Goal: Task Accomplishment & Management: Manage account settings

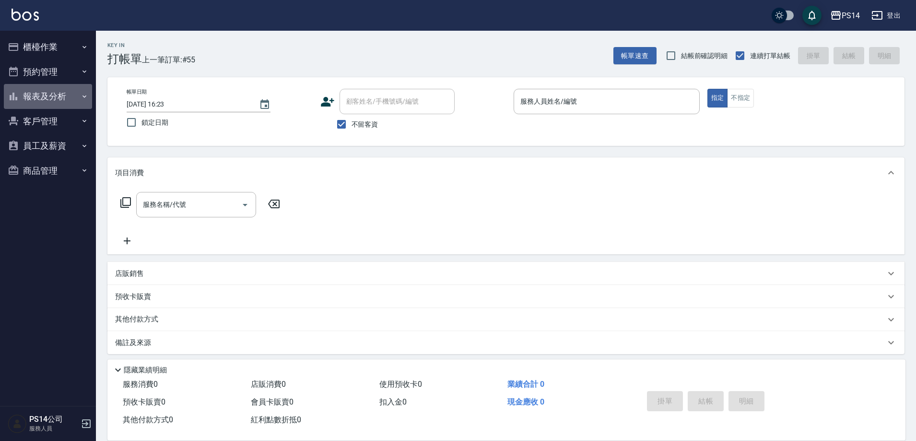
click at [38, 92] on button "報表及分析" at bounding box center [48, 96] width 88 height 25
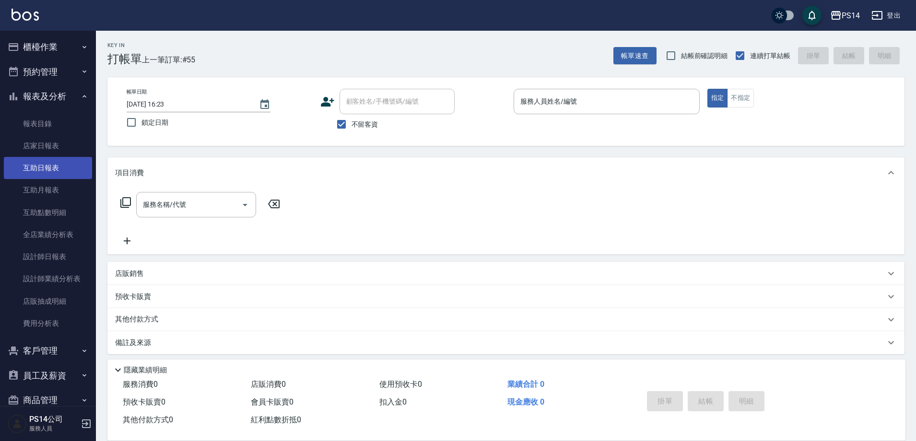
click at [44, 166] on link "互助日報表" at bounding box center [48, 168] width 88 height 22
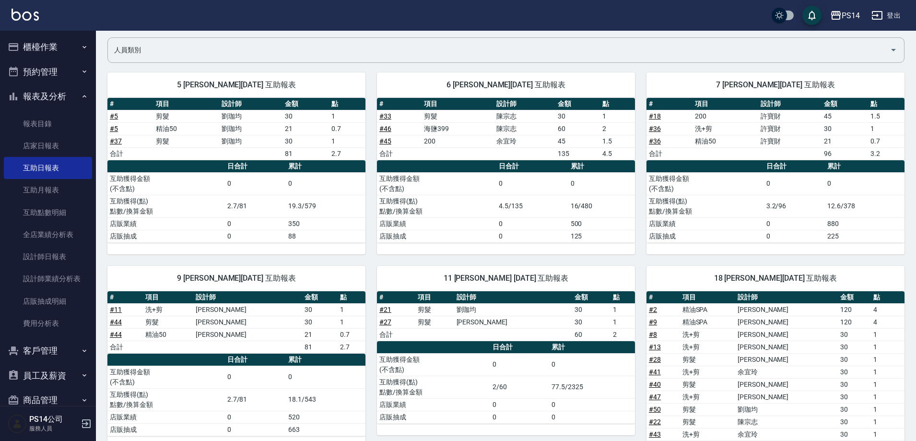
scroll to position [63, 0]
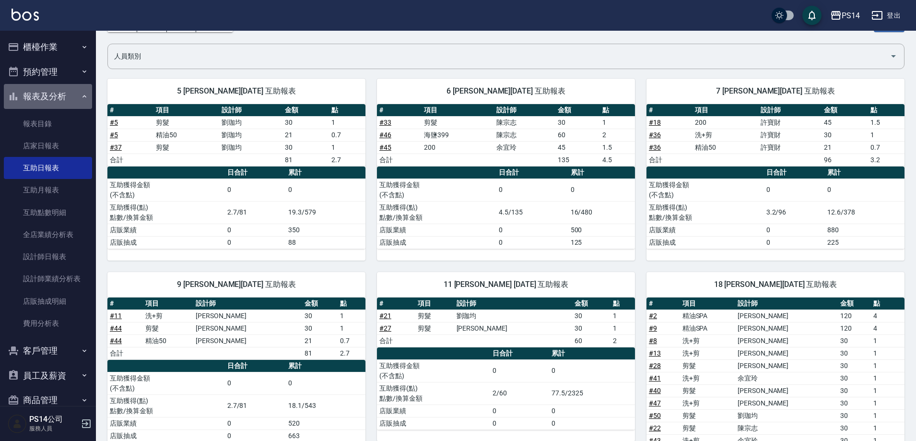
click at [47, 96] on button "報表及分析" at bounding box center [48, 96] width 88 height 25
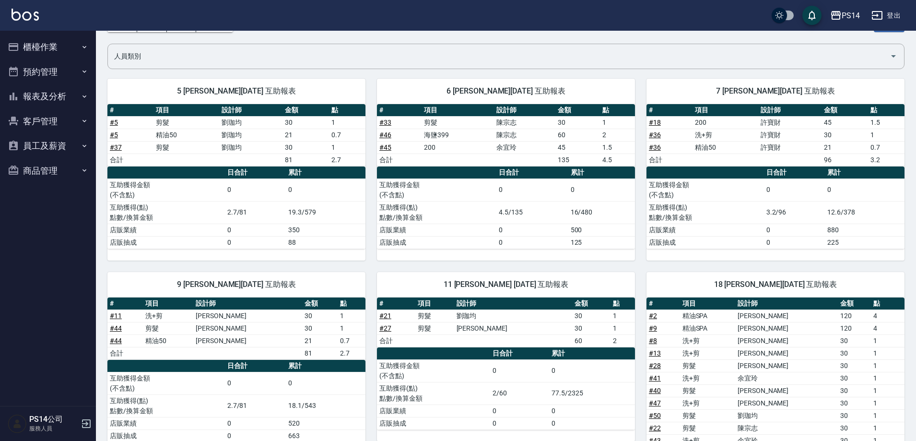
click at [44, 48] on button "櫃檯作業" at bounding box center [48, 47] width 88 height 25
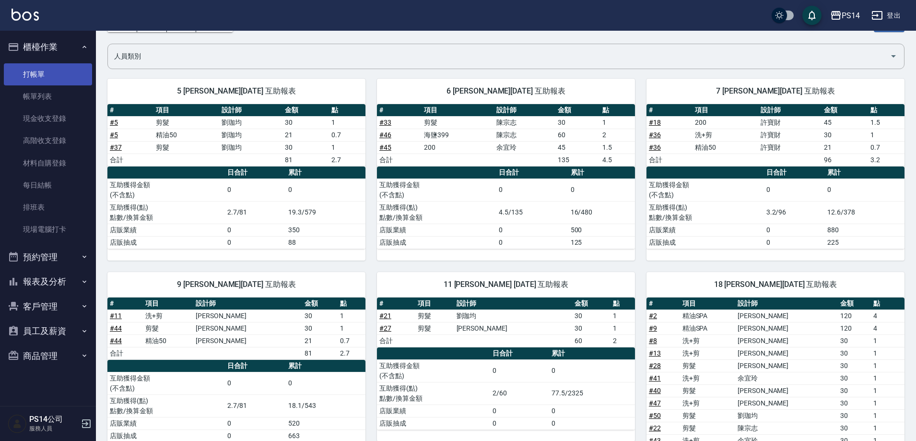
click at [46, 70] on link "打帳單" at bounding box center [48, 74] width 88 height 22
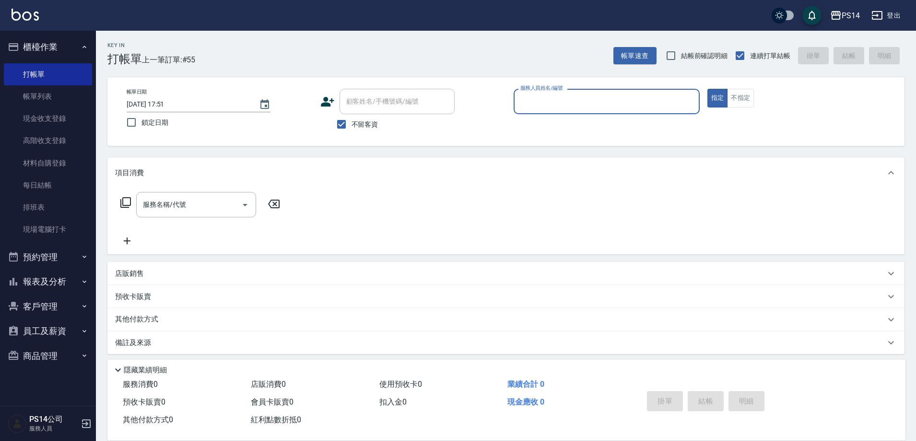
click at [46, 40] on button "櫃檯作業" at bounding box center [48, 47] width 88 height 25
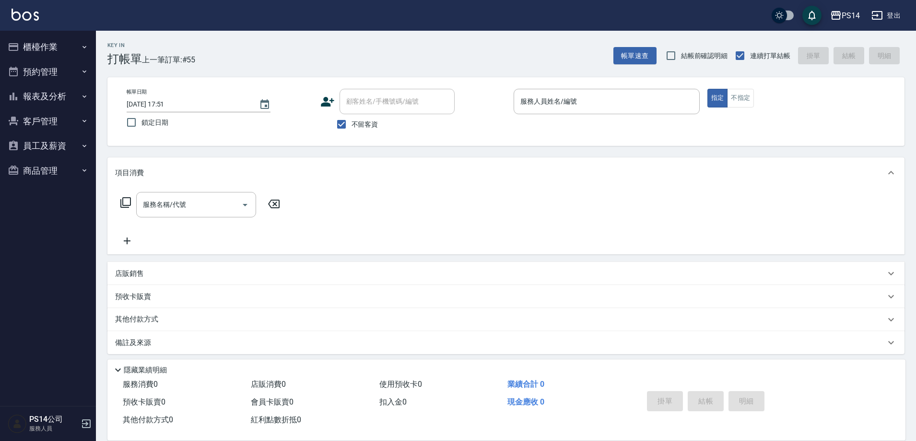
click at [62, 102] on button "報表及分析" at bounding box center [48, 96] width 88 height 25
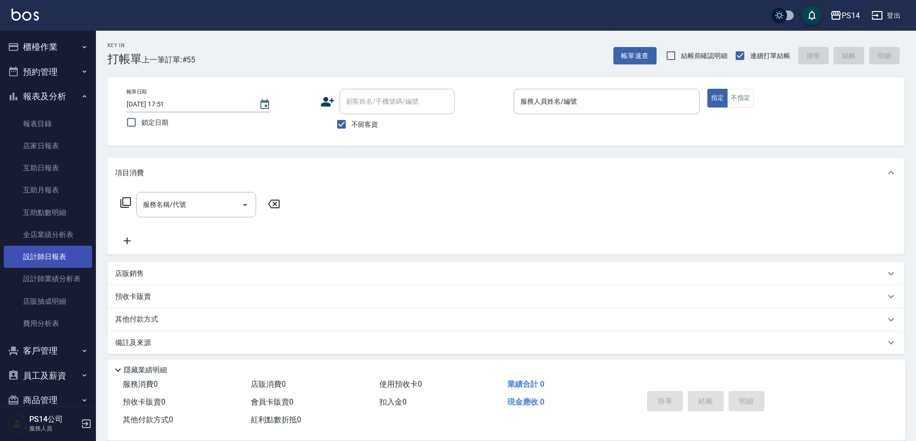
click at [48, 252] on link "設計師日報表" at bounding box center [48, 257] width 88 height 22
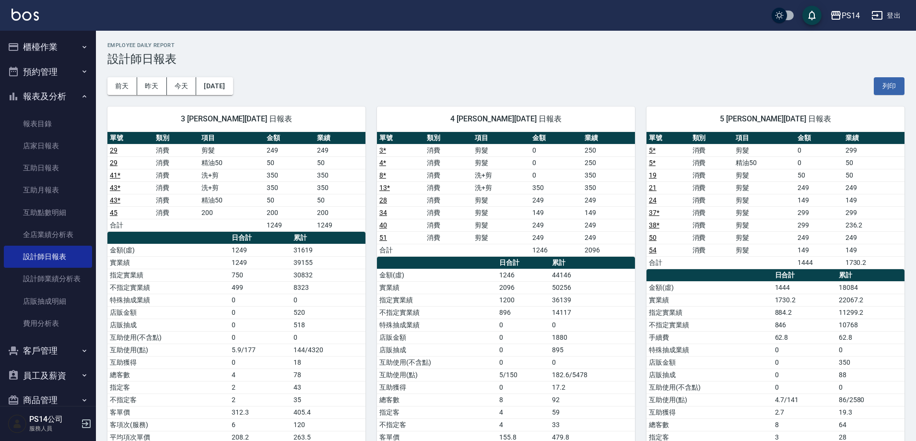
click at [31, 54] on button "櫃檯作業" at bounding box center [48, 47] width 88 height 25
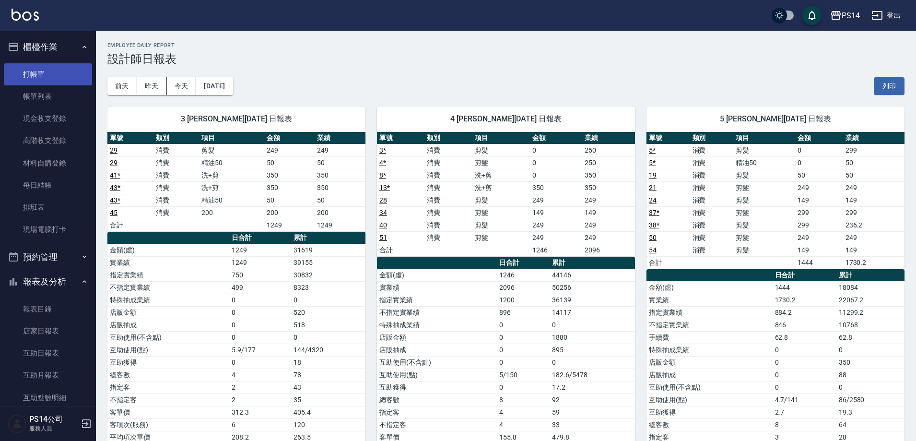
click at [41, 68] on link "打帳單" at bounding box center [48, 74] width 88 height 22
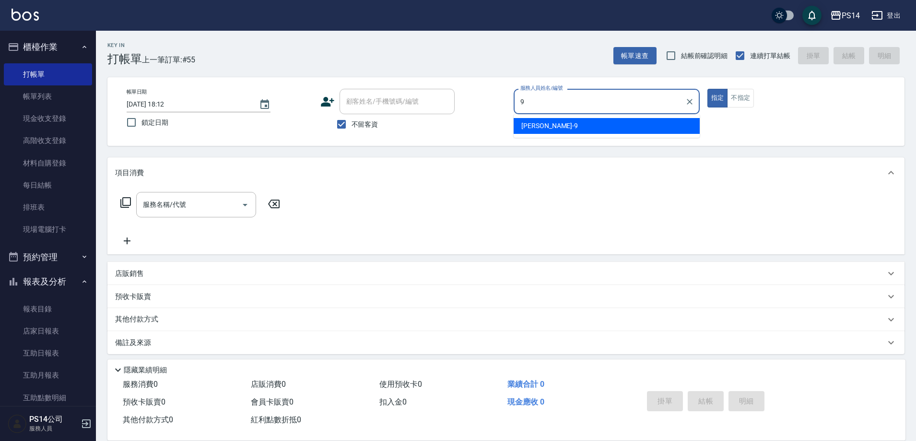
type input "[PERSON_NAME]-9"
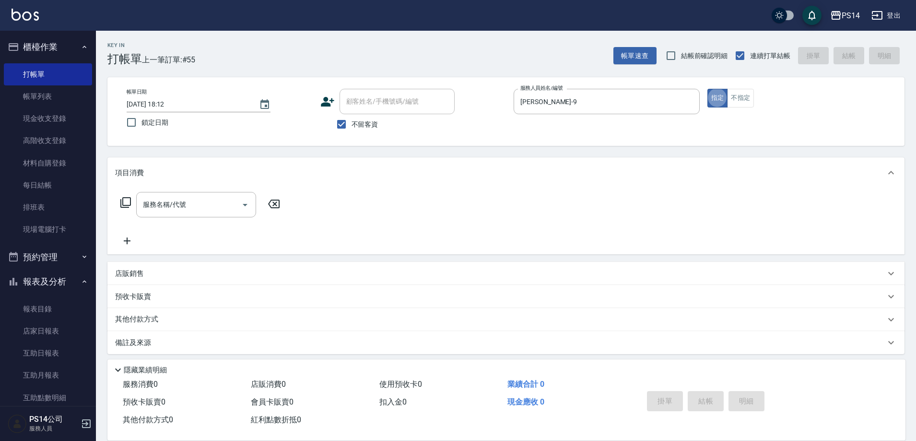
type button "true"
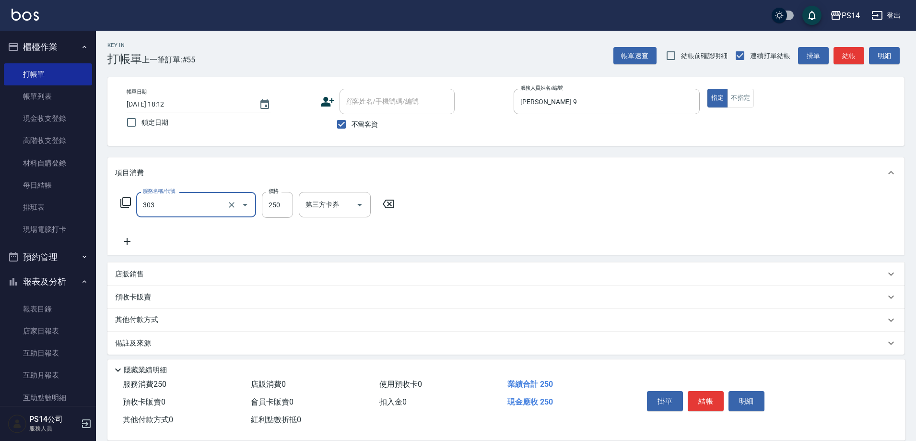
type input "剪髮(303)"
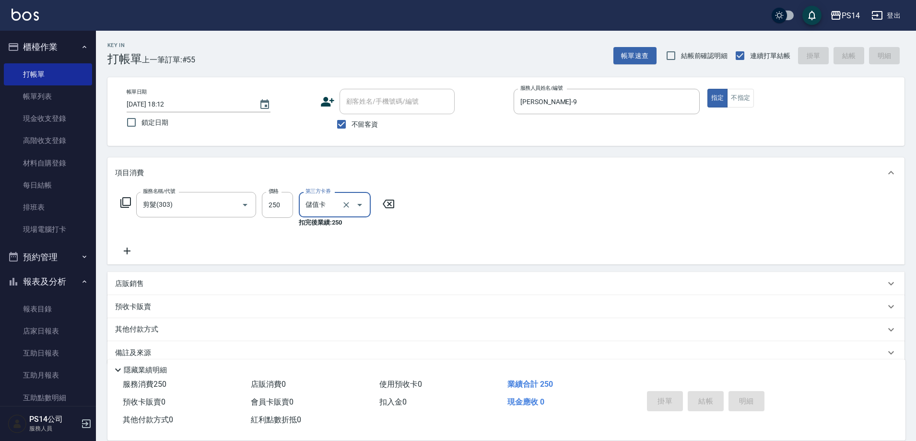
type input "儲值卡"
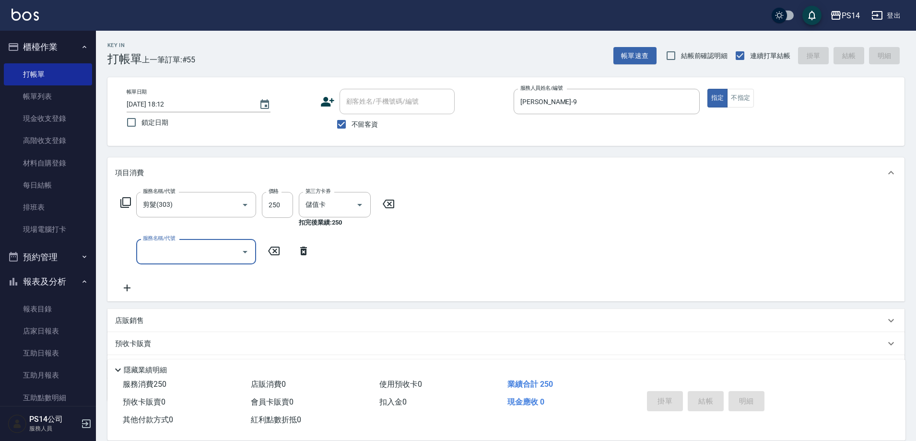
type input "7"
type input "[DATE] 18:16"
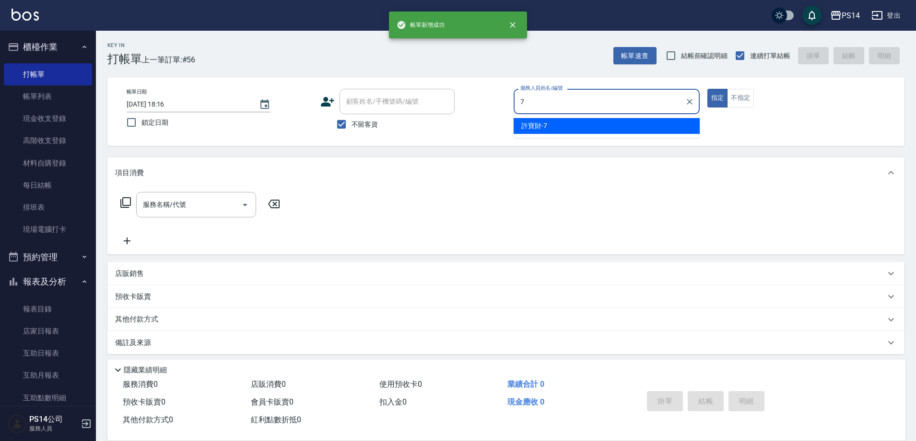
type input "許寶財-7"
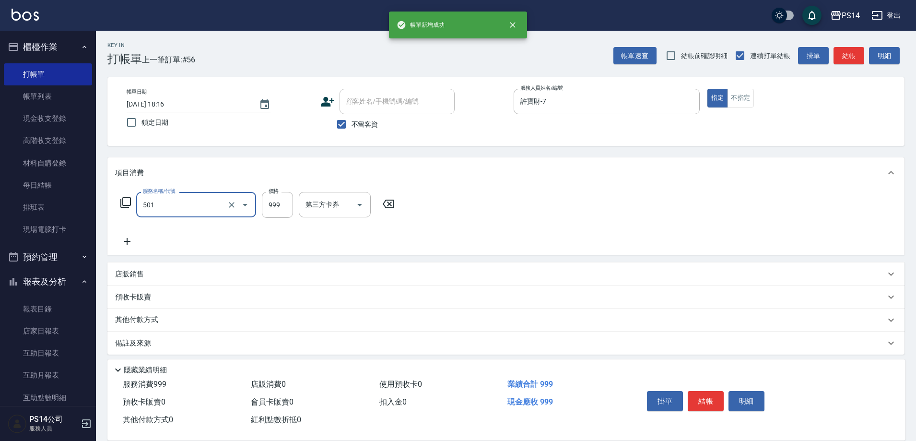
type input "染髮(501)"
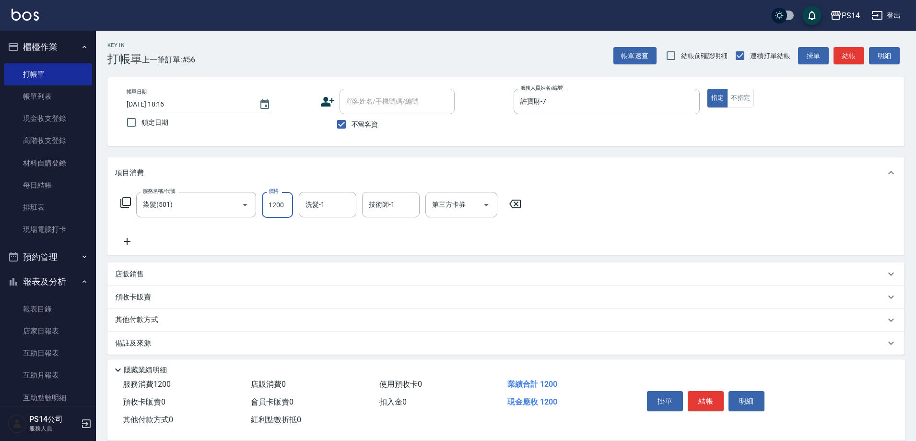
type input "1200"
type input "[PERSON_NAME]-28"
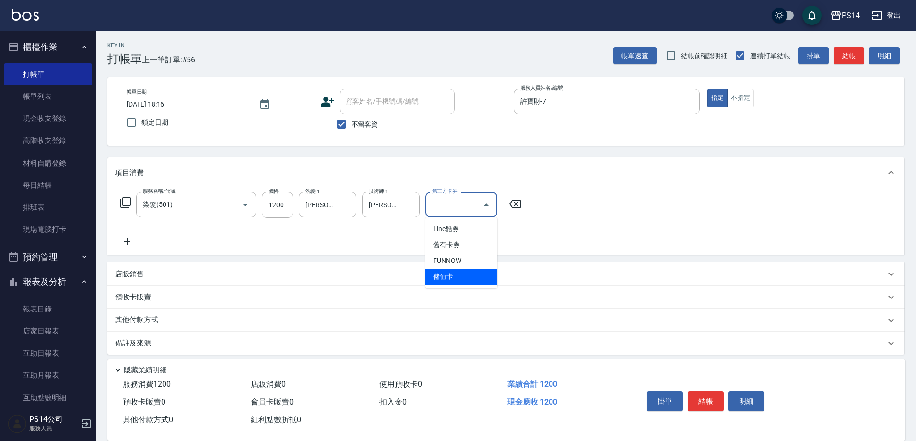
type input "儲值卡"
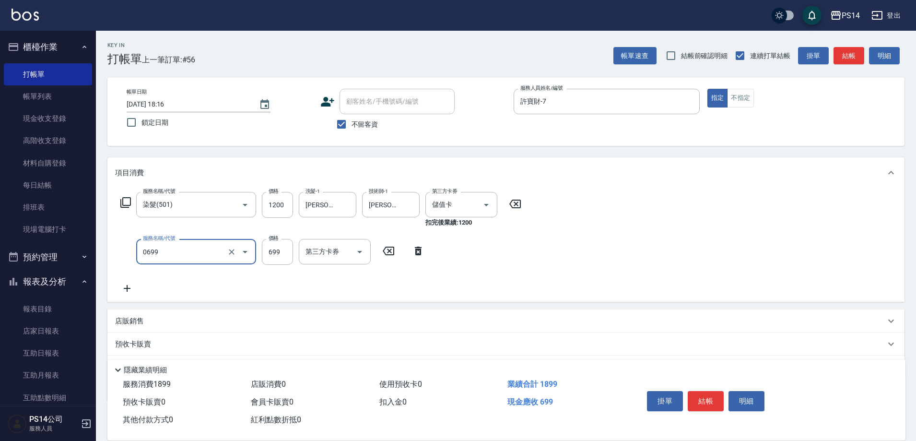
type input "精油SPA(0699)"
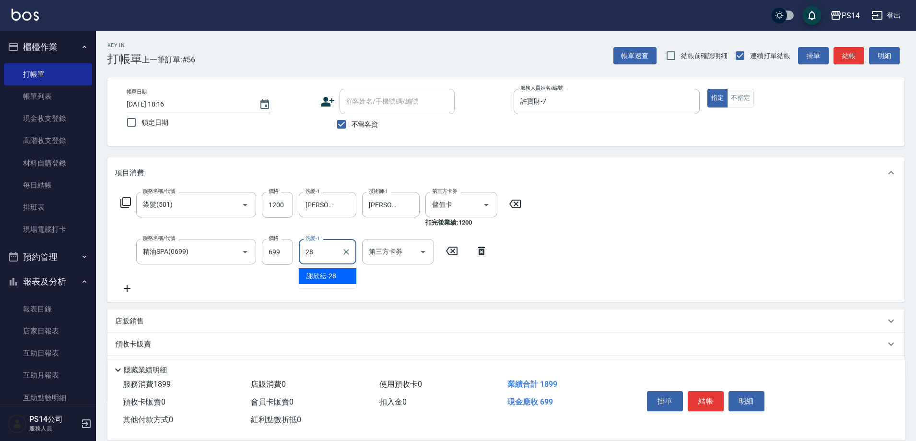
type input "[PERSON_NAME]-28"
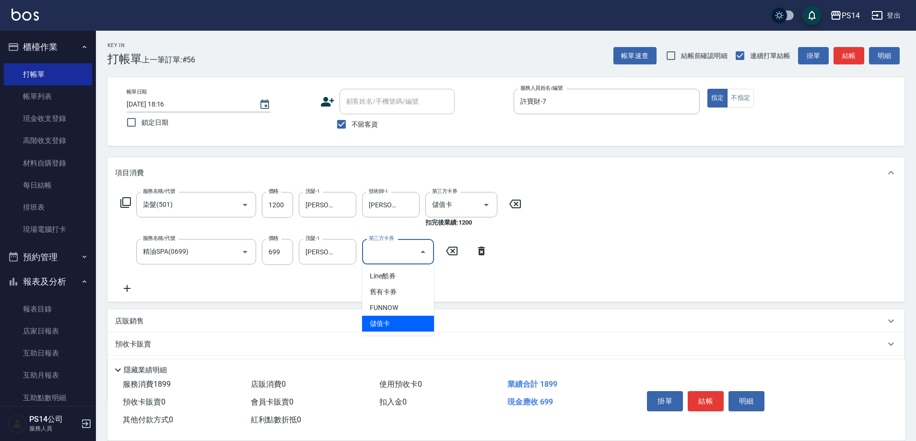
type input "儲值卡"
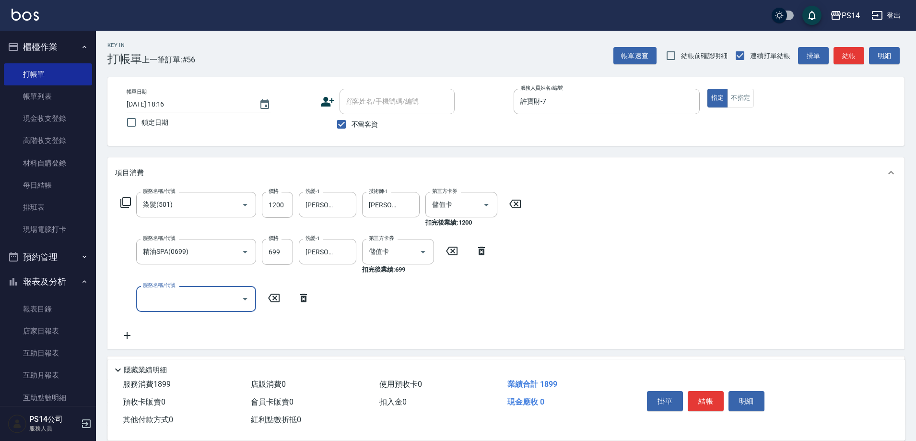
type input "5"
type input "1200護(405)"
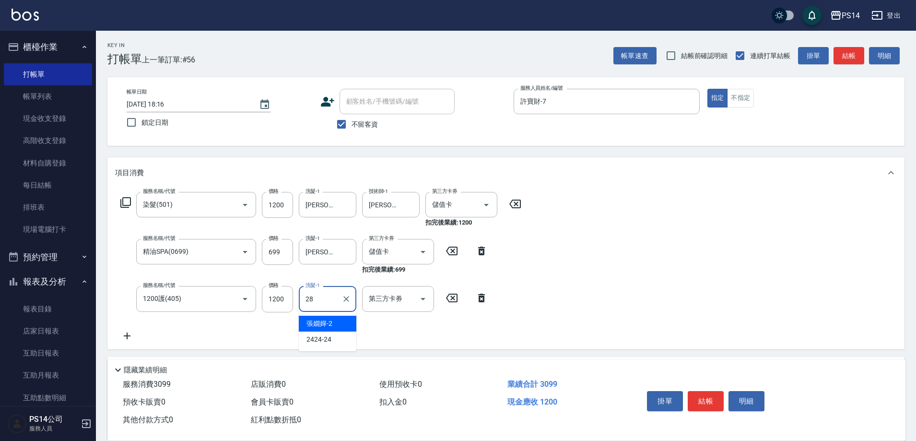
type input "[PERSON_NAME]-28"
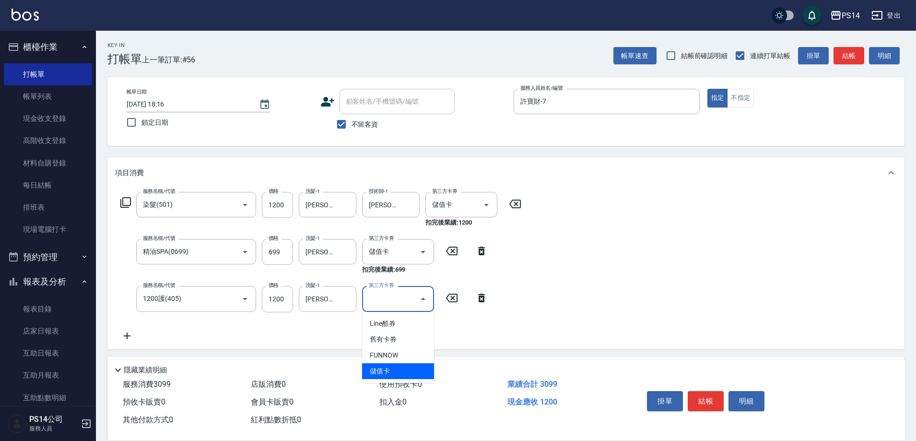
type input "儲值卡"
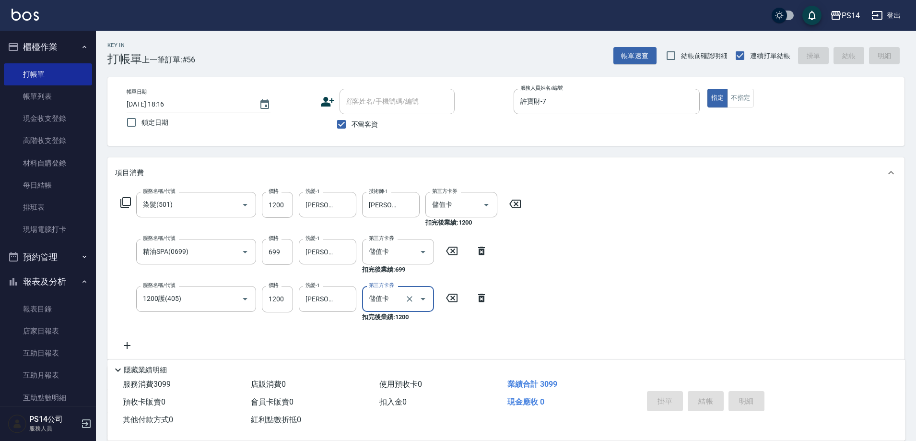
type input "[DATE] 18:17"
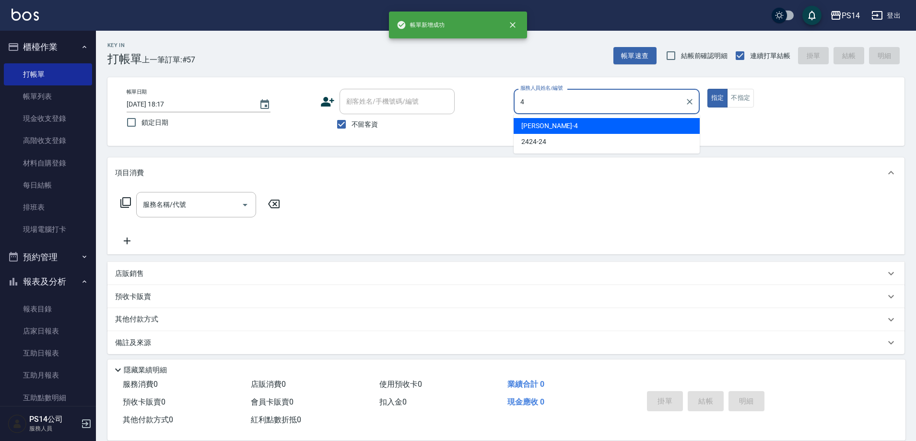
type input "[PERSON_NAME]-4"
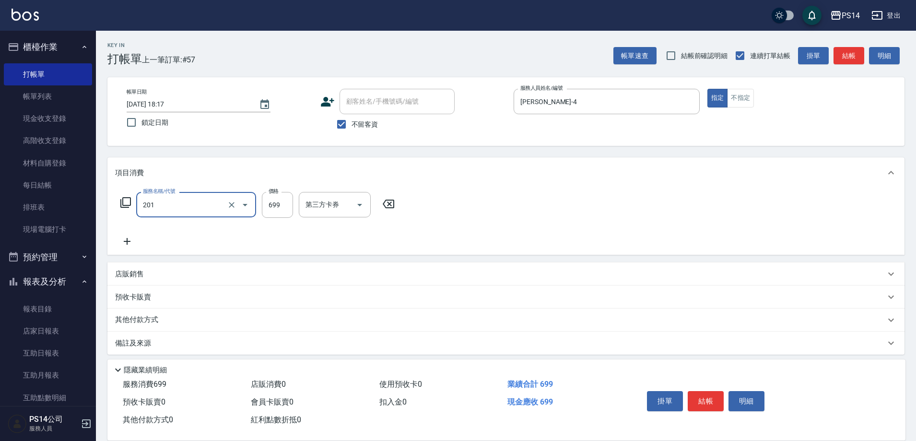
type input "基礎燙(201)"
type input "1500"
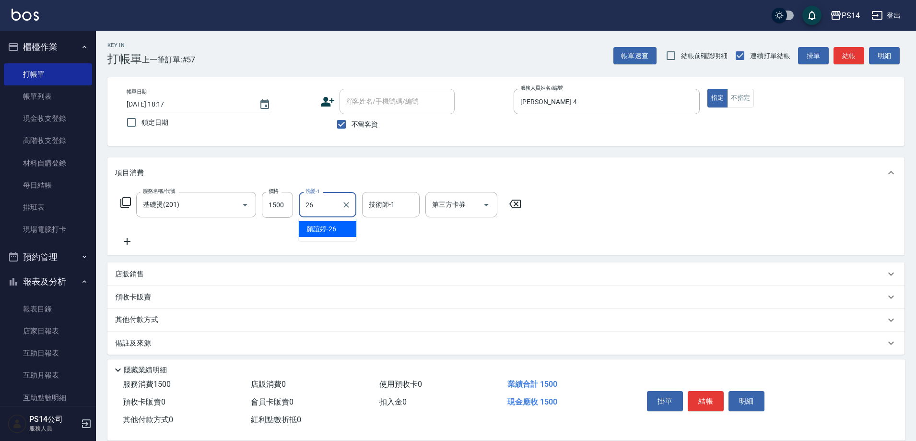
type input "顏誼婷-26"
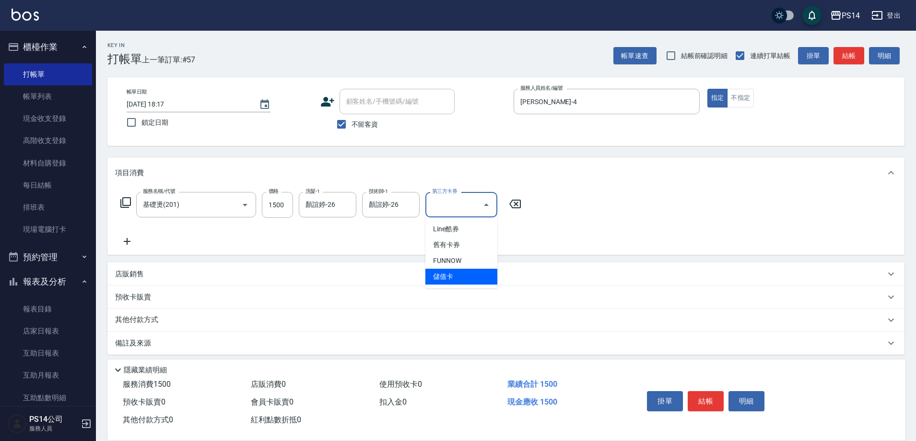
type input "儲值卡"
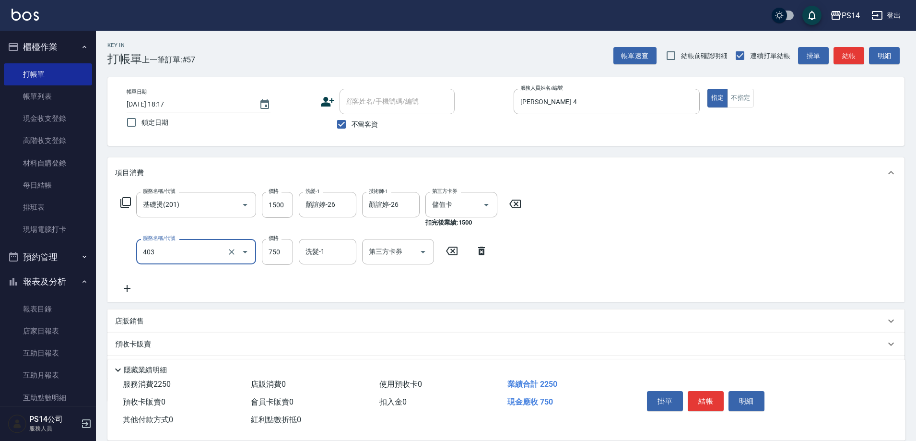
type input "750護(403)"
type input "顏誼婷-26"
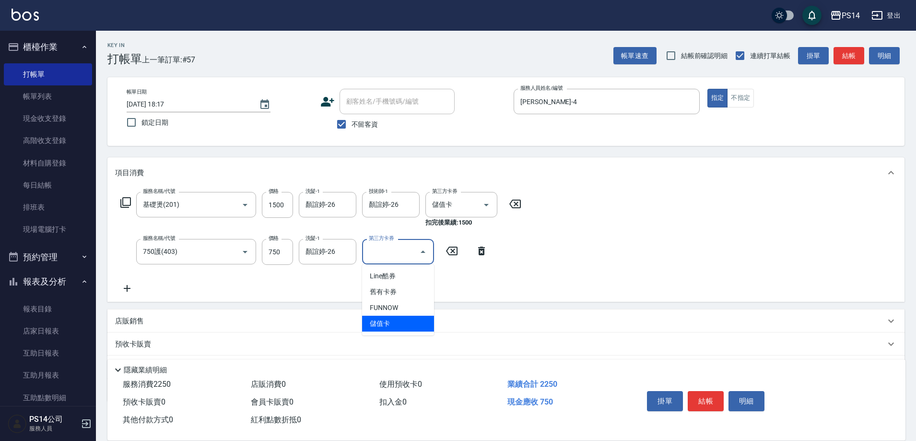
type input "儲值卡"
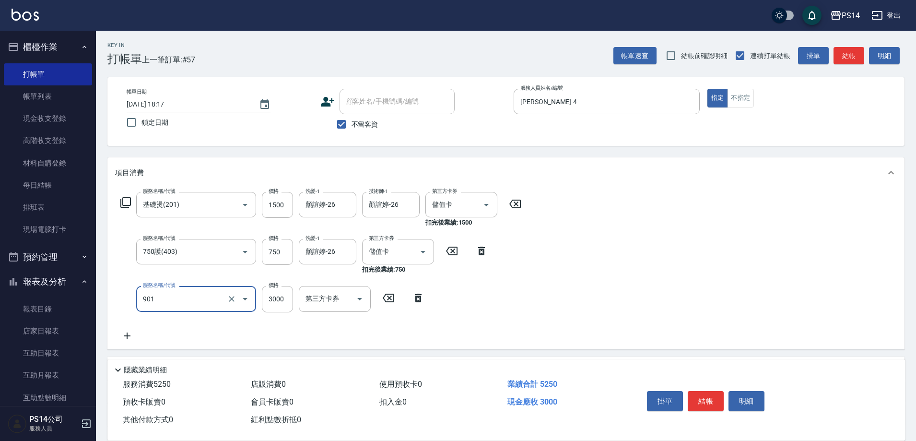
type input "儲值3000(901)"
type input "1401"
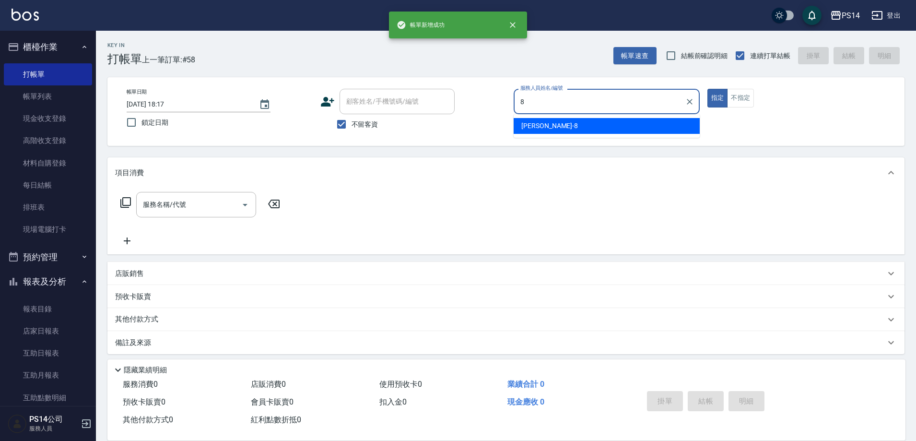
type input "[PERSON_NAME]-8"
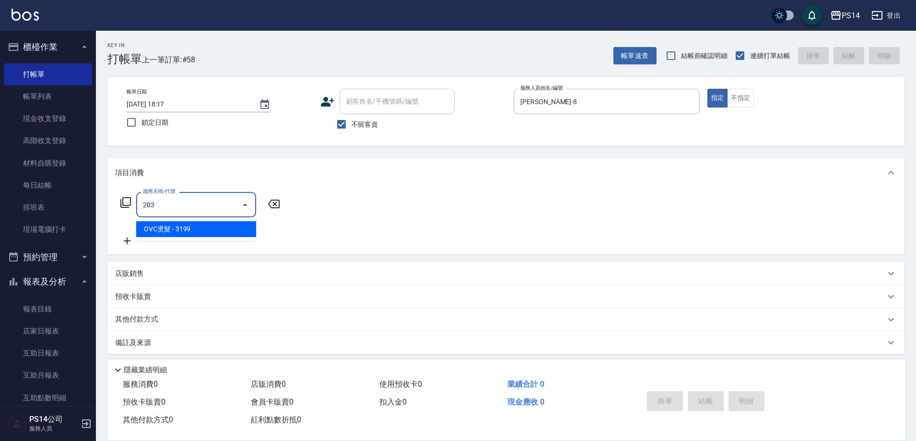
type input "OVC燙髮(203)"
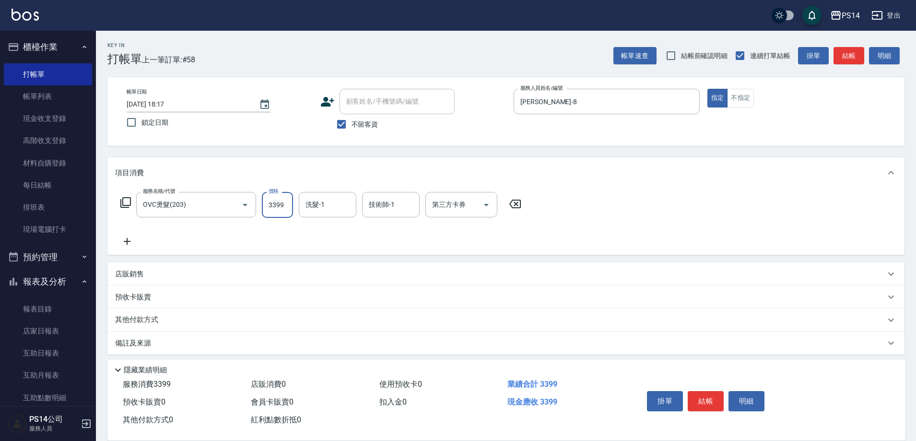
type input "3399"
type input "顏誼婷-26"
type input "儲值卡"
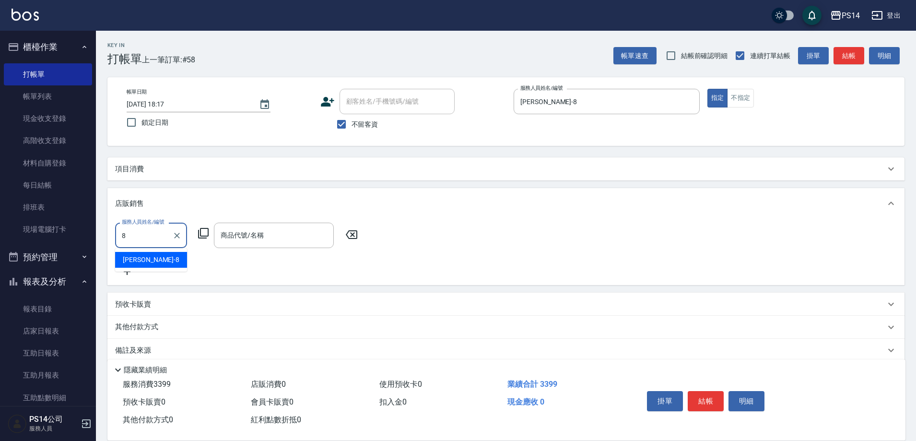
type input "[PERSON_NAME]-8"
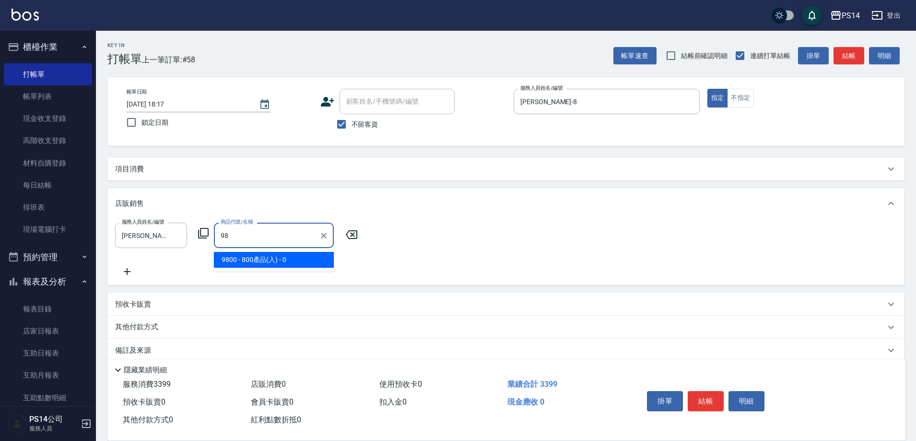
type input "9"
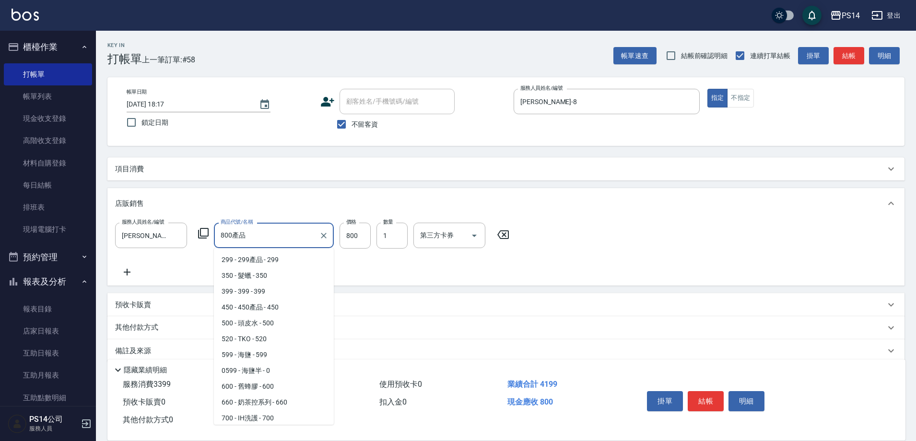
drag, startPoint x: 305, startPoint y: 239, endPoint x: 305, endPoint y: 224, distance: 14.9
click at [305, 236] on input "800產品" at bounding box center [266, 235] width 97 height 17
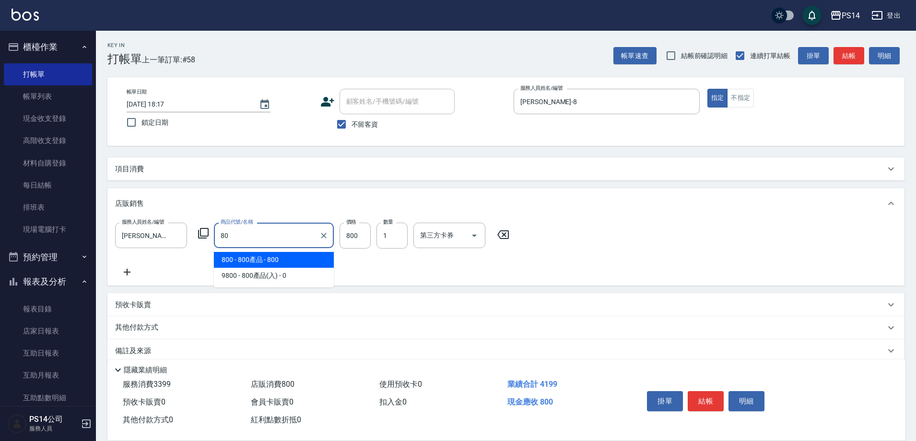
type input "8"
type input "800產品(入)"
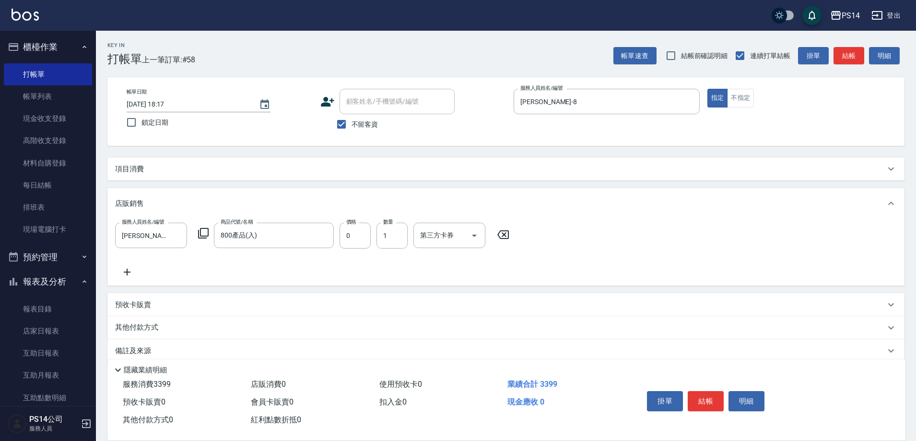
drag, startPoint x: 298, startPoint y: 167, endPoint x: 285, endPoint y: 210, distance: 44.6
click at [296, 169] on div "項目消費" at bounding box center [500, 169] width 770 height 10
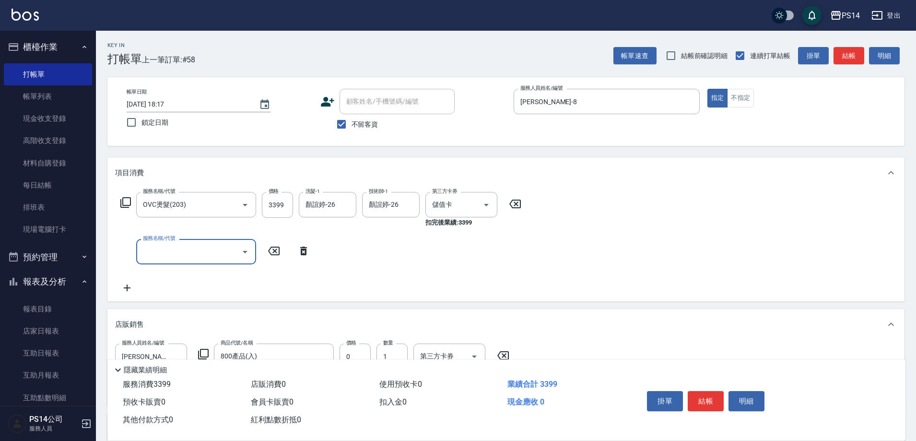
scroll to position [0, 0]
type input "儲值3000(901)"
type input "3999"
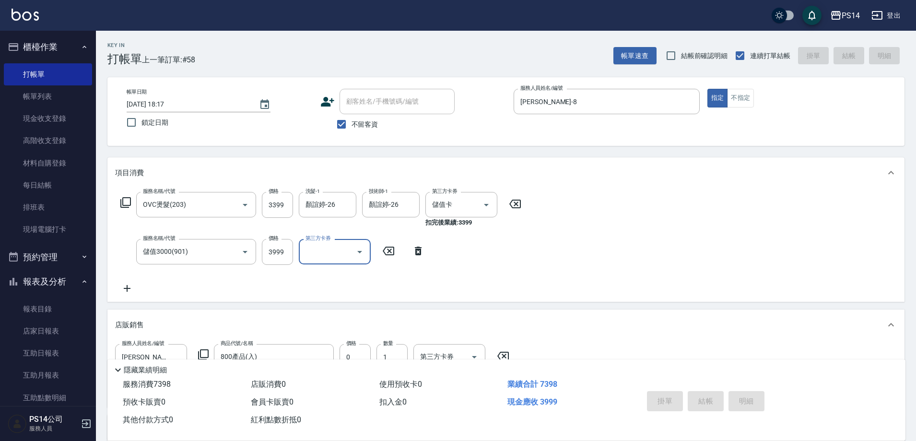
type input "[DATE] 18:18"
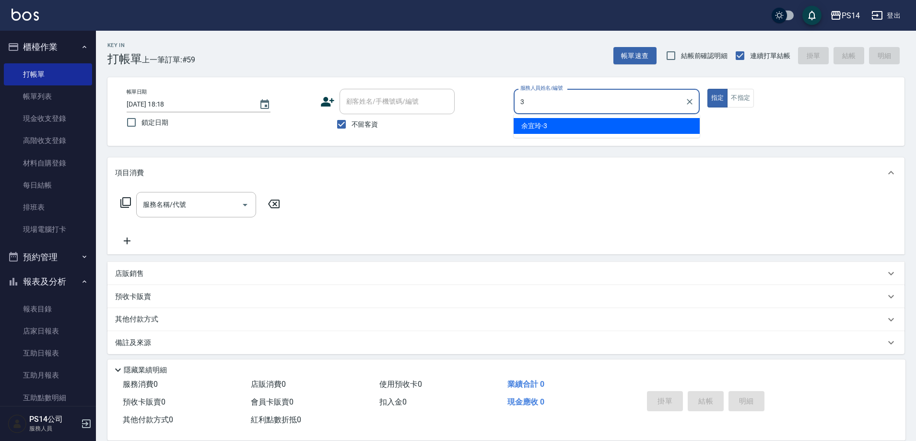
type input "余宜玲-3"
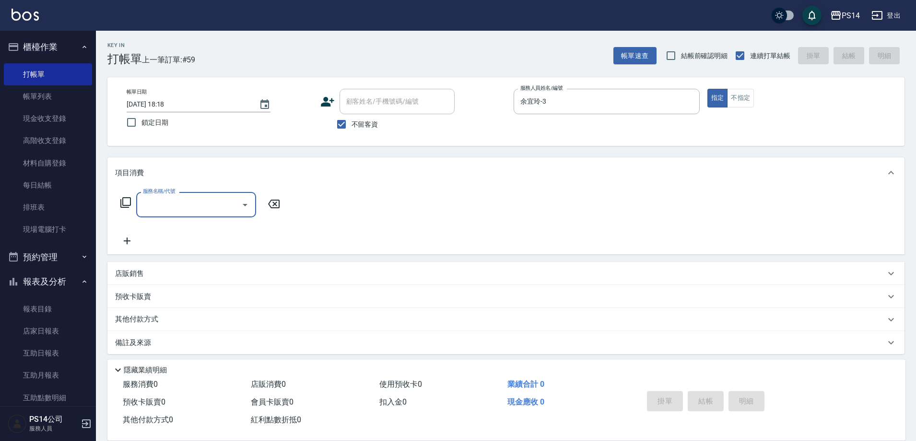
type input "0"
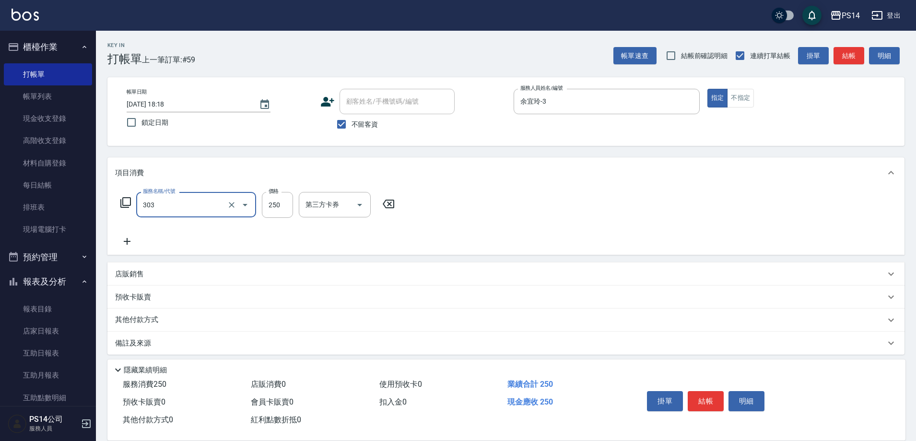
type input "剪髮(303)"
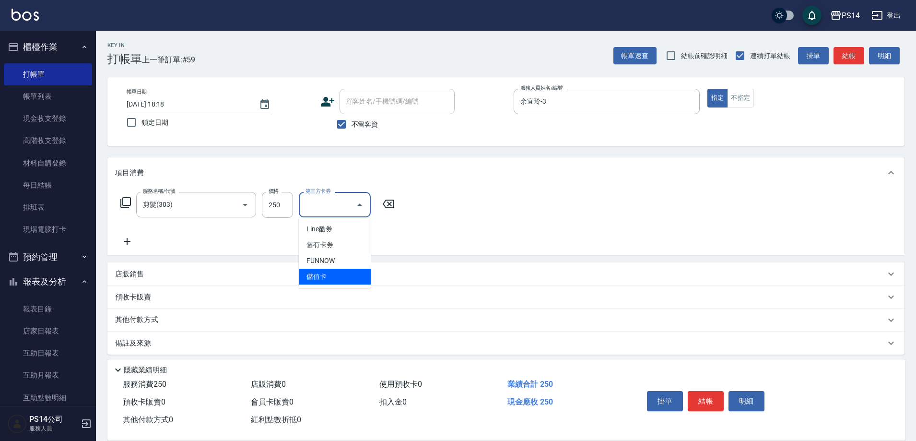
type input "儲值卡"
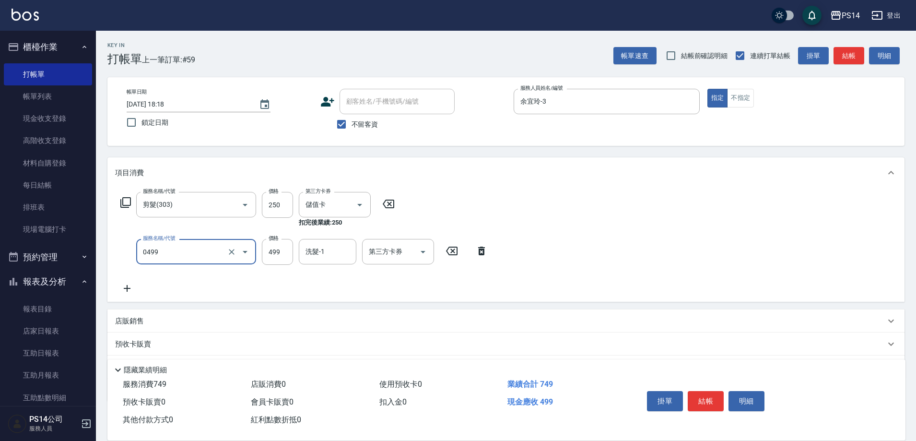
type input "[PERSON_NAME]499(0499)"
type input "[PERSON_NAME]-18"
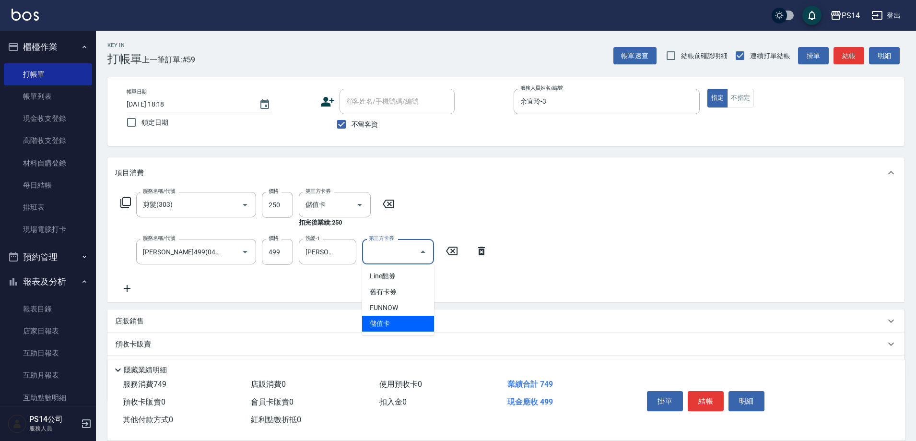
type input "儲值卡"
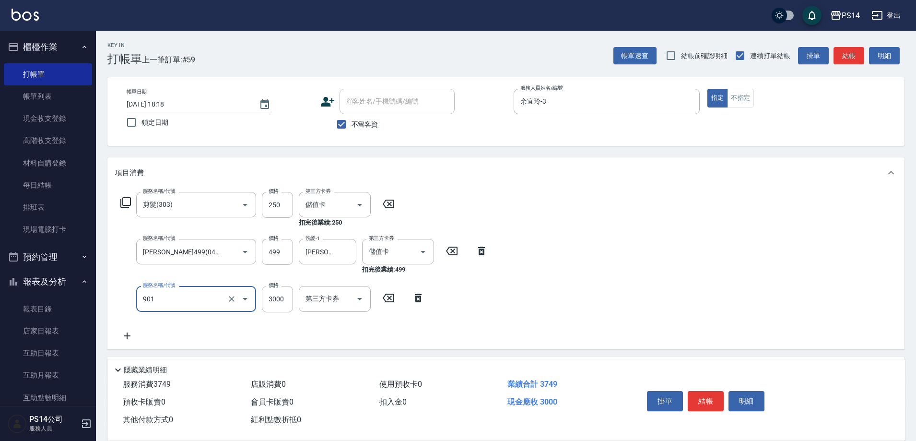
type input "儲值3000(901)"
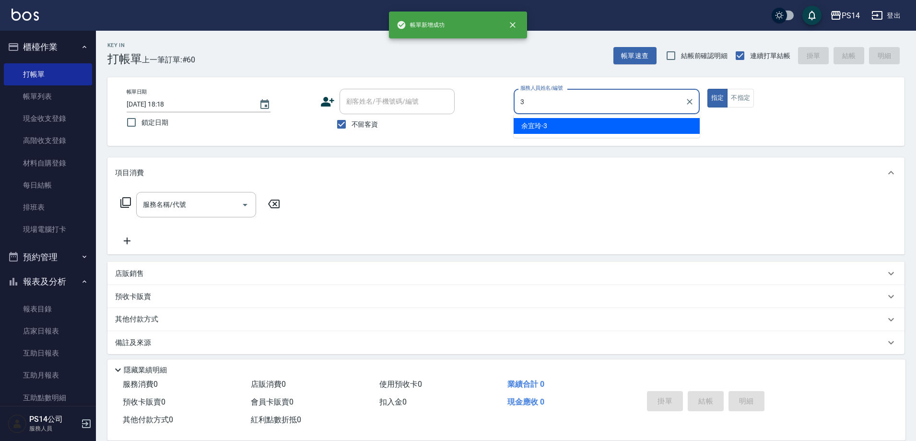
type input "余宜玲-3"
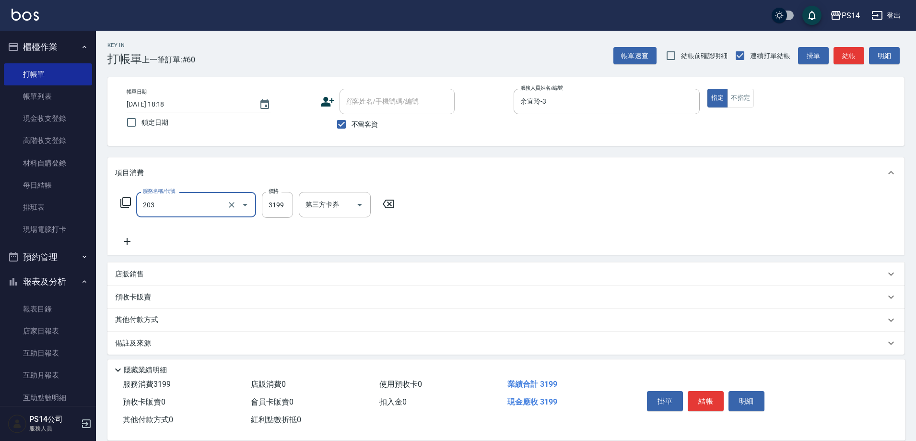
type input "OVC燙髮(203)"
type input "3399"
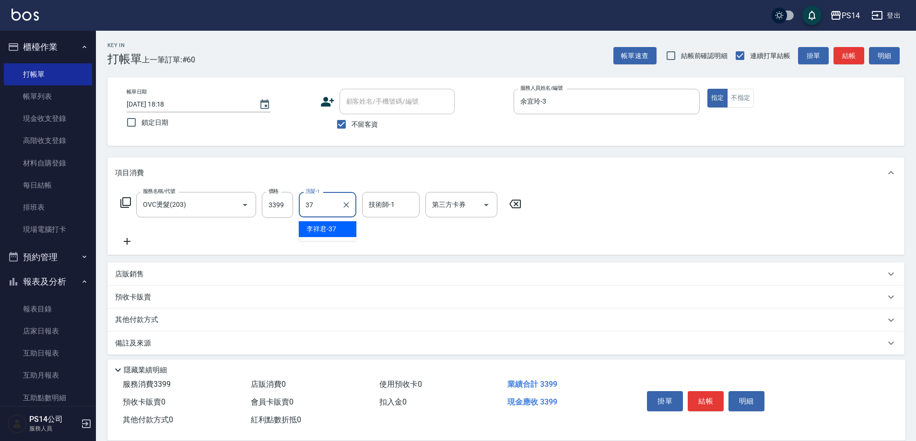
type input "李祥君 -37"
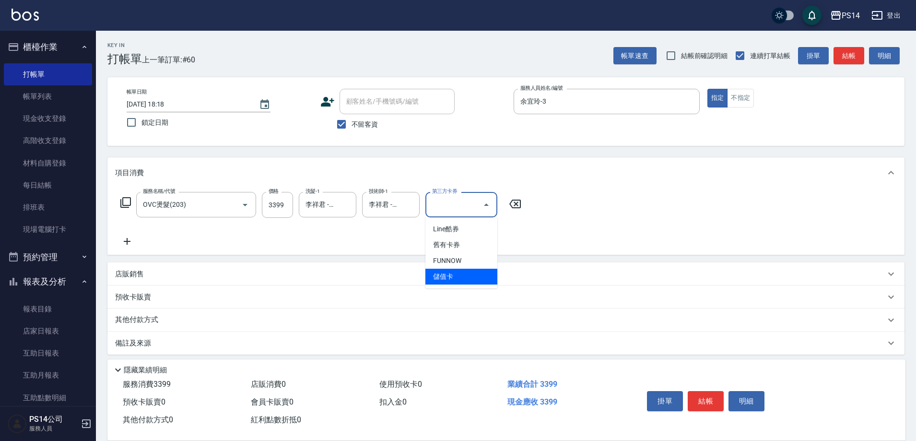
type input "儲值卡"
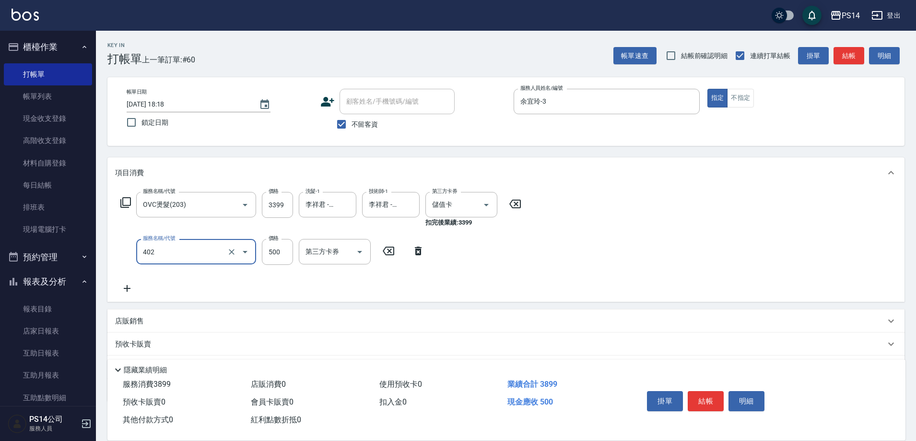
type input "500護(402)"
type input "800"
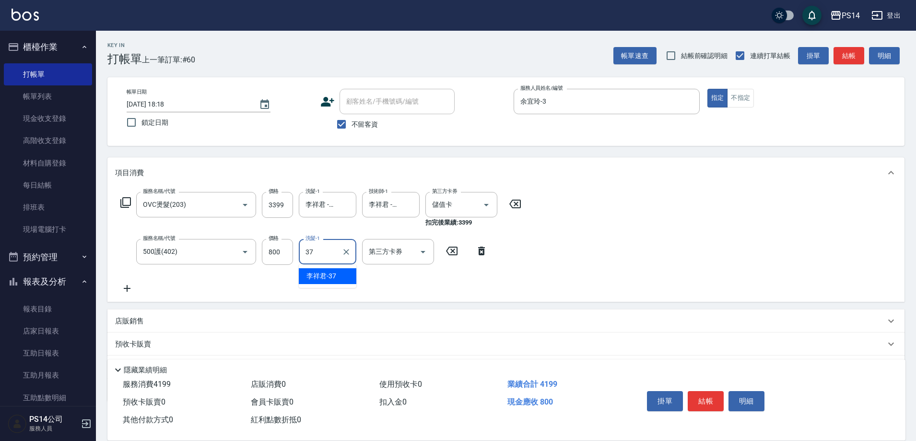
type input "李祥君 -37"
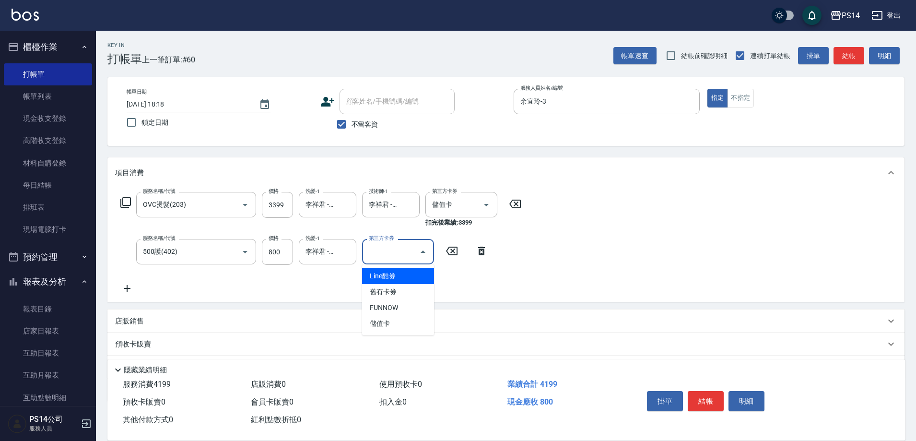
type input "儲值卡"
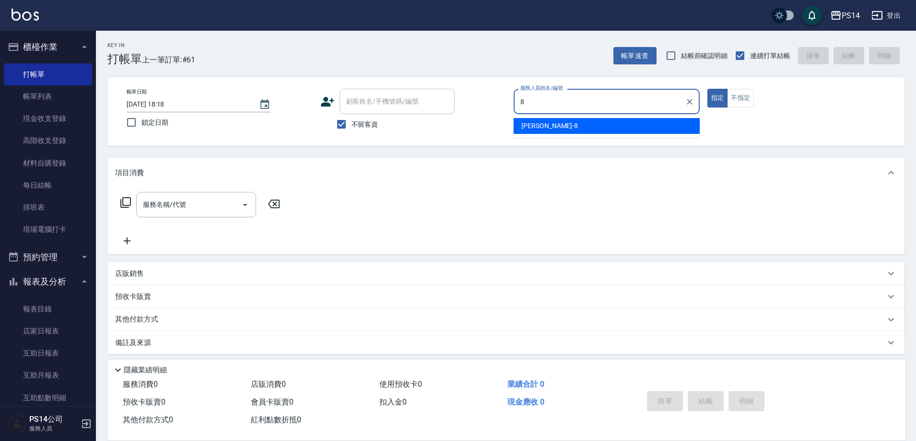
type input "[PERSON_NAME]-8"
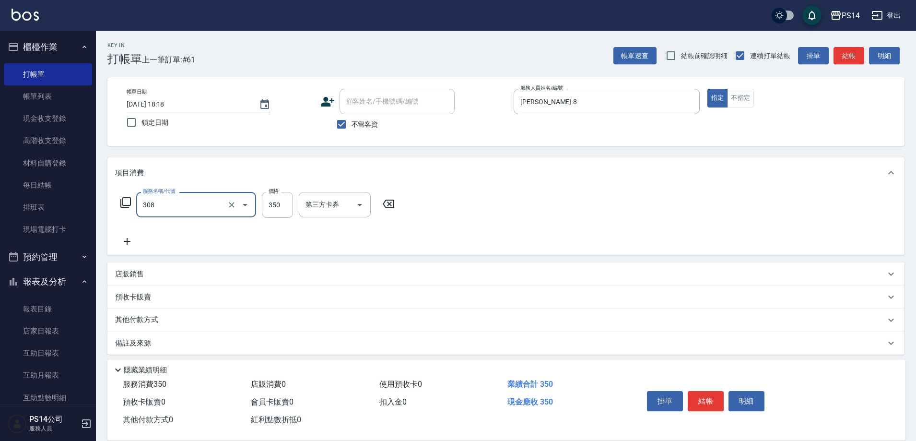
type input "洗+剪(308)"
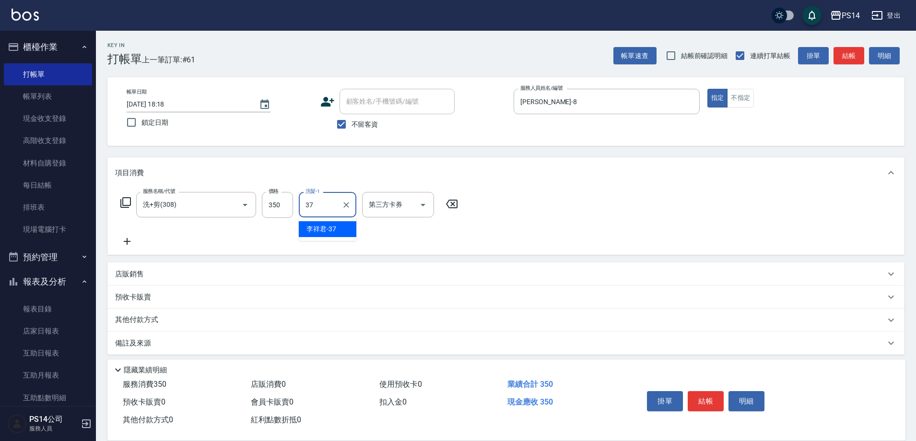
type input "李祥君 -37"
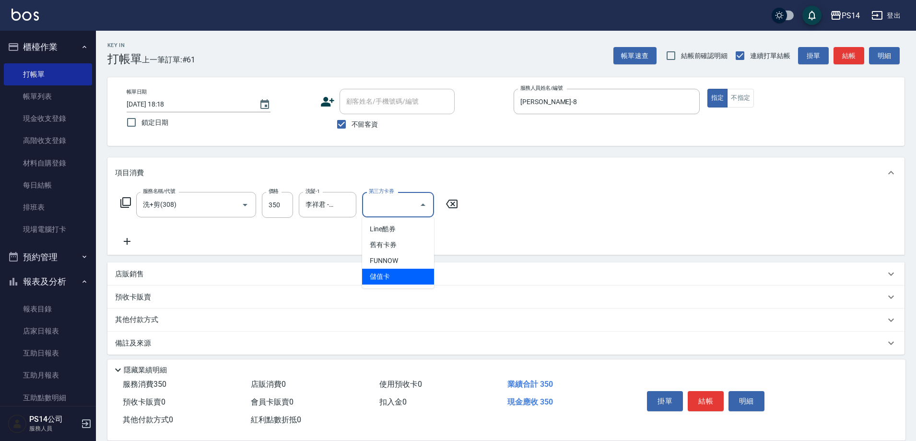
type input "儲值卡"
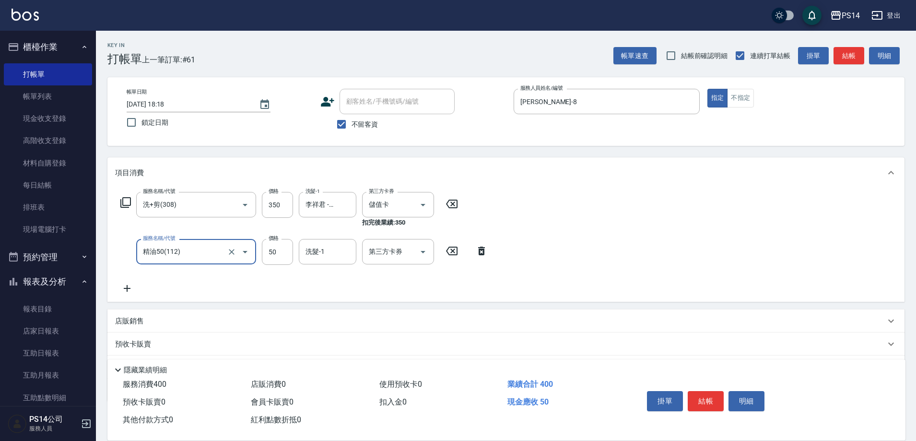
type input "精油50(112)"
type input "李祥君 -37"
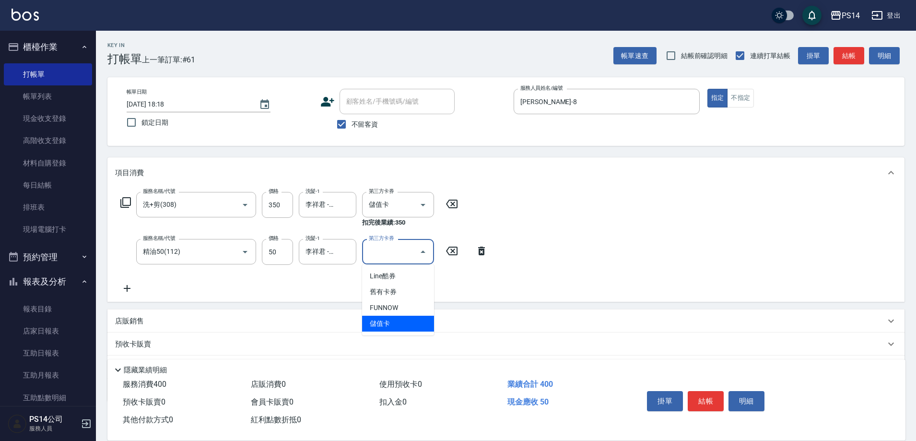
type input "儲值卡"
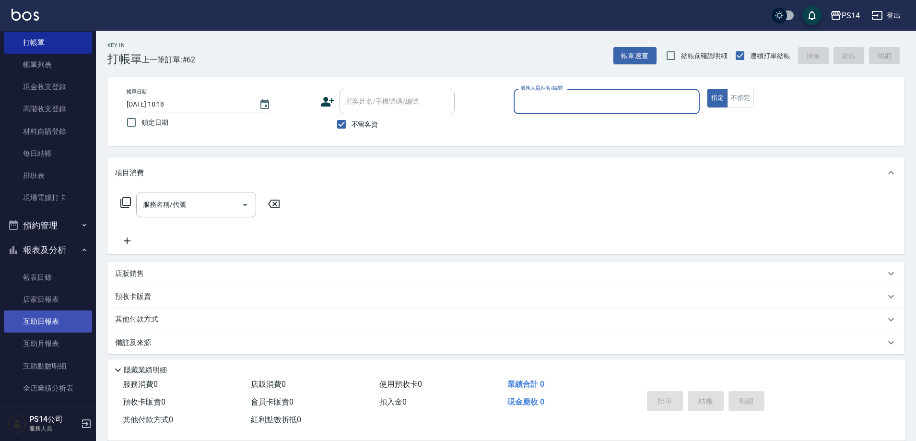
scroll to position [48, 0]
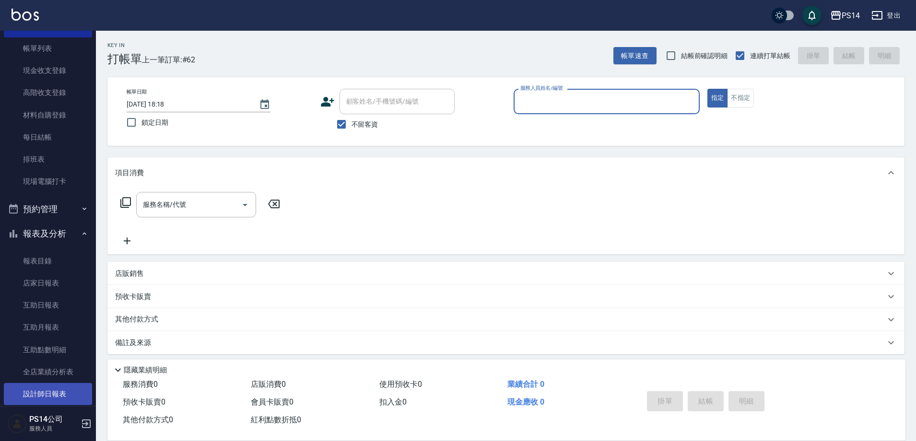
click at [36, 390] on link "設計師日報表" at bounding box center [48, 394] width 88 height 22
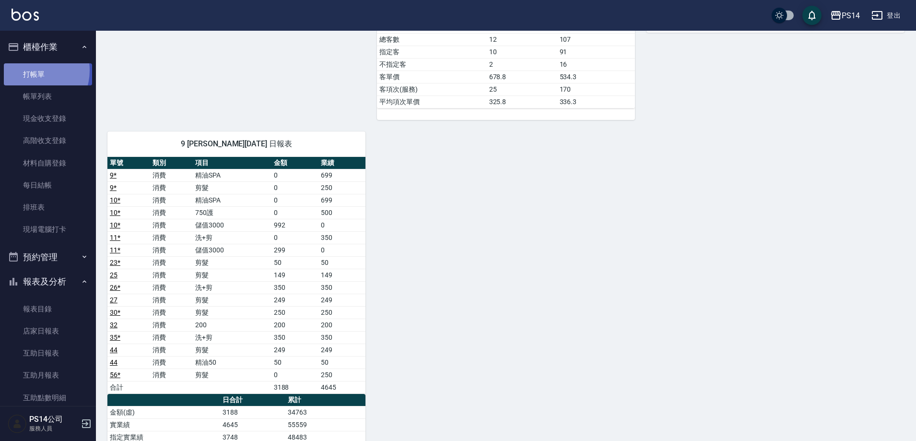
click at [32, 70] on link "打帳單" at bounding box center [48, 74] width 88 height 22
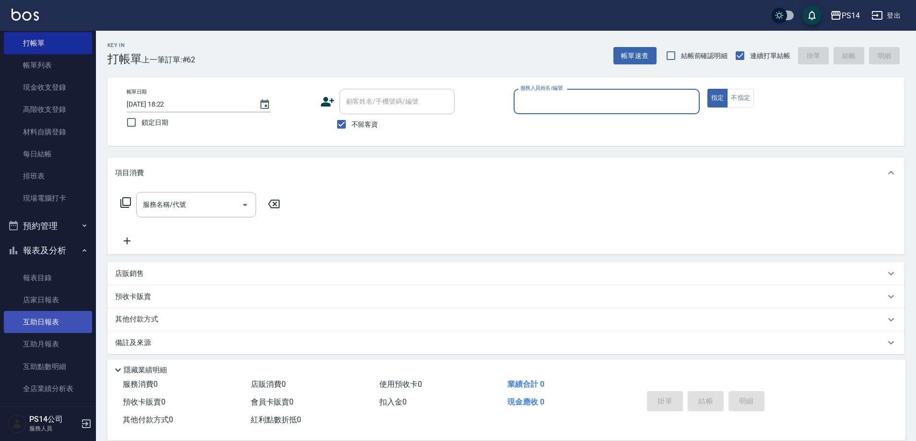
scroll to position [48, 0]
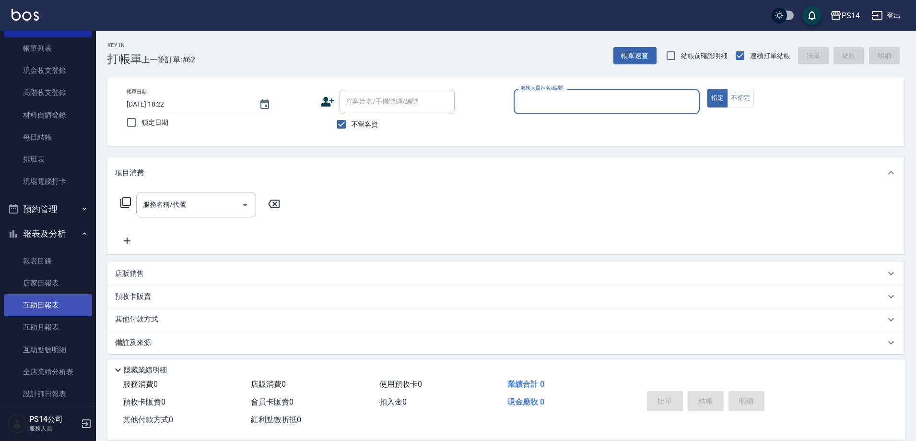
click at [67, 302] on link "互助日報表" at bounding box center [48, 305] width 88 height 22
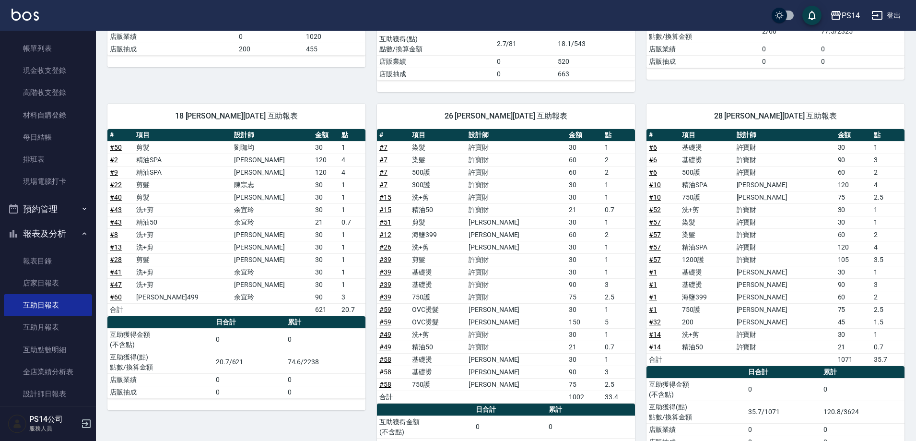
scroll to position [480, 0]
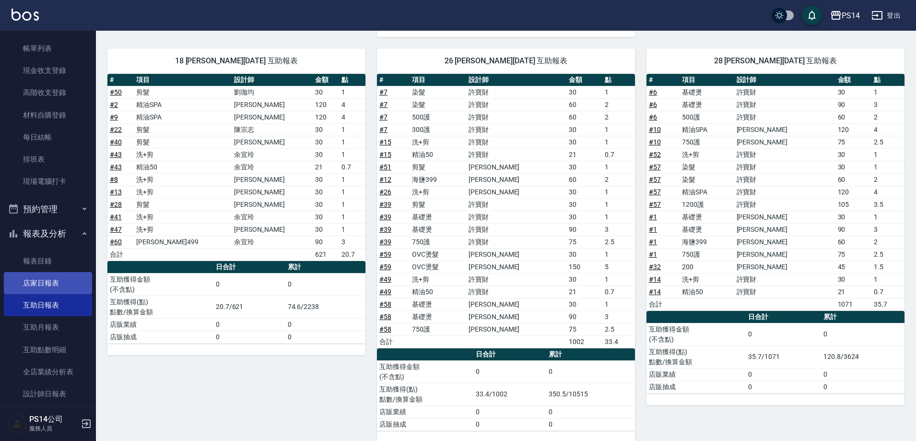
click at [77, 275] on link "店家日報表" at bounding box center [48, 283] width 88 height 22
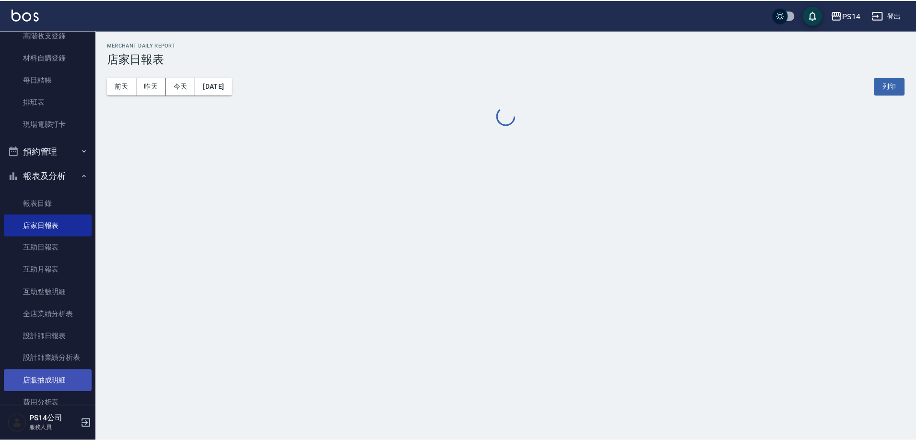
scroll to position [192, 0]
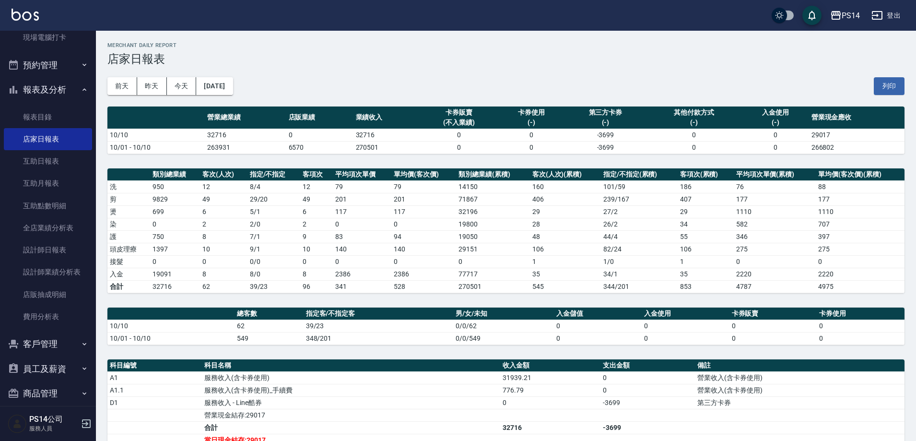
click at [31, 90] on button "報表及分析" at bounding box center [48, 89] width 88 height 25
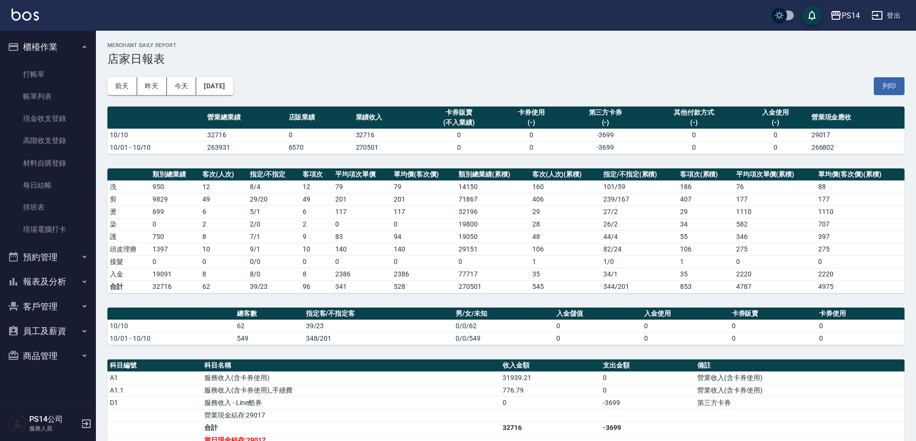
scroll to position [0, 0]
click at [49, 74] on link "打帳單" at bounding box center [48, 74] width 88 height 22
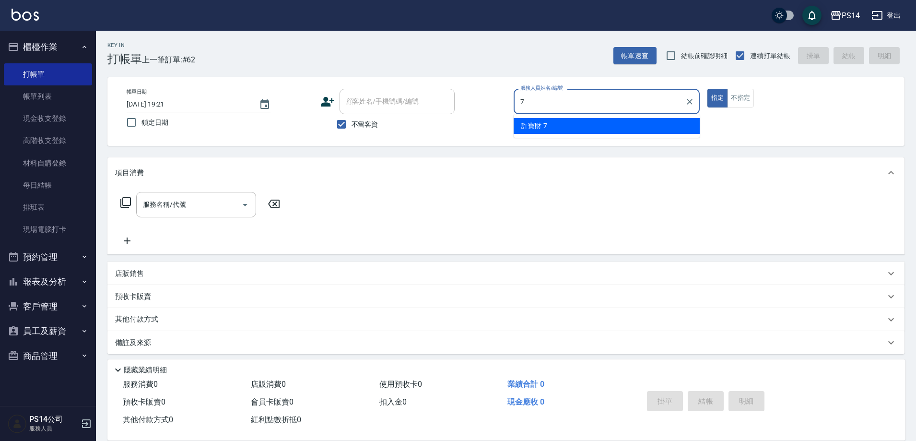
type input "許寶財-7"
type button "true"
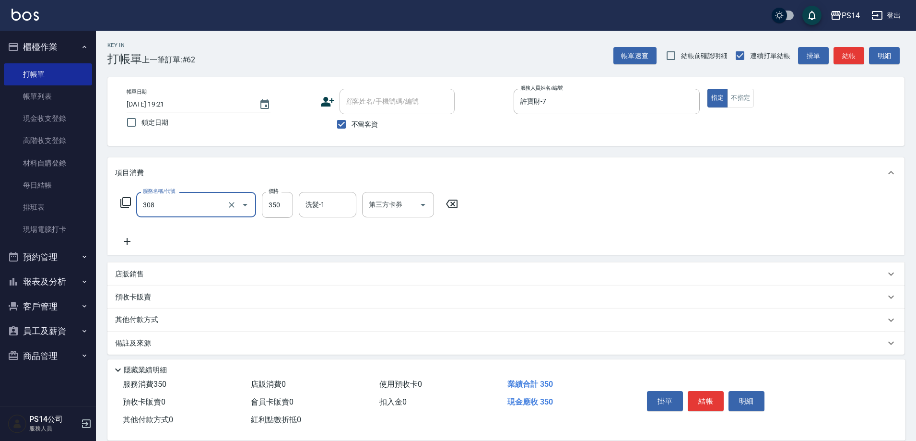
type input "洗+剪(308)"
type input "謝欣紜-28"
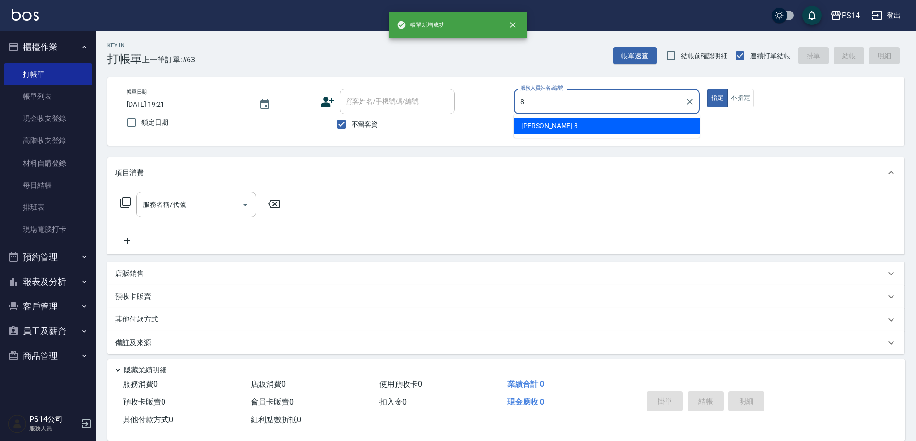
type input "徐于雯-8"
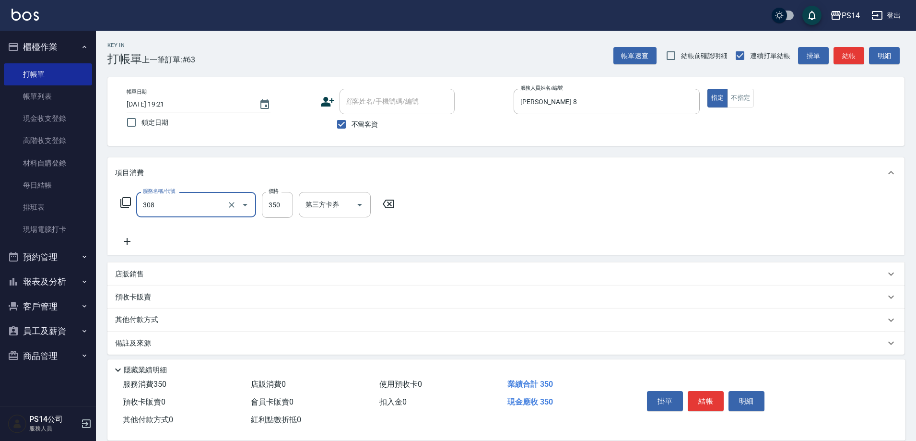
type input "洗+剪(308)"
type input "謝欣紜-28"
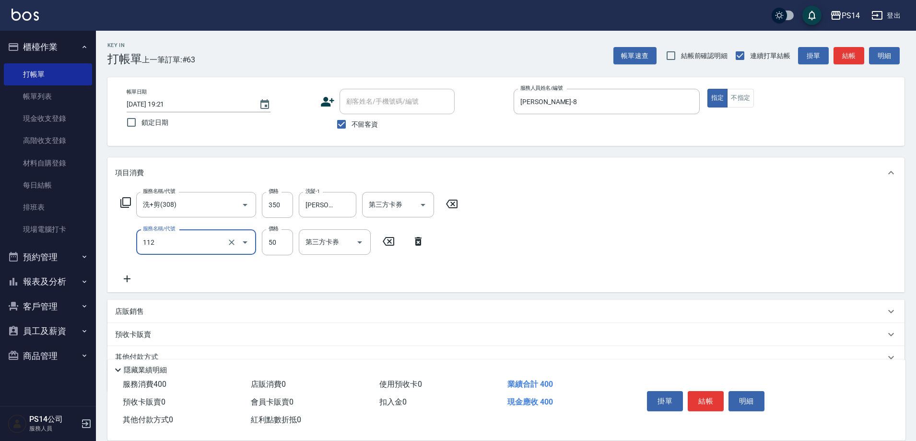
type input "精油50(112)"
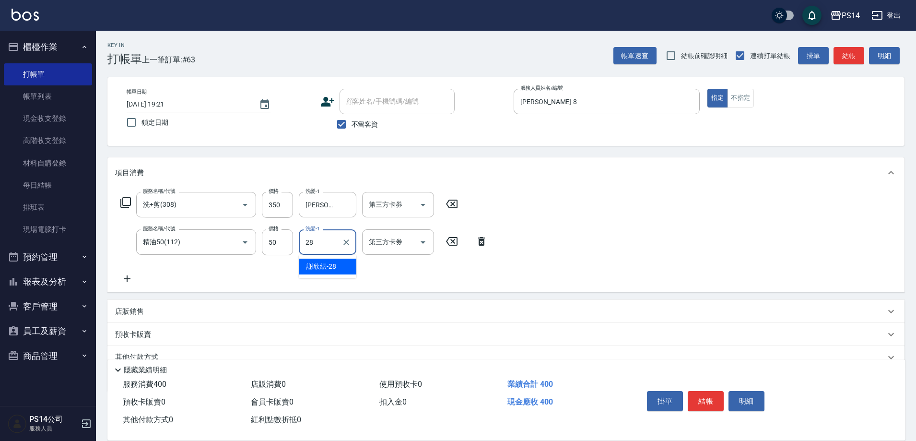
type input "謝欣紜-28"
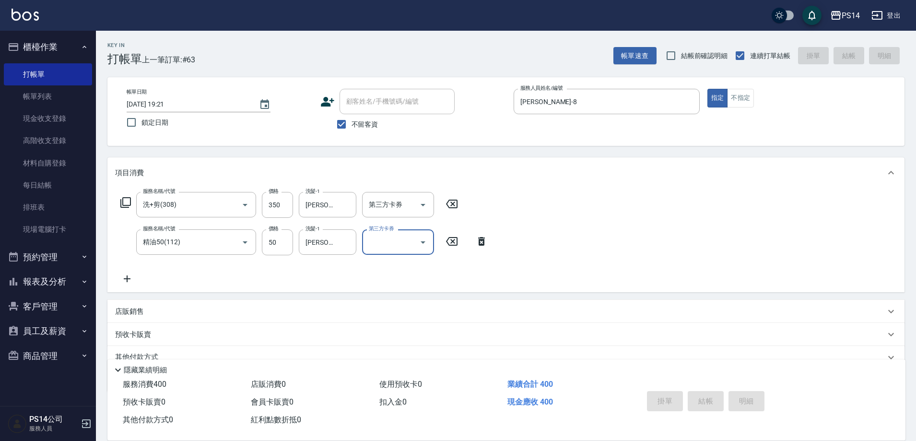
type input "2025/10/10 19:22"
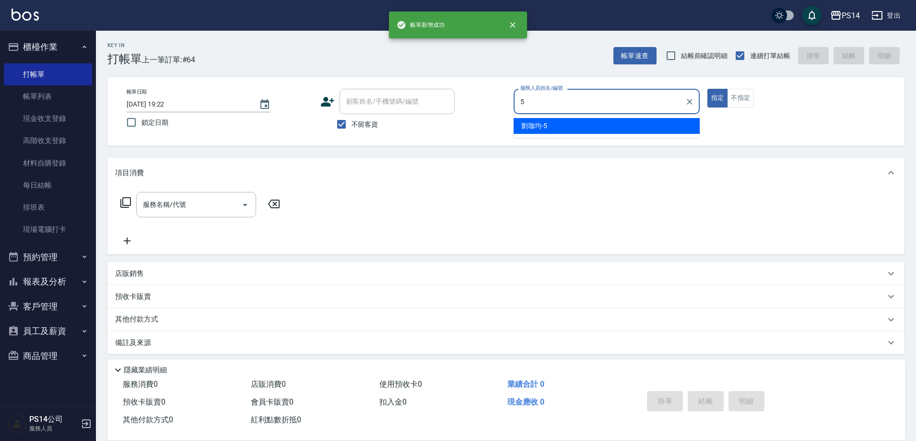
type input "劉珈均-5"
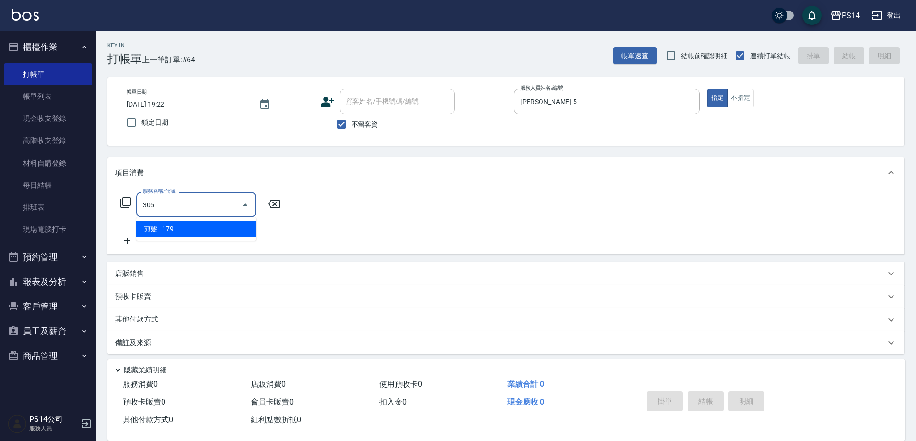
type input "剪髮(305)"
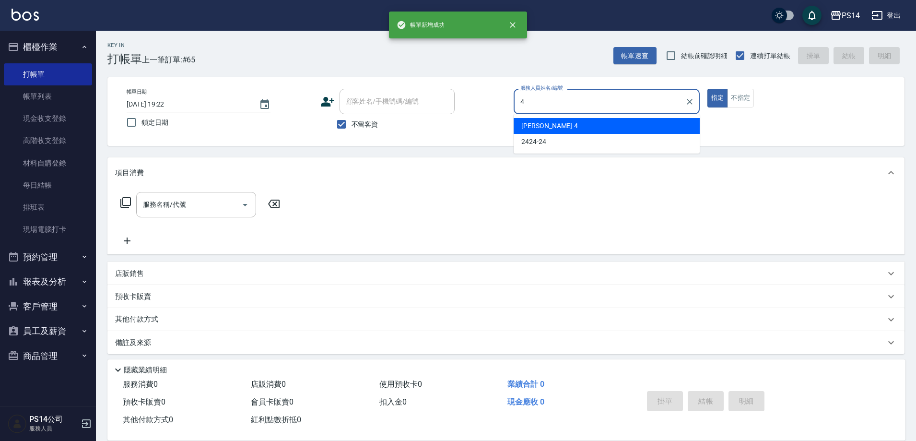
type input "蔡宜蓁-4"
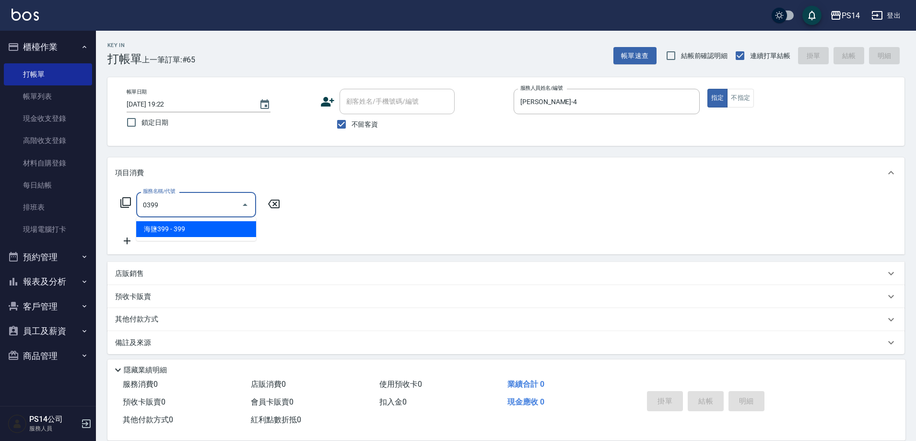
type input "海鹽399(0399)"
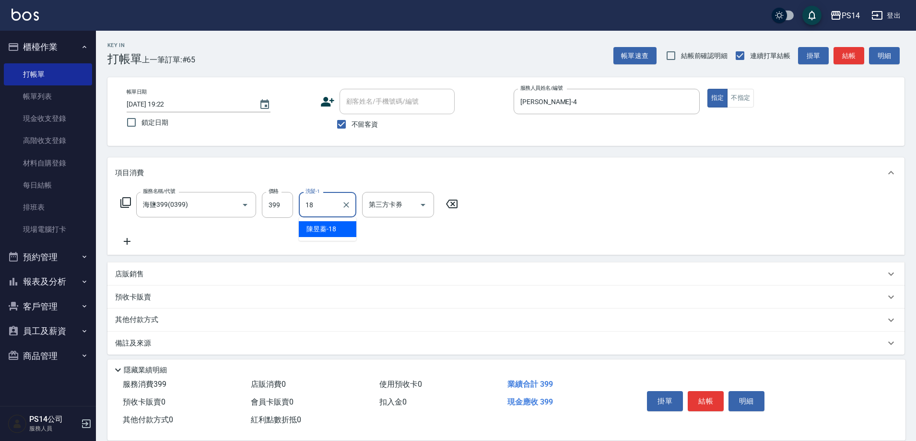
type input "陳昱蓁-18"
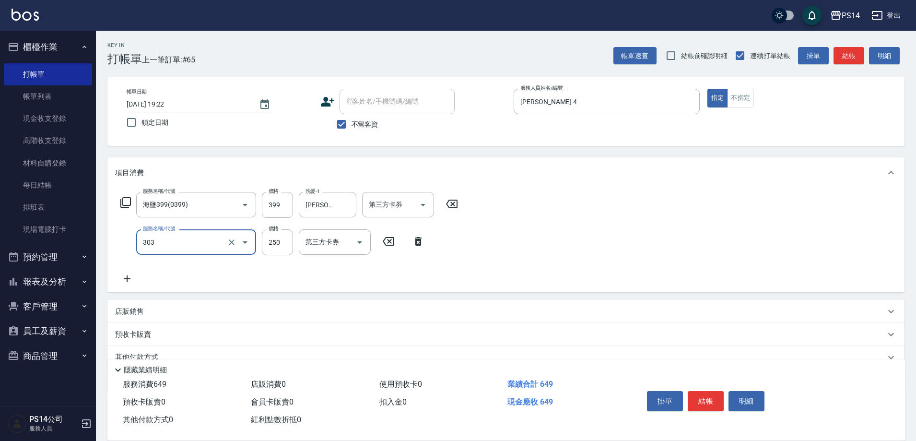
type input "剪髮(303)"
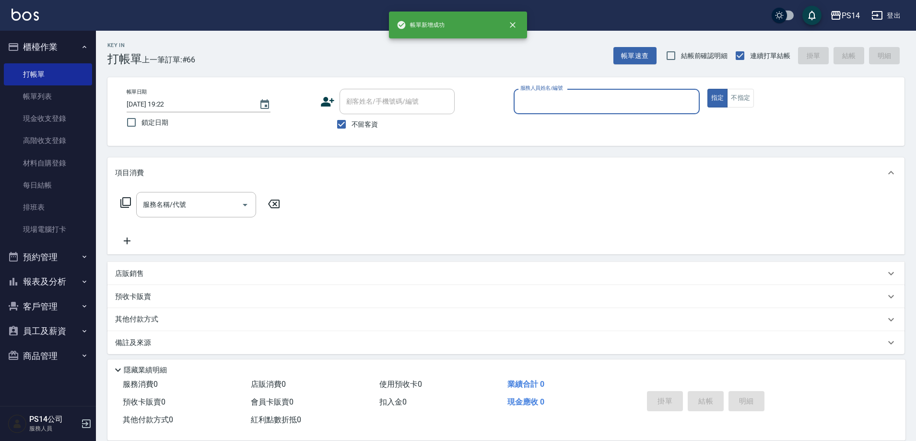
type input "4"
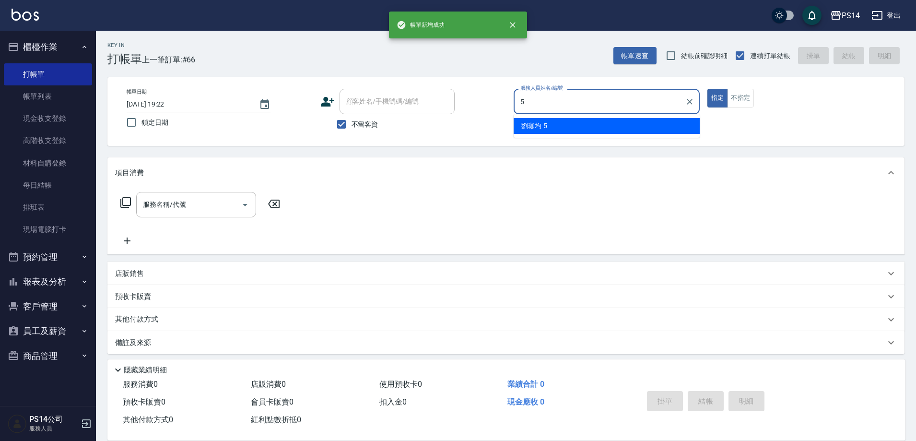
type input "劉珈均-5"
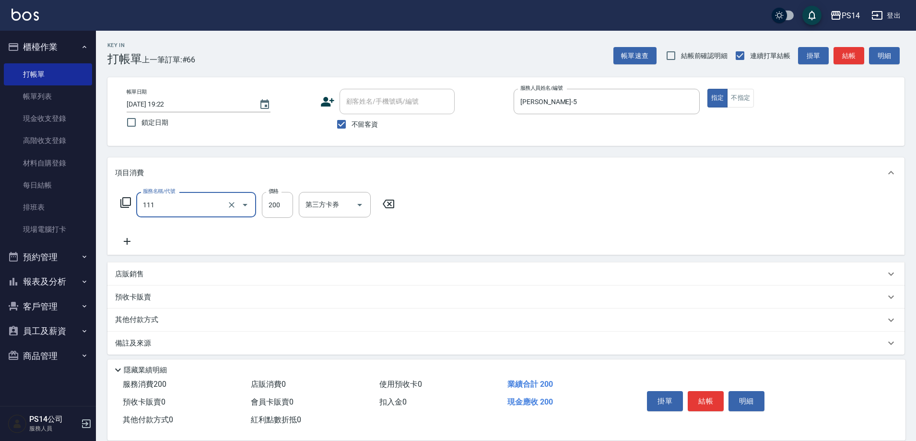
type input "200(111)"
type input "200"
type input "謝欣紜-28"
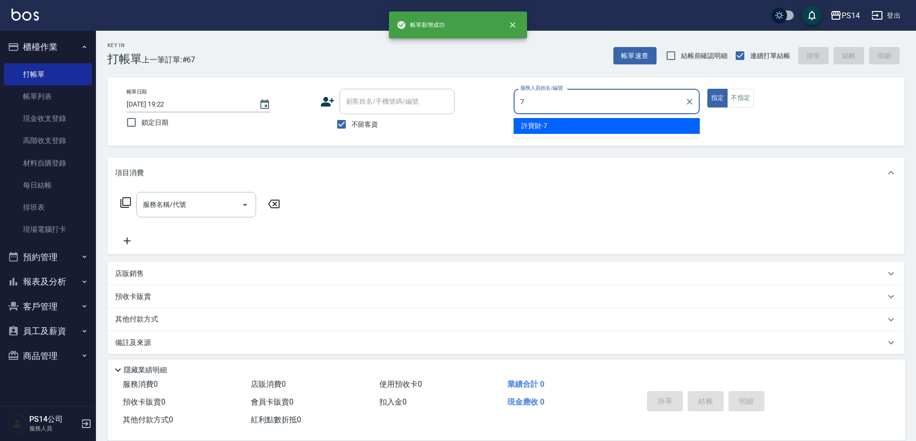
type input "許寶財-7"
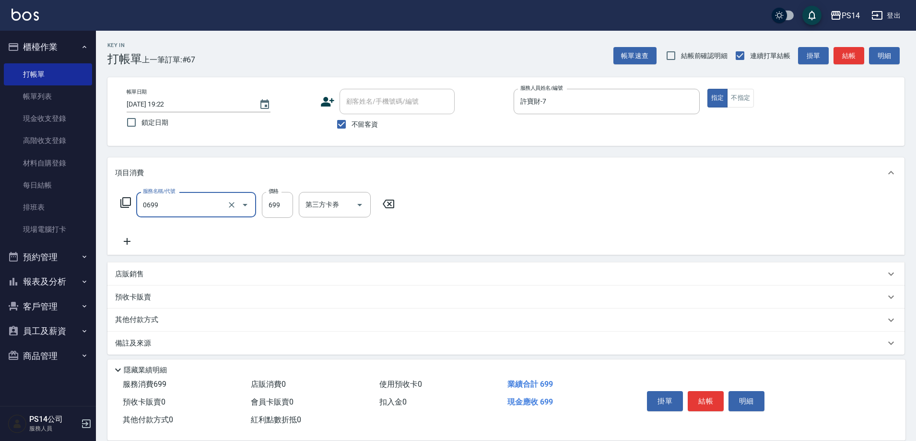
type input "精油SPA(0699)"
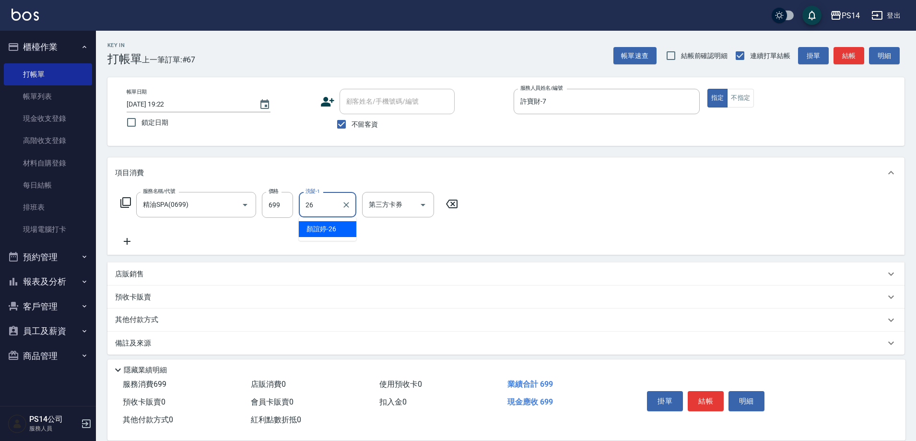
type input "顏誼婷-26"
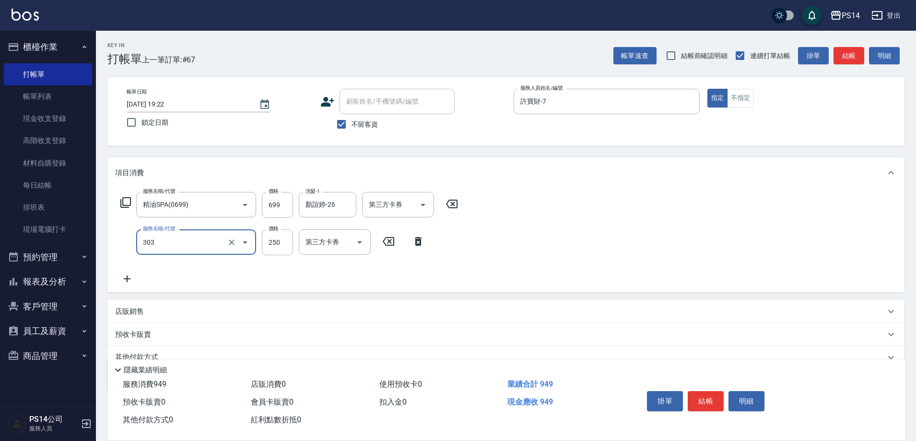
type input "剪髮(303)"
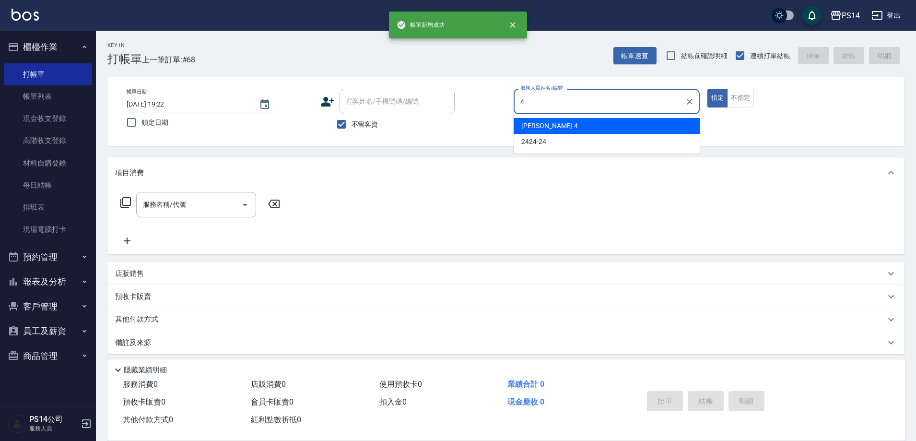
type input "蔡宜蓁-4"
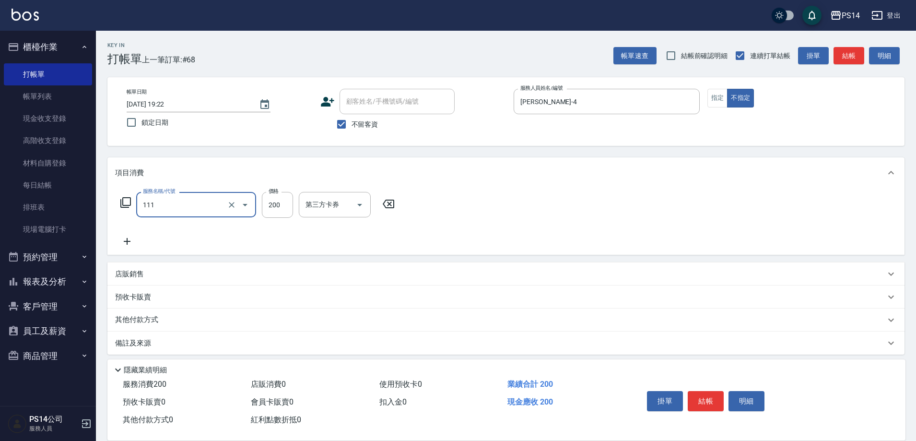
type input "200(111)"
type input "陳昱蓁-18"
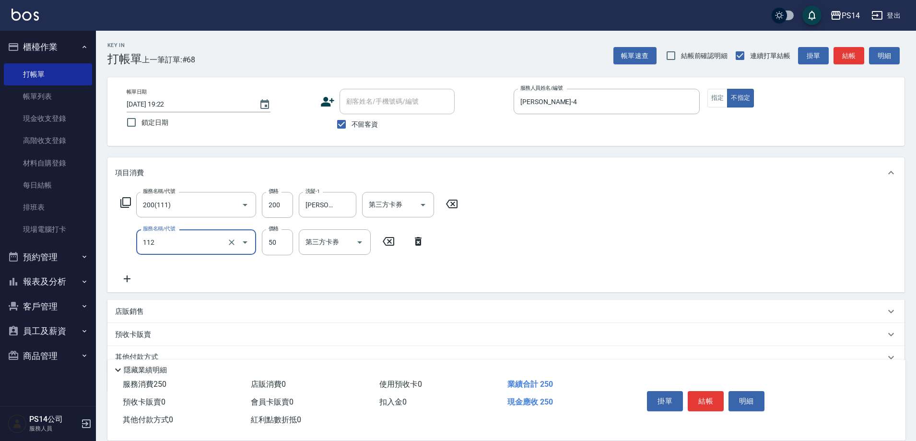
type input "精油50(112)"
drag, startPoint x: 318, startPoint y: 228, endPoint x: 324, endPoint y: 228, distance: 5.8
click at [323, 228] on div "服務名稱/代號 200(111) 服務名稱/代號 價格 200 價格 洗髮-1 陳昱蓁-18 洗髮-1 第三方卡券 第三方卡券 服務名稱/代號 精油50(11…" at bounding box center [304, 238] width 378 height 93
click at [339, 242] on input "洗髮-1" at bounding box center [327, 242] width 49 height 17
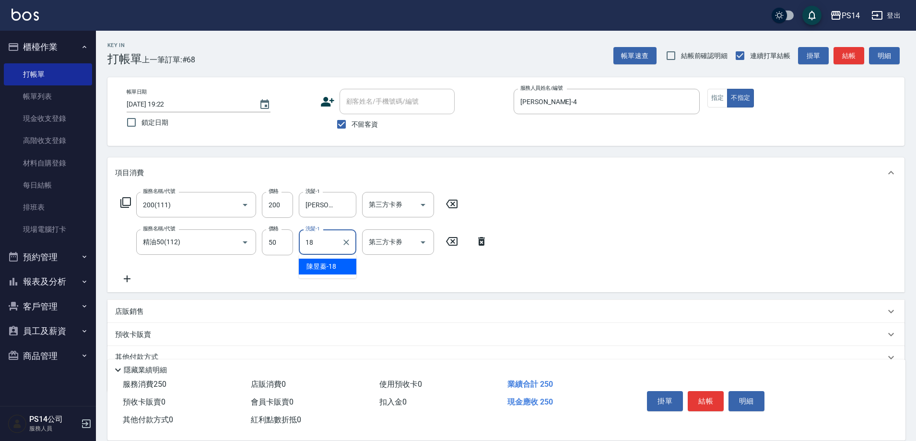
type input "陳昱蓁-18"
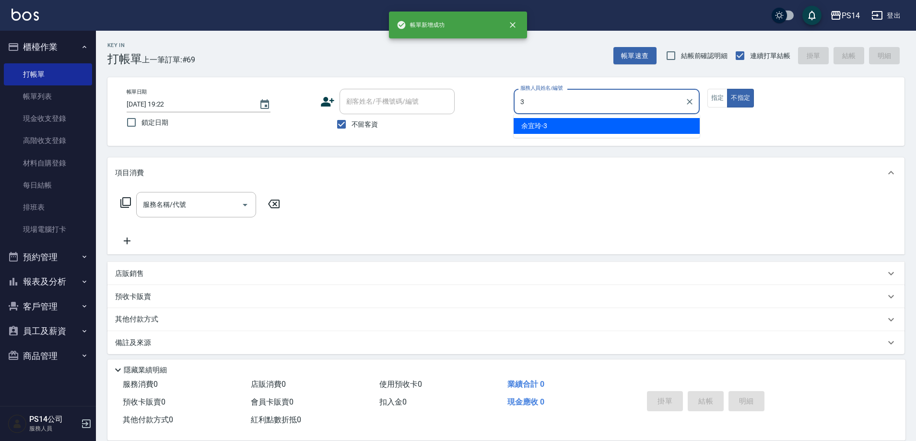
type input "余宜玲-3"
type button "false"
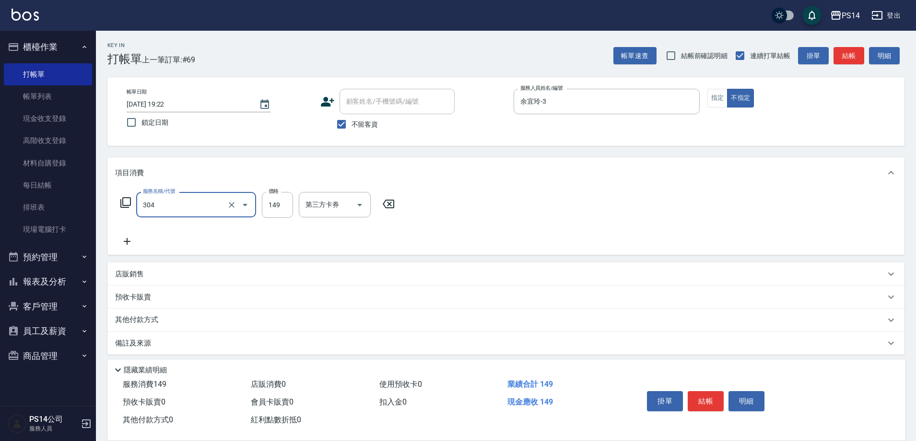
type input "剪髮(304)"
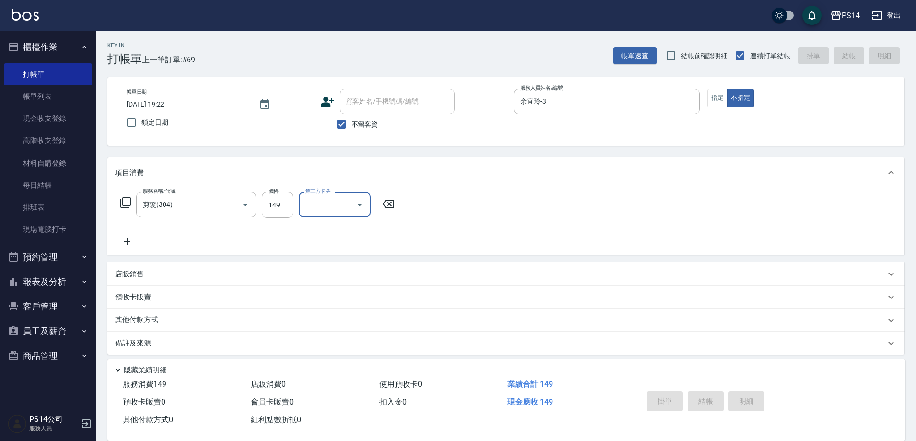
type input "2025/10/10 19:23"
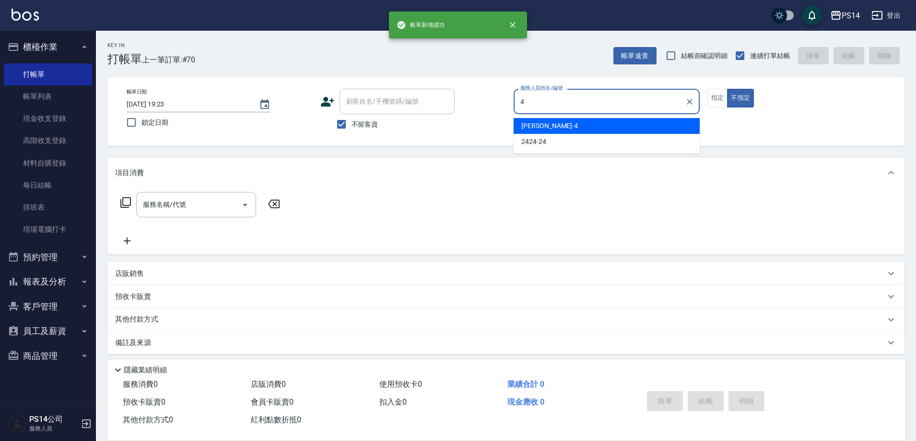
type input "蔡宜蓁-4"
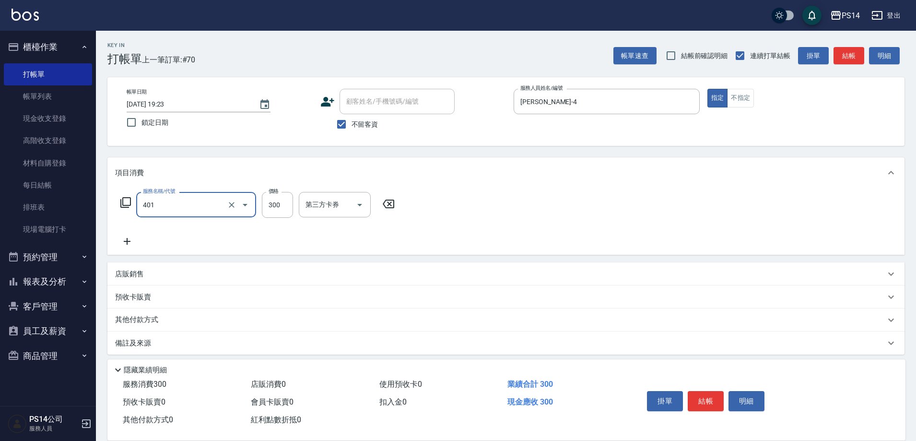
type input "300護(401)"
type input "顏誼婷-26"
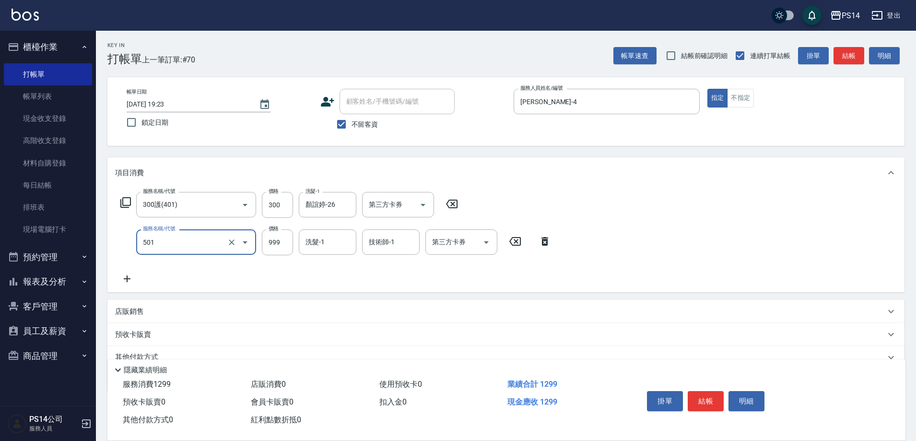
type input "染髮(501)"
type input "1200"
type input "顏誼婷-26"
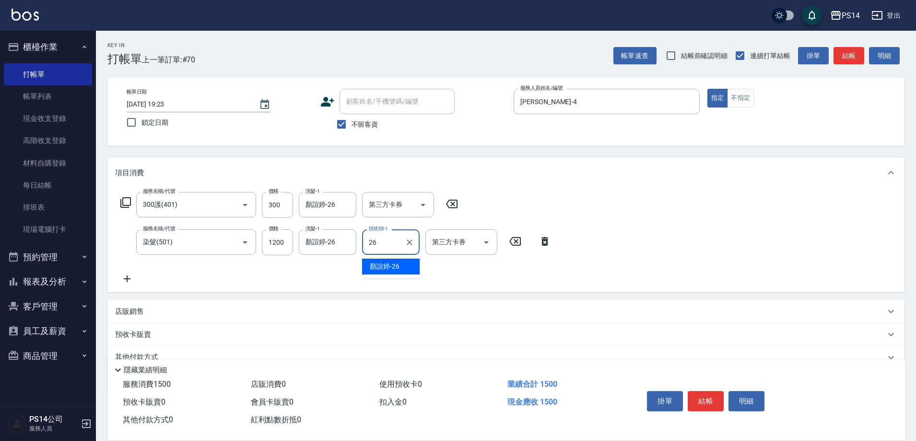
type input "顏誼婷-26"
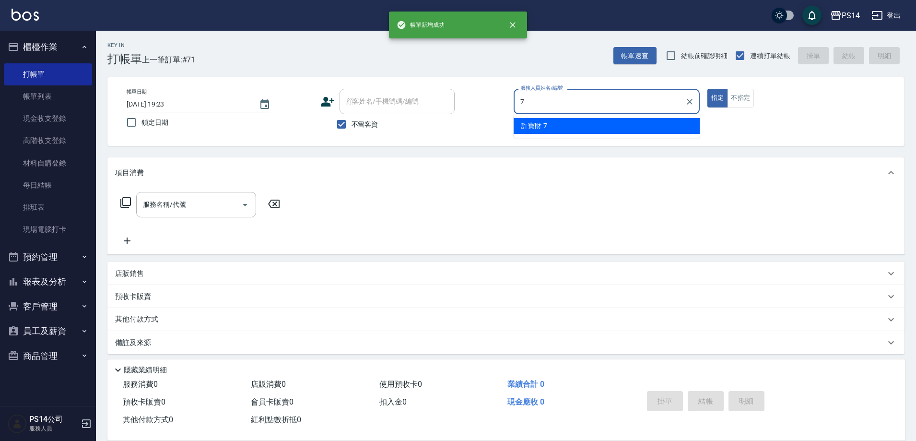
type input "許寶財-7"
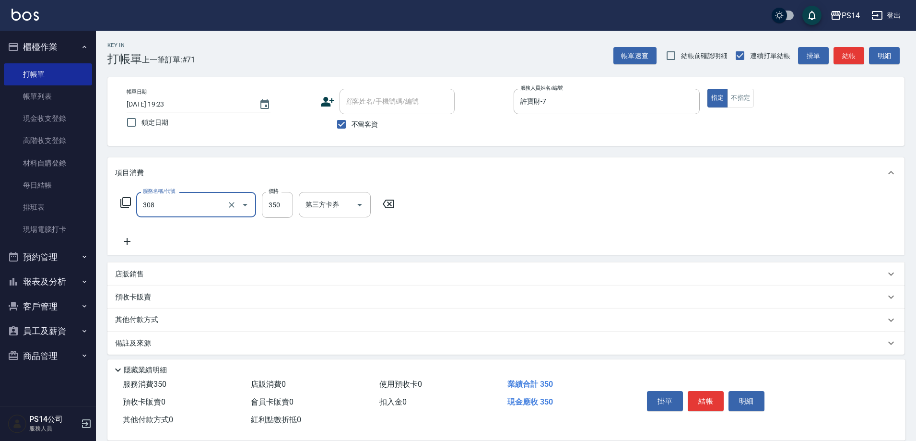
type input "洗+剪(308)"
type input "顏誼婷-26"
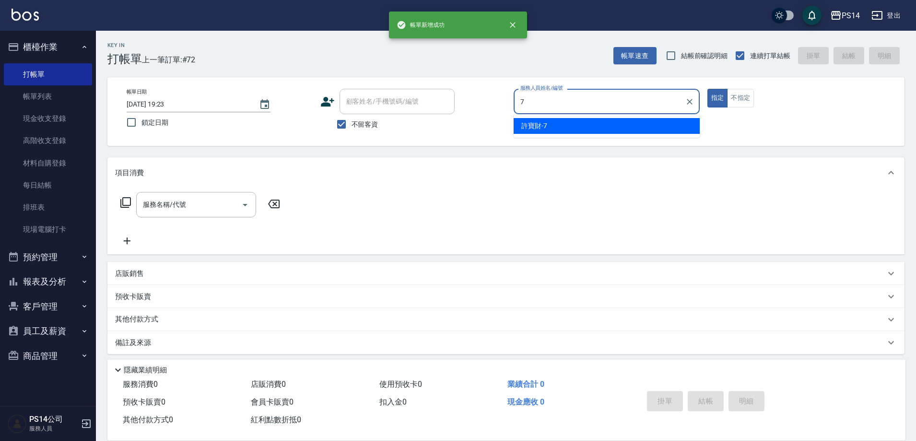
type input "許寶財-7"
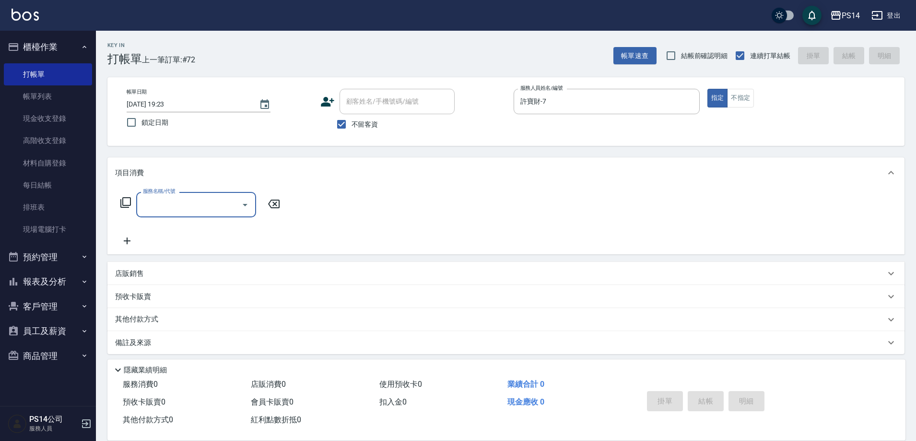
click at [130, 201] on icon at bounding box center [126, 203] width 12 height 12
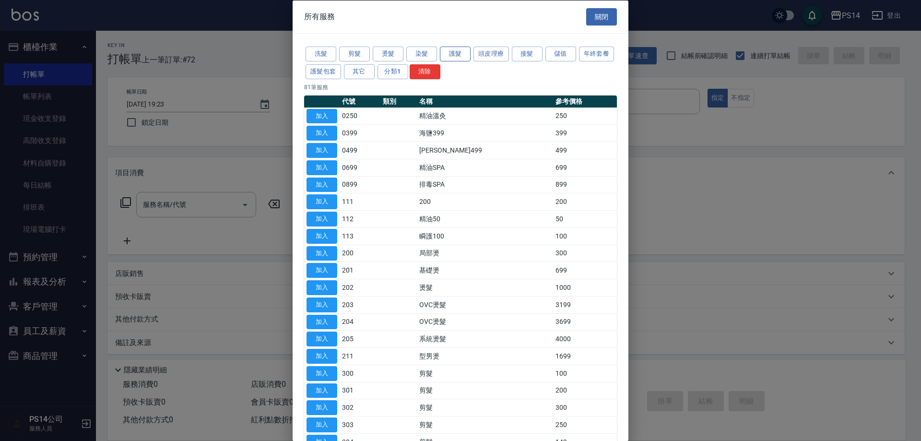
click at [463, 51] on button "護髮" at bounding box center [455, 54] width 31 height 15
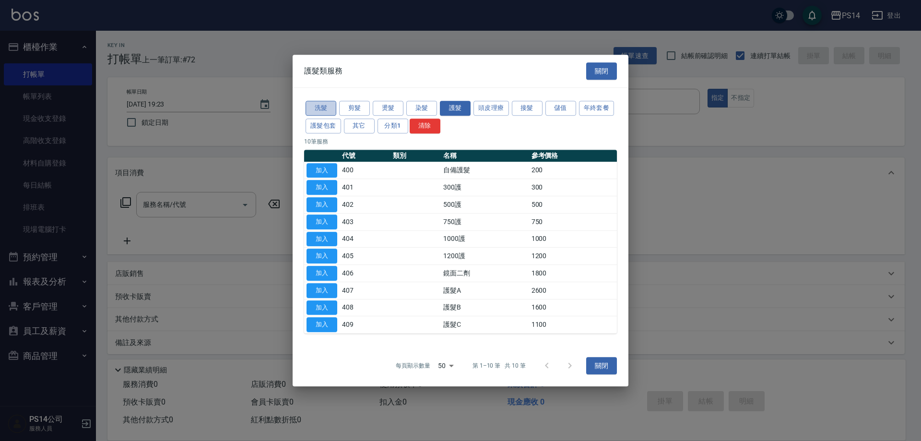
click at [322, 106] on button "洗髮" at bounding box center [320, 108] width 31 height 15
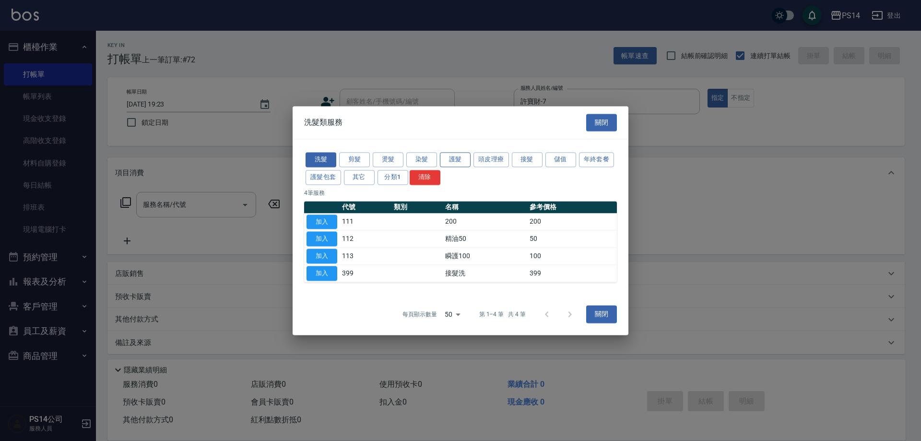
click at [456, 157] on button "護髮" at bounding box center [455, 159] width 31 height 15
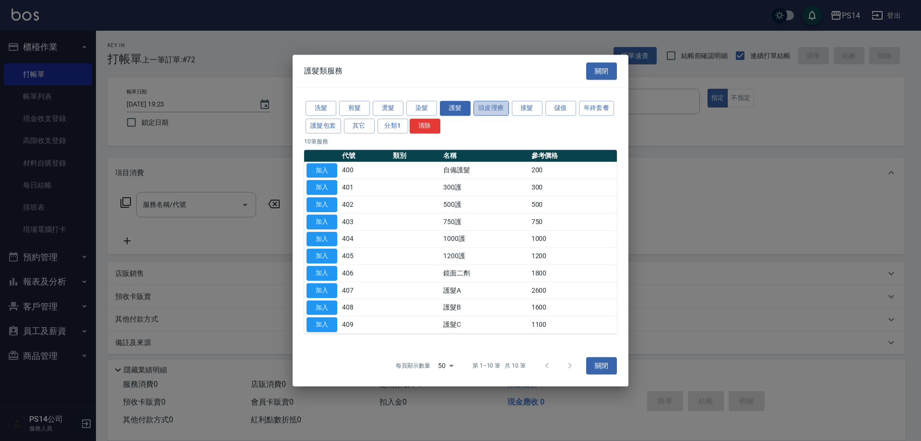
click at [492, 109] on button "頭皮理療" at bounding box center [490, 108] width 35 height 15
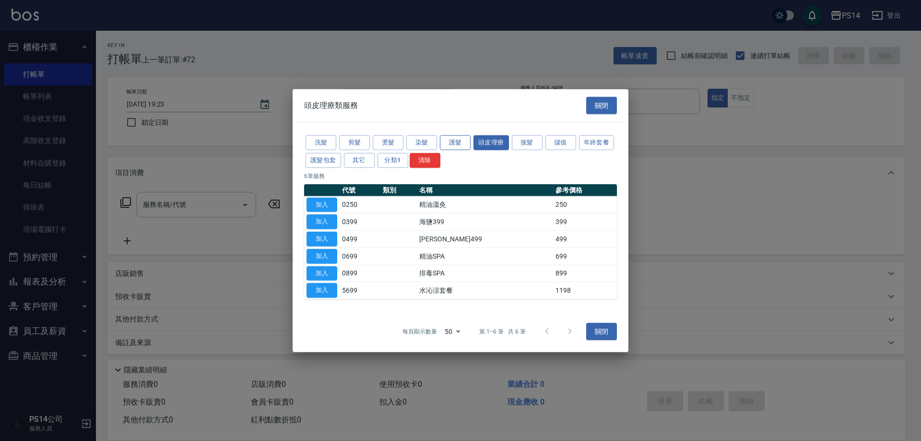
click at [452, 141] on button "護髮" at bounding box center [455, 142] width 31 height 15
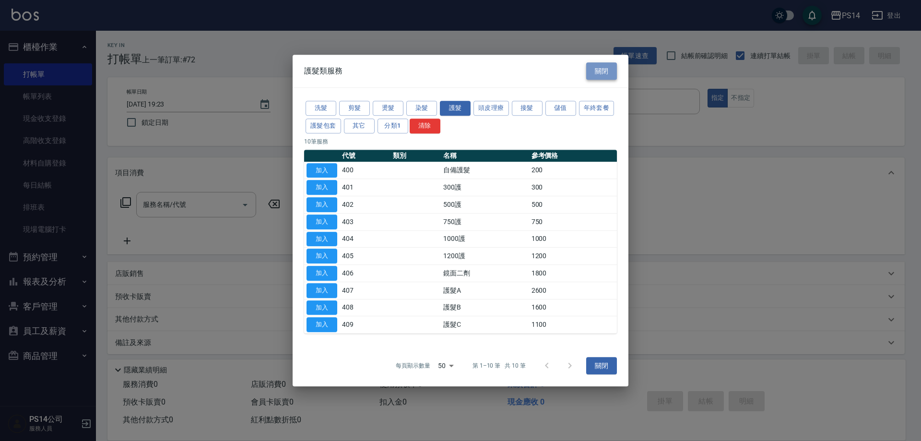
click at [596, 67] on button "關閉" at bounding box center [601, 71] width 31 height 18
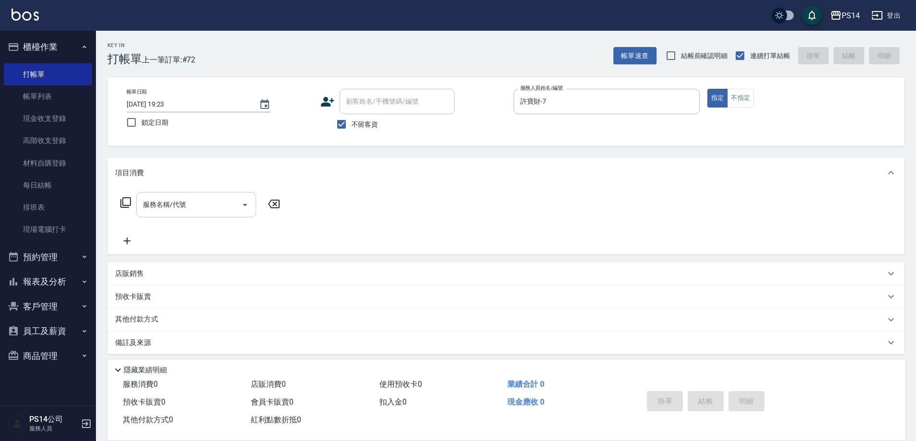
click at [196, 197] on input "服務名稱/代號" at bounding box center [189, 204] width 97 height 17
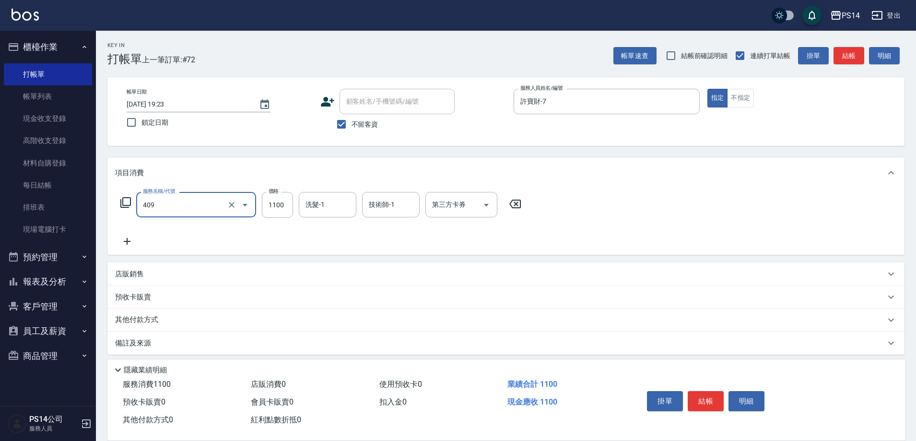
type input "護髮C(409)"
type input "1199"
type input "李祥君 -37"
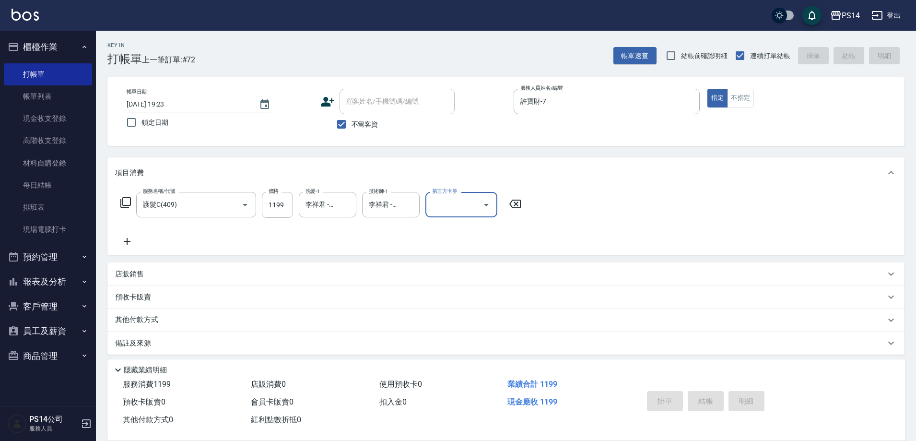
type input "2025/10/10 19:24"
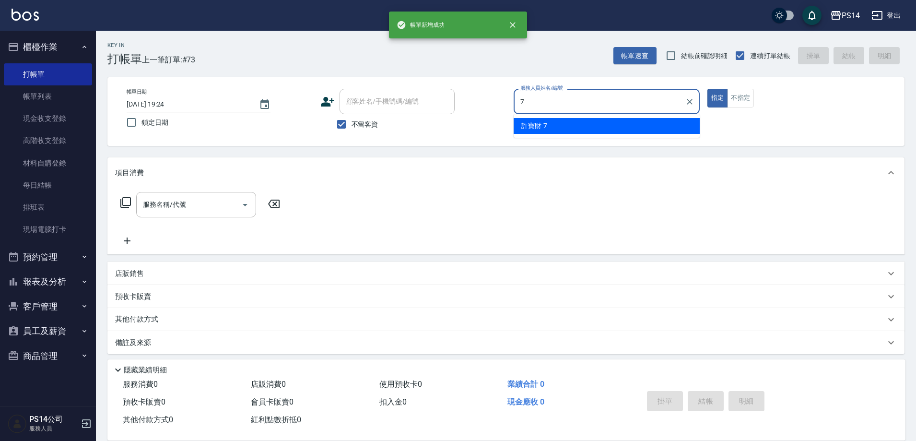
type input "許寶財-7"
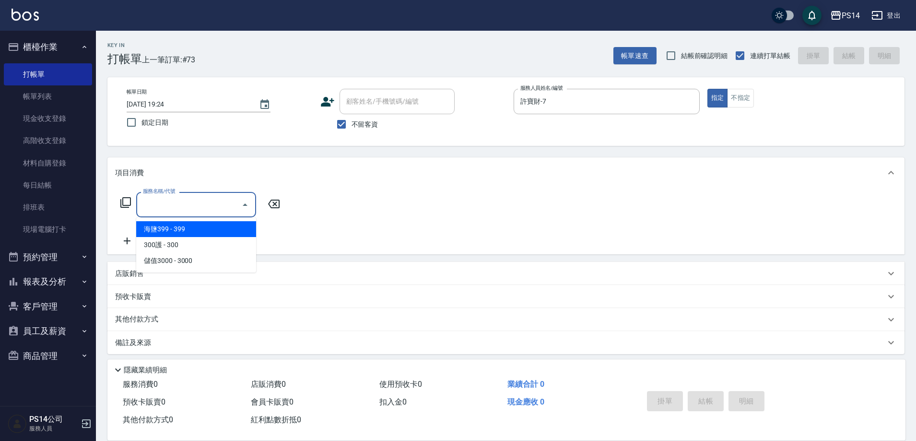
type input "3"
type input "伊黛莉499(0499)"
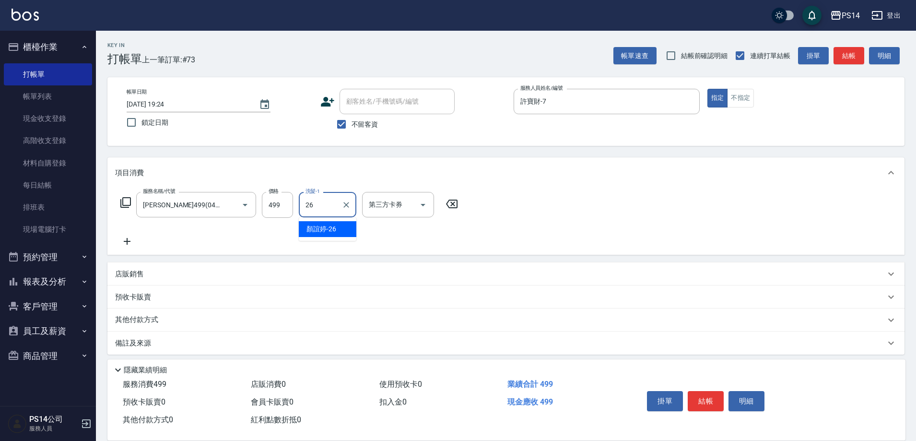
type input "顏誼婷-26"
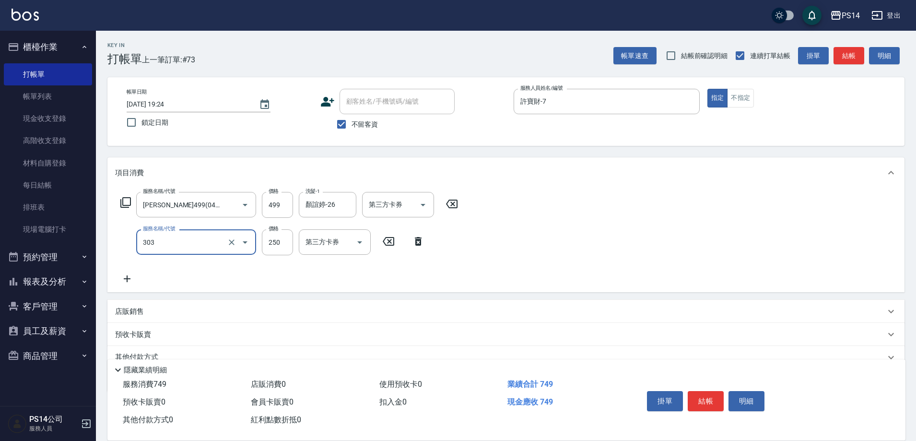
type input "剪髮(303)"
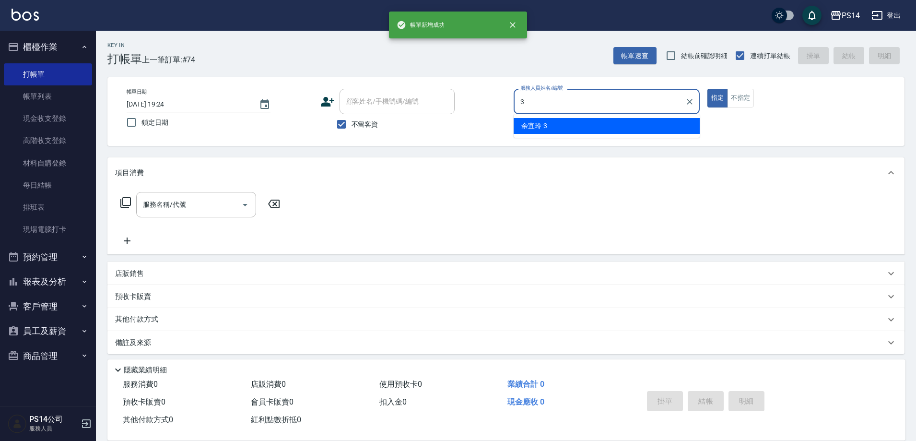
type input "余宜玲-3"
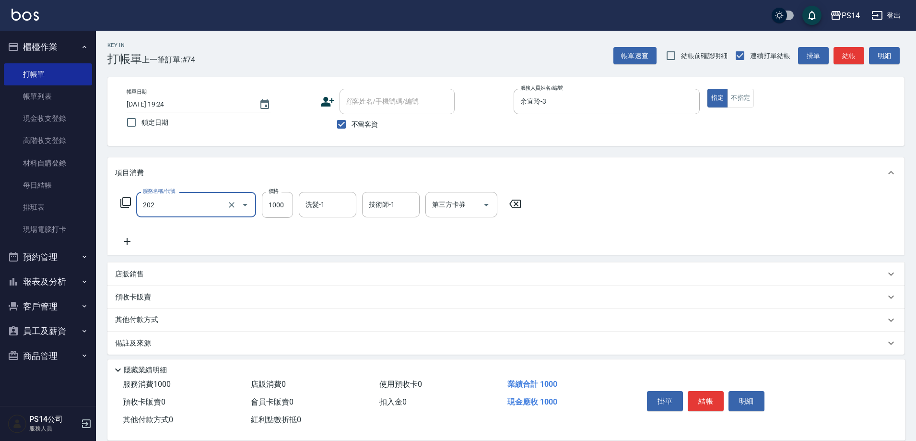
type input "燙髮(202)"
type input "2000"
type input "李祥君 -37"
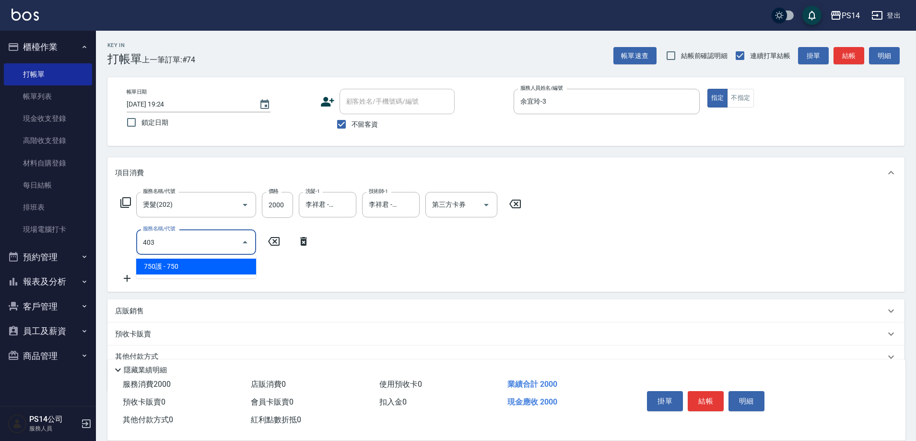
type input "750護(403)"
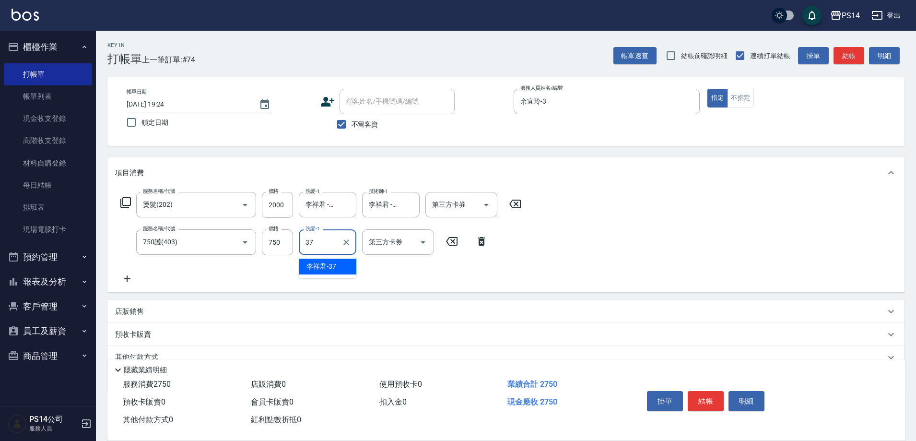
type input "李祥君 -37"
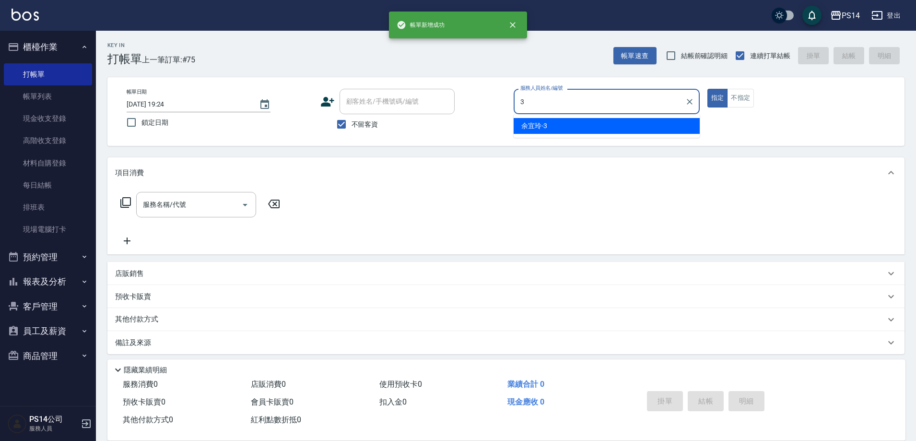
type input "余宜玲-3"
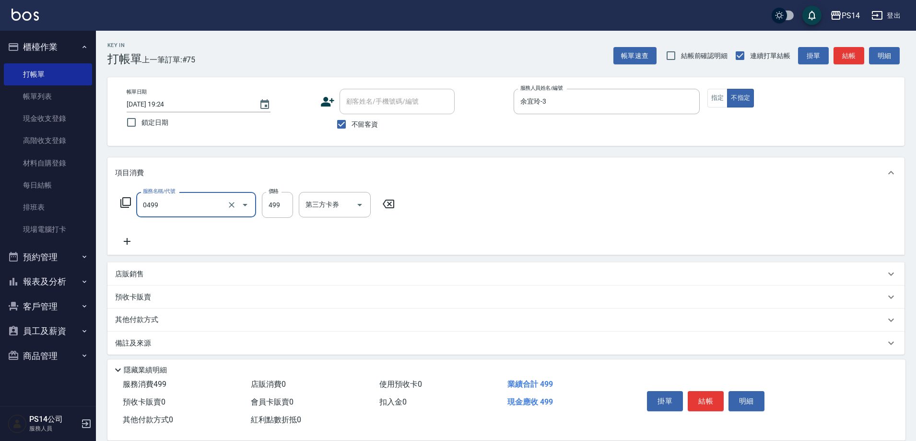
type input "伊黛莉499(0499)"
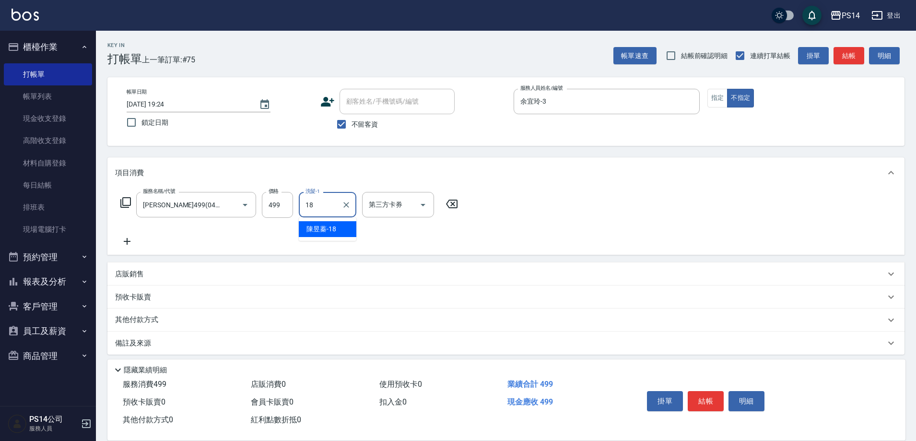
type input "陳昱蓁-18"
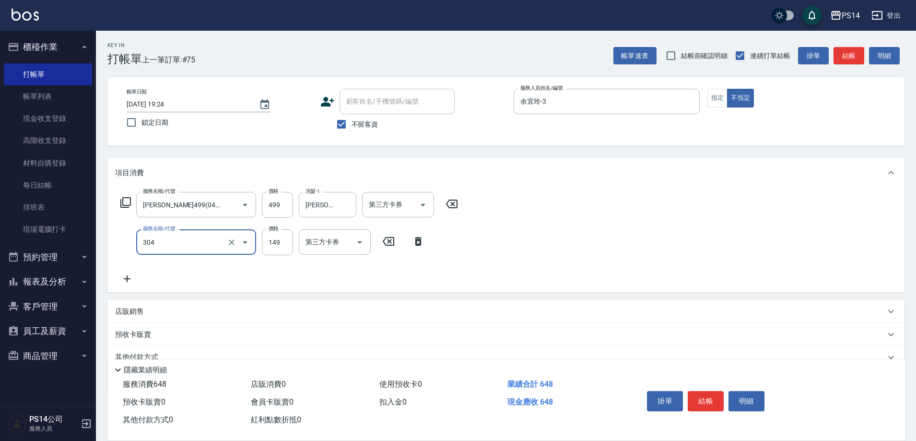
type input "剪髮(304)"
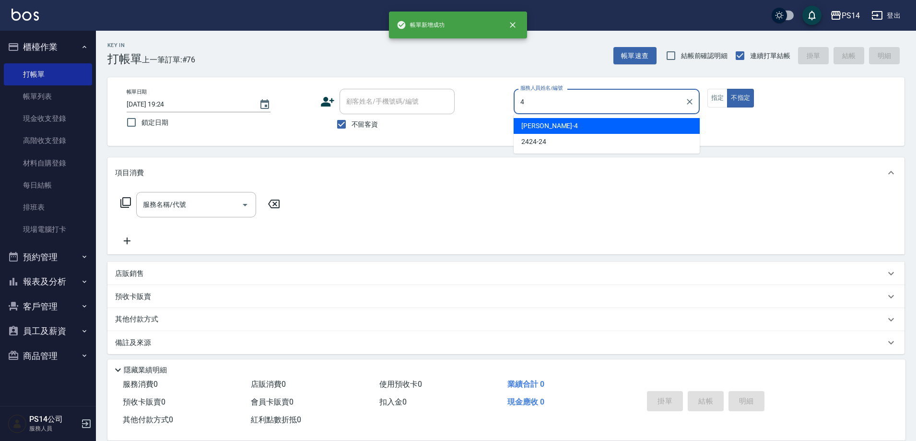
type input "蔡宜蓁-4"
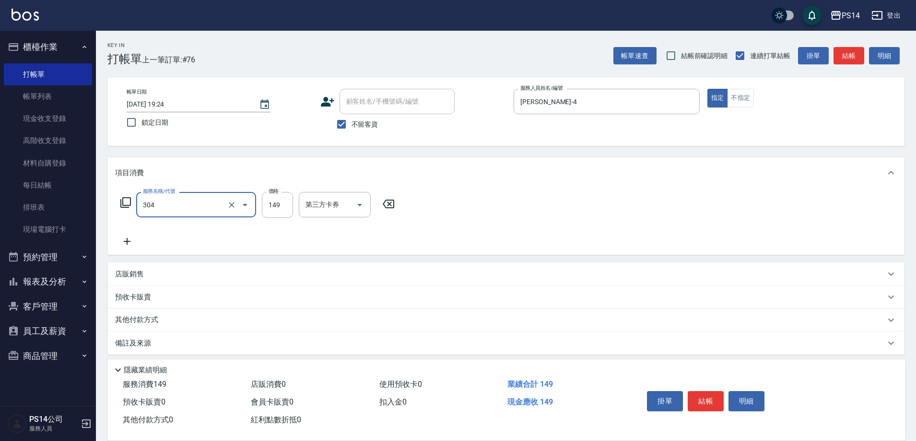
type input "剪髮(304)"
type input "100"
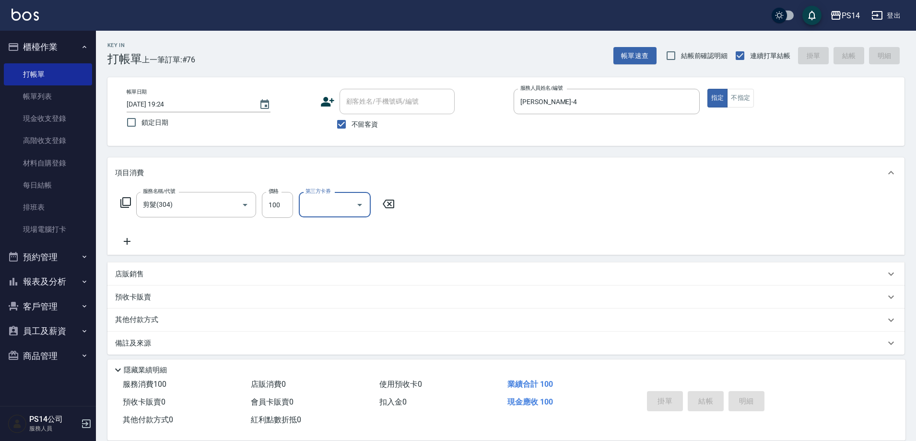
type input "2025/10/10 19:25"
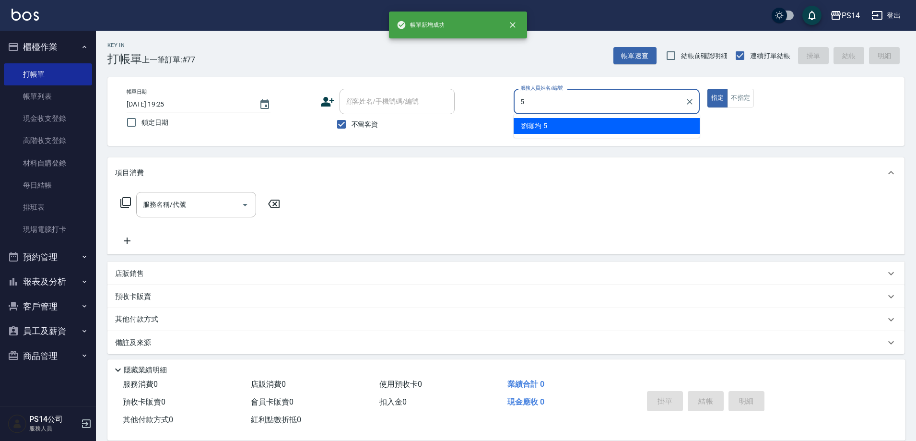
type input "劉珈均-5"
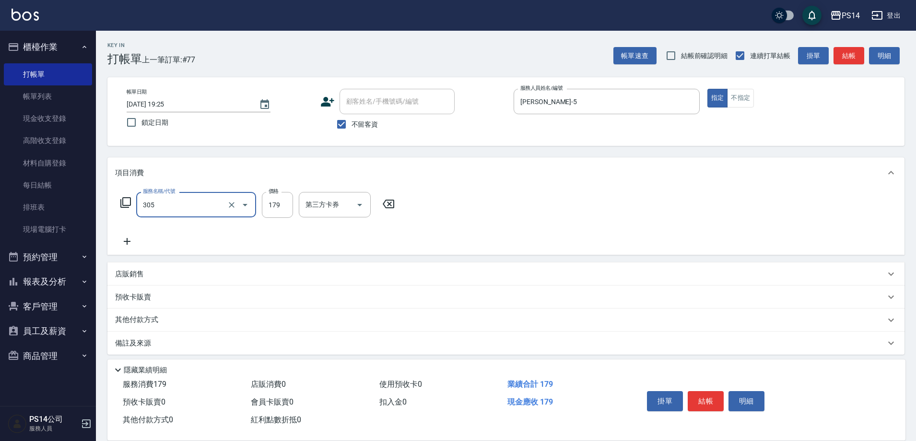
type input "剪髮(305)"
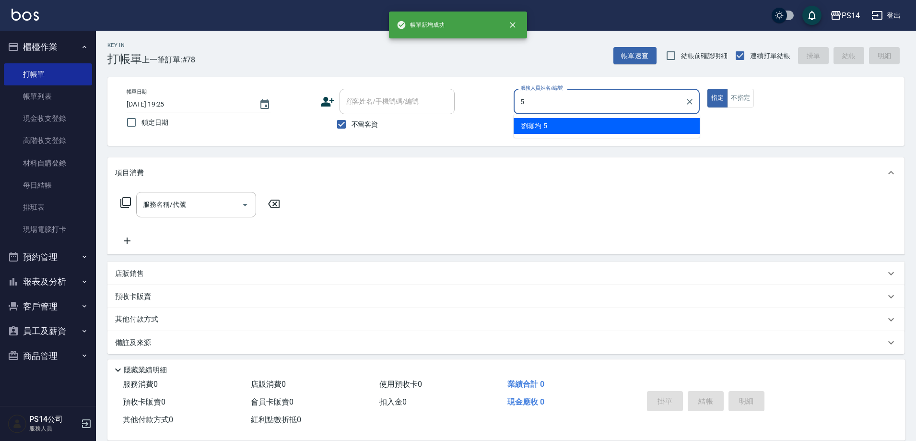
type input "劉珈均-5"
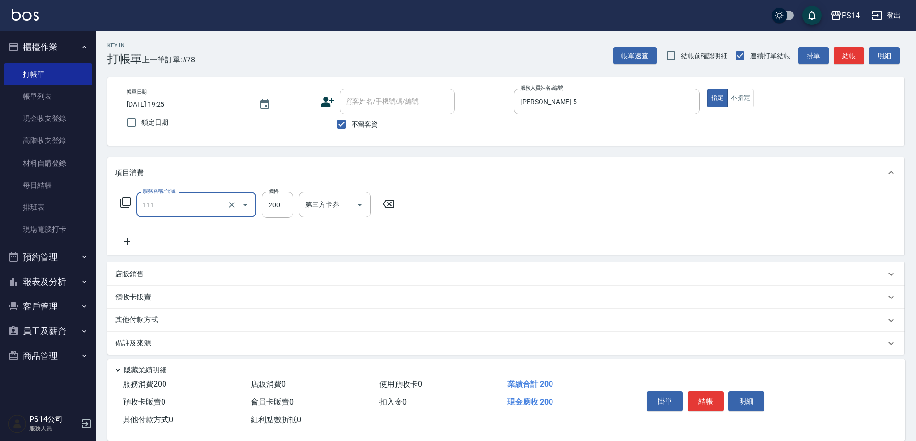
type input "200(111)"
type input "李祥君 -37"
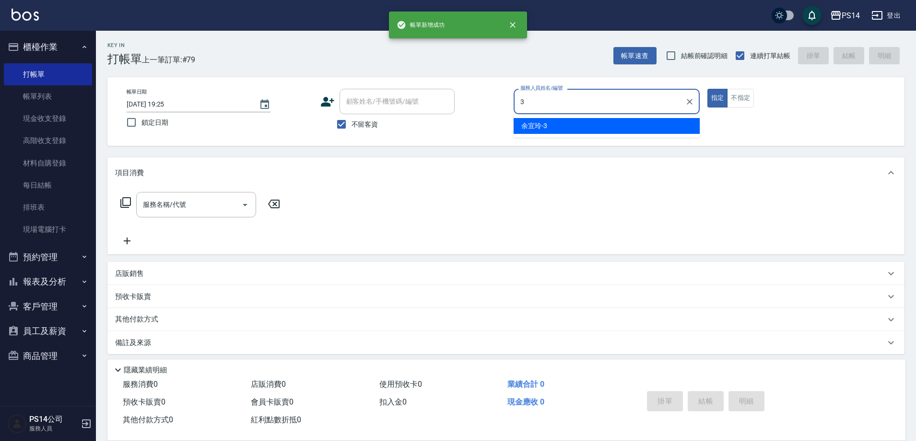
type input "余宜玲-3"
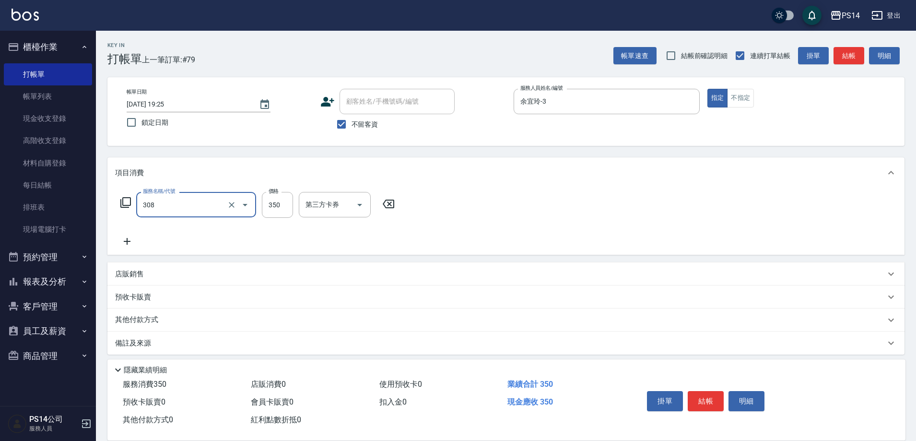
type input "洗+剪(308)"
type input "陳昱蓁-18"
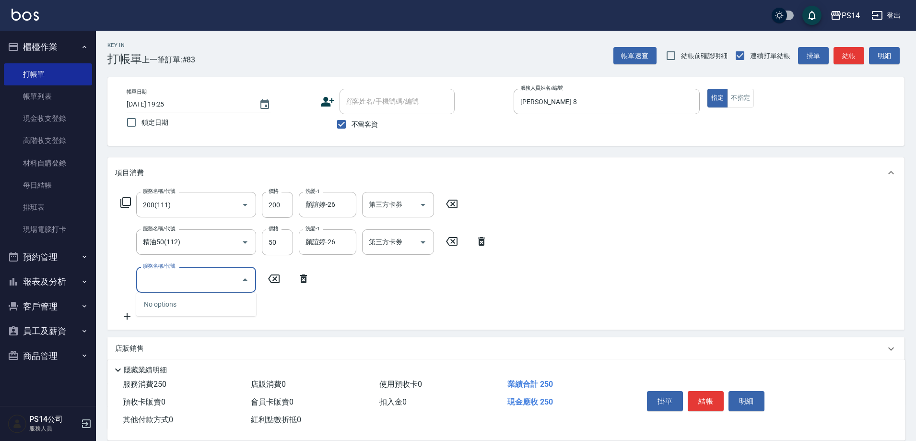
click at [128, 202] on icon at bounding box center [126, 203] width 12 height 12
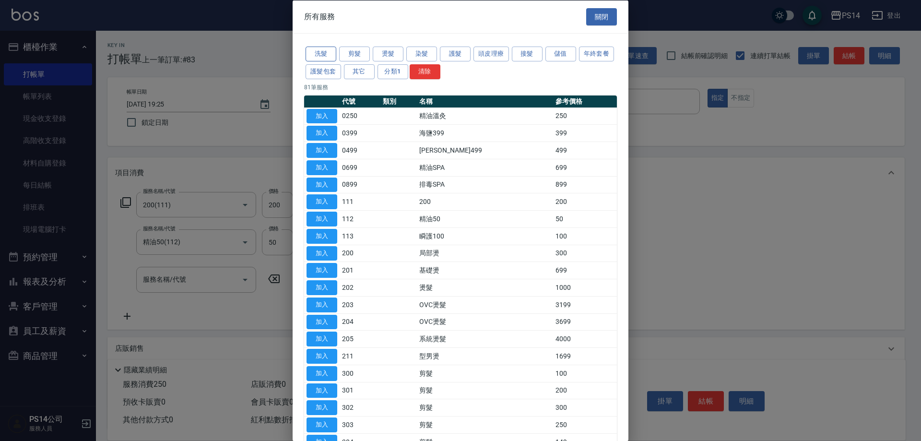
click at [319, 55] on button "洗髮" at bounding box center [320, 54] width 31 height 15
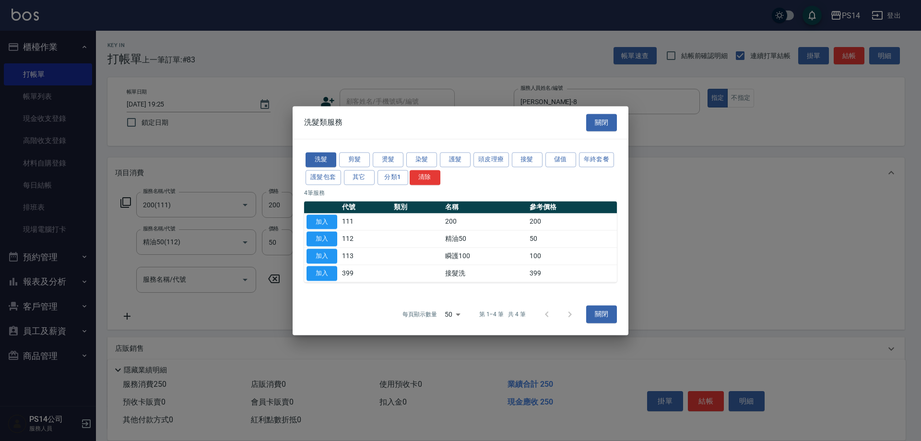
click at [602, 120] on button "關閉" at bounding box center [601, 123] width 31 height 18
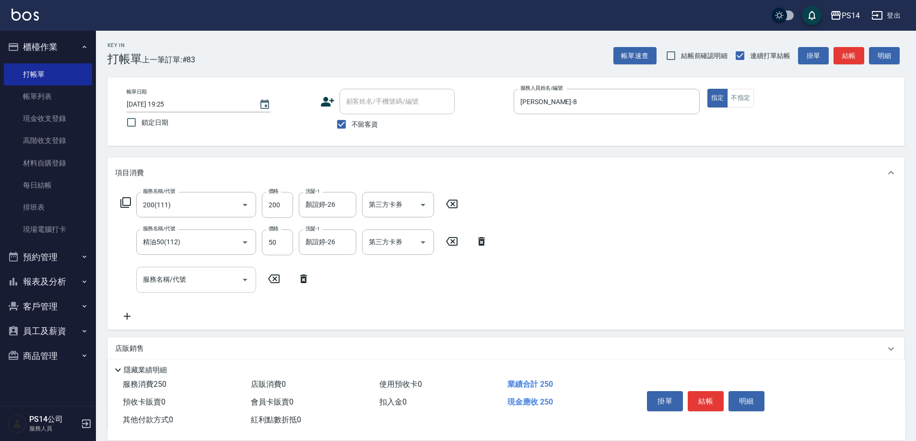
click at [178, 282] on input "服務名稱/代號" at bounding box center [189, 279] width 97 height 17
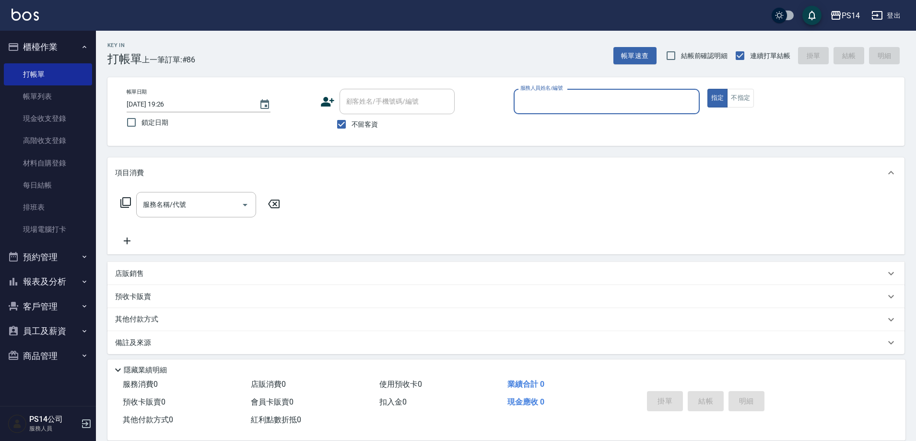
click at [32, 49] on button "櫃檯作業" at bounding box center [48, 47] width 88 height 25
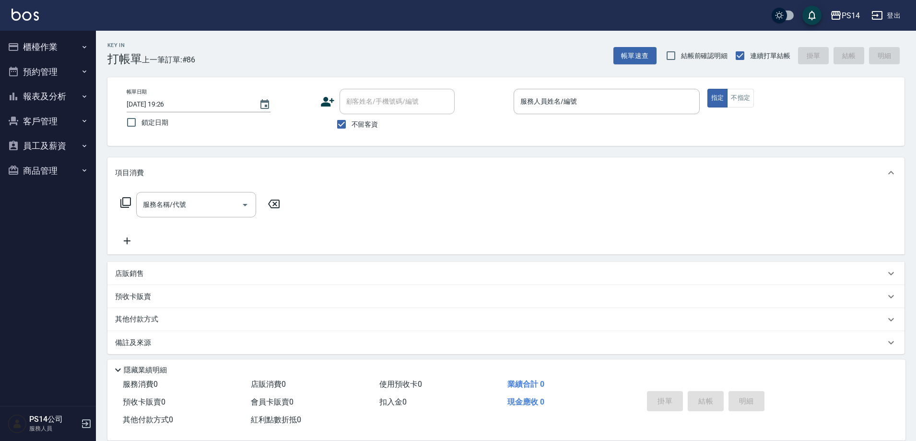
click at [44, 96] on button "報表及分析" at bounding box center [48, 96] width 88 height 25
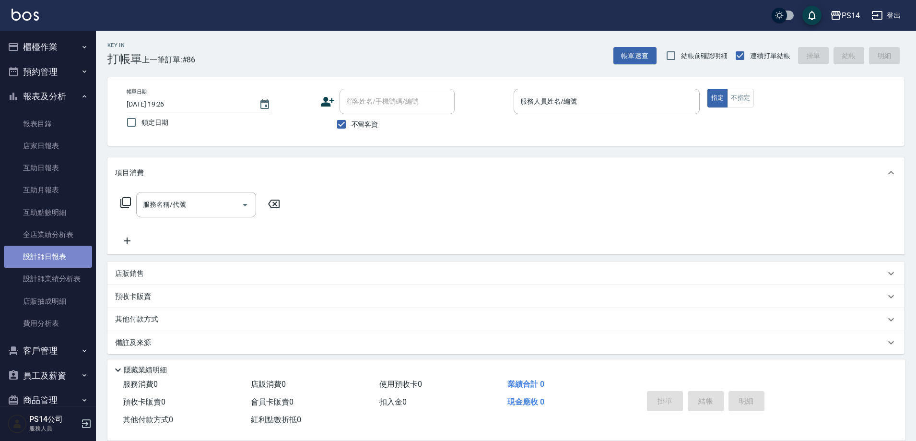
click at [64, 261] on link "設計師日報表" at bounding box center [48, 257] width 88 height 22
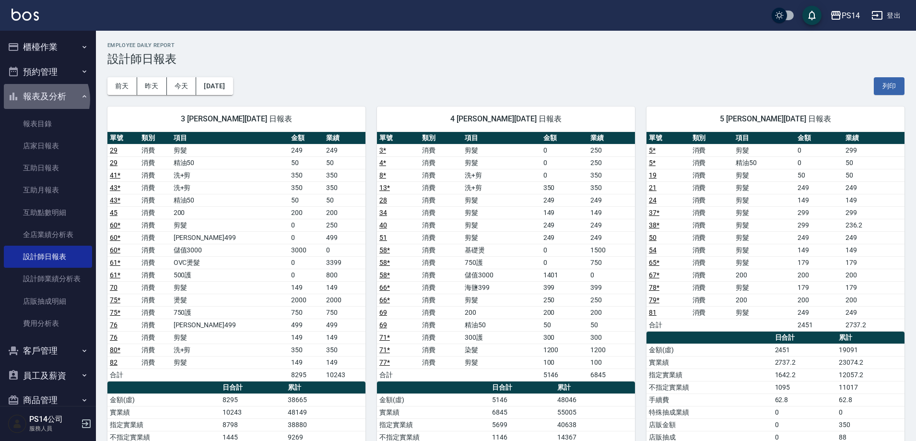
click at [39, 99] on button "報表及分析" at bounding box center [48, 96] width 88 height 25
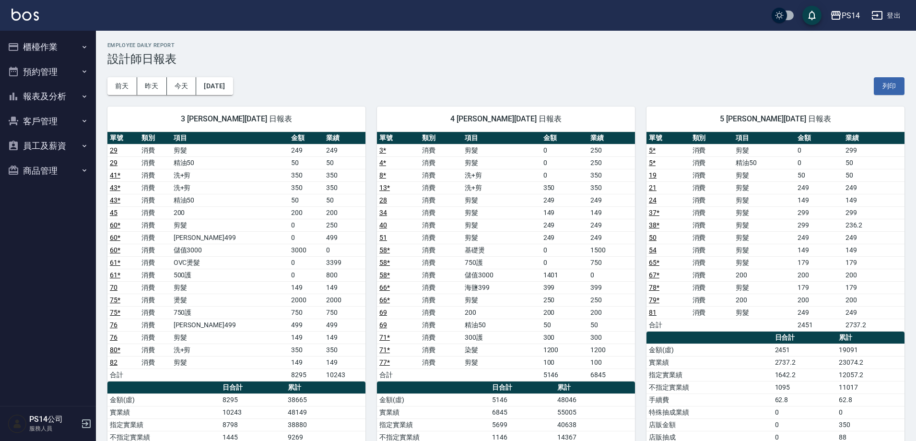
click at [50, 46] on button "櫃檯作業" at bounding box center [48, 47] width 88 height 25
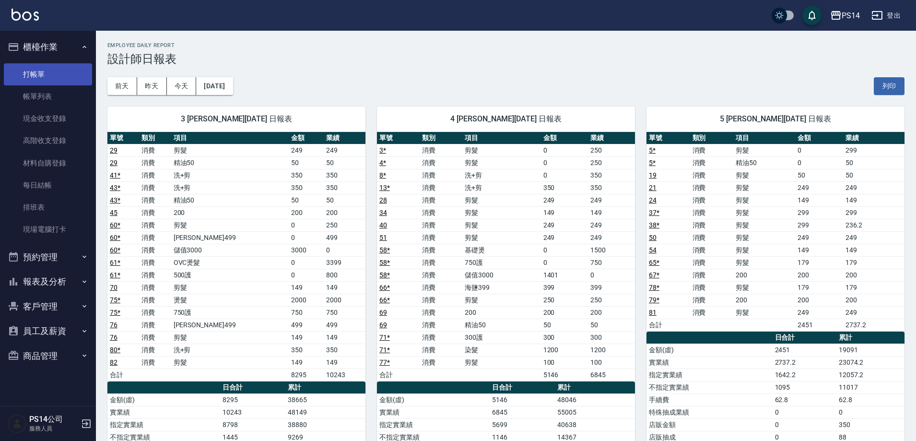
click at [45, 70] on link "打帳單" at bounding box center [48, 74] width 88 height 22
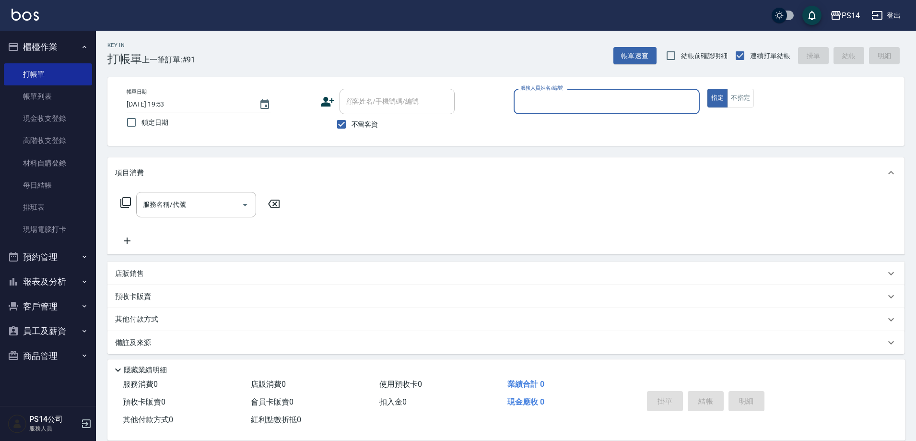
click at [33, 40] on button "櫃檯作業" at bounding box center [48, 47] width 88 height 25
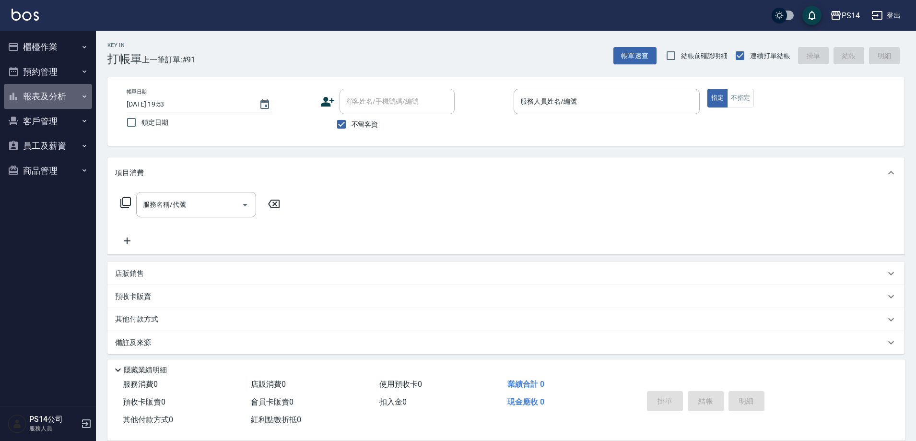
click at [45, 95] on button "報表及分析" at bounding box center [48, 96] width 88 height 25
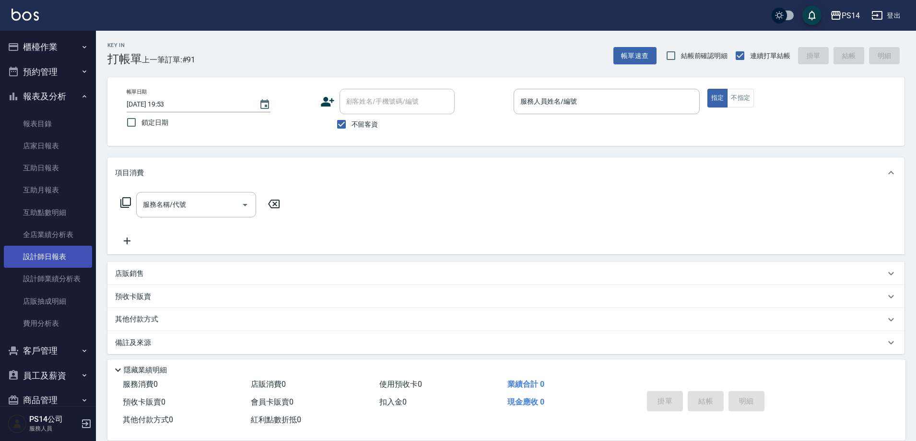
click at [38, 257] on link "設計師日報表" at bounding box center [48, 257] width 88 height 22
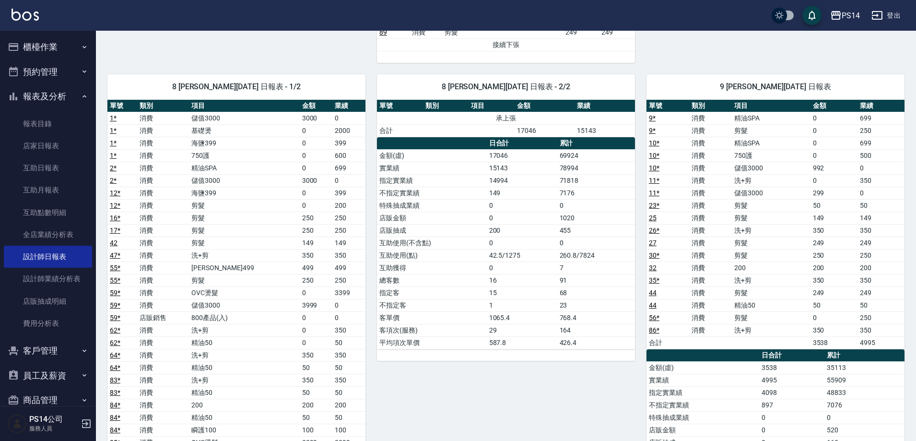
scroll to position [1039, 0]
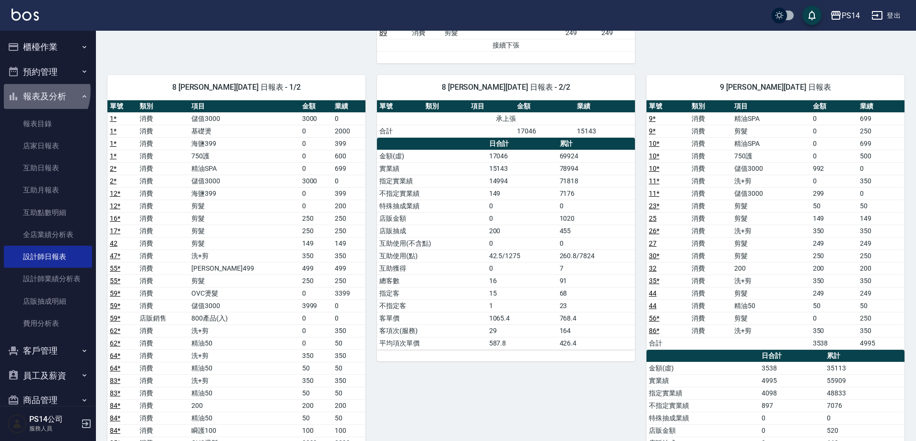
click at [35, 91] on button "報表及分析" at bounding box center [48, 96] width 88 height 25
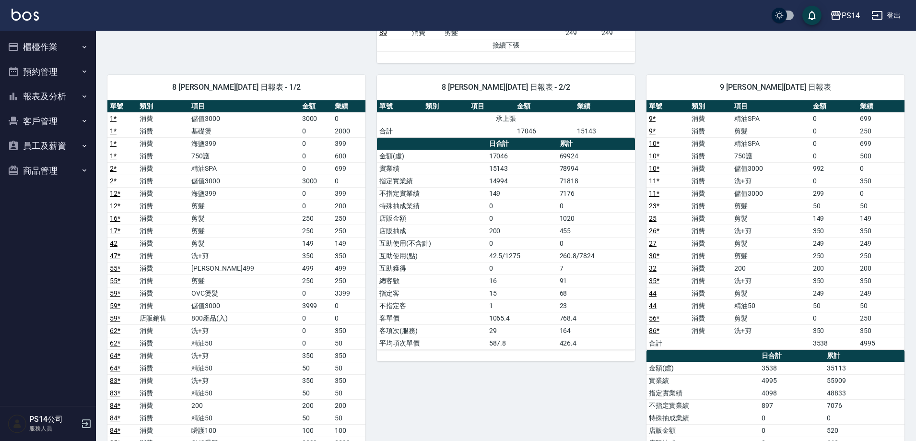
click at [40, 44] on button "櫃檯作業" at bounding box center [48, 47] width 88 height 25
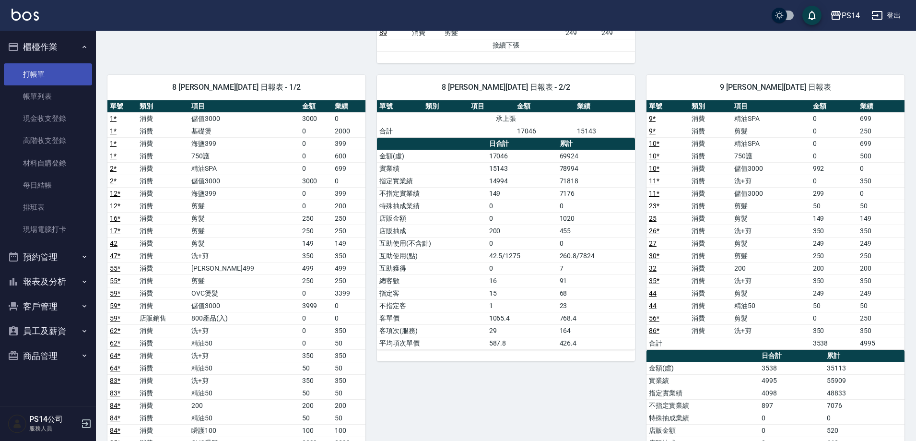
click at [33, 70] on link "打帳單" at bounding box center [48, 74] width 88 height 22
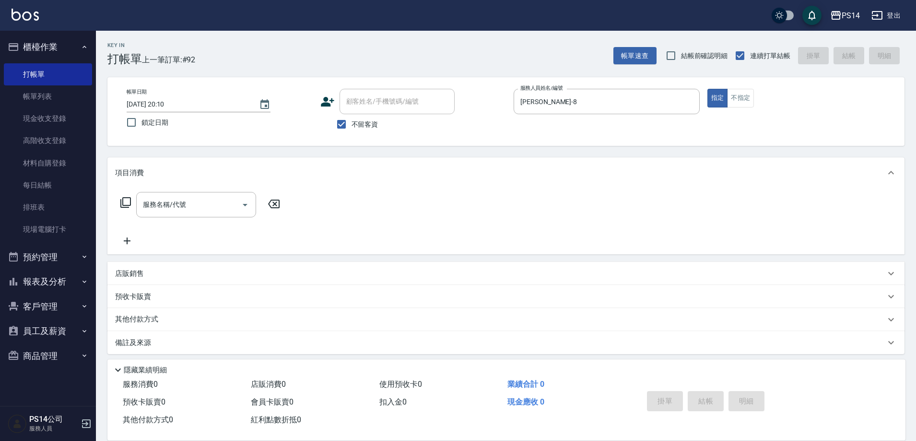
click at [122, 199] on icon at bounding box center [125, 202] width 11 height 11
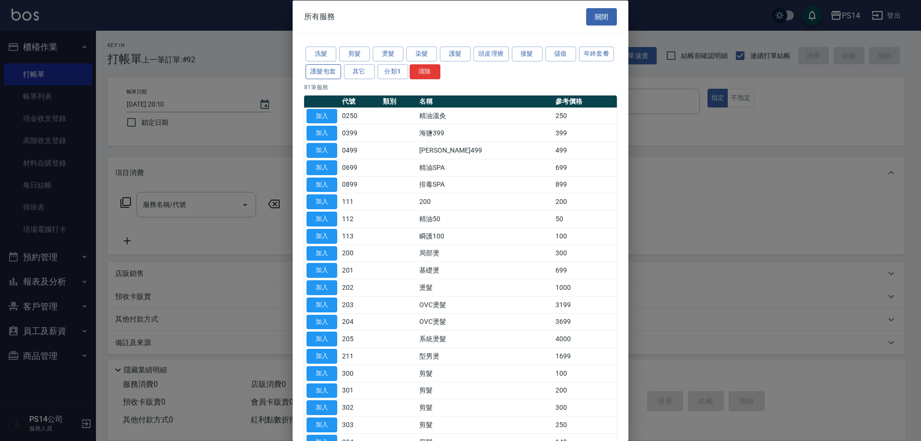
click at [341, 70] on button "護髮包套" at bounding box center [322, 71] width 35 height 15
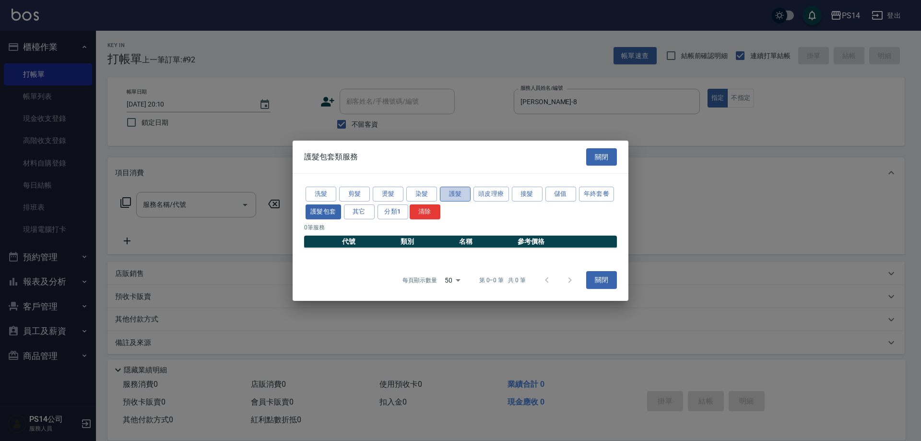
click at [462, 193] on button "護髮" at bounding box center [455, 194] width 31 height 15
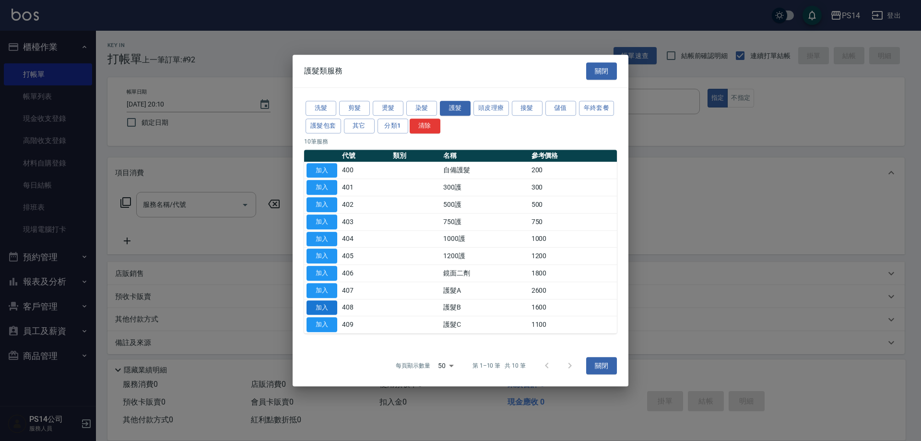
click at [329, 305] on button "加入" at bounding box center [321, 307] width 31 height 15
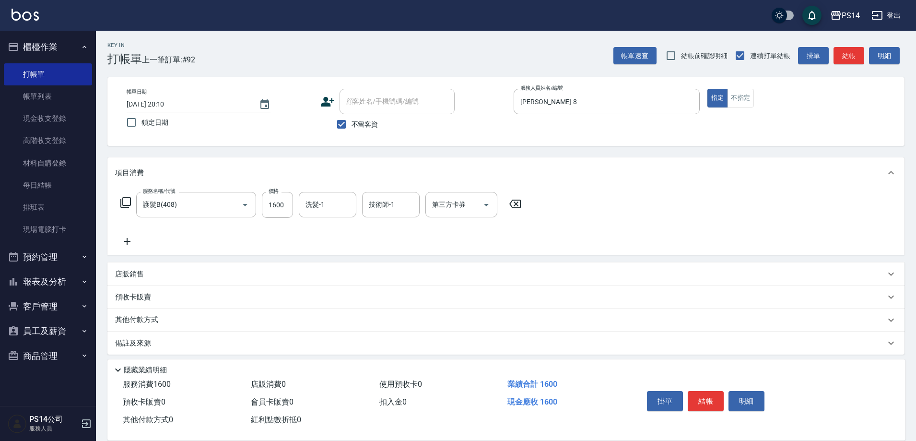
click at [279, 191] on div "服務名稱/代號 護髮B(408) 服務名稱/代號 價格 1600 價格 洗髮-1 洗髮-1 技術師-1 技術師-1 第三方卡券 第三方卡券" at bounding box center [505, 221] width 797 height 67
click at [293, 202] on div "服務名稱/代號 護髮B(408) 服務名稱/代號 價格 1600 價格 洗髮-1 洗髮-1 技術師-1 技術師-1 第三方卡券 第三方卡券" at bounding box center [321, 205] width 412 height 26
click at [290, 205] on input "1600" at bounding box center [277, 205] width 31 height 26
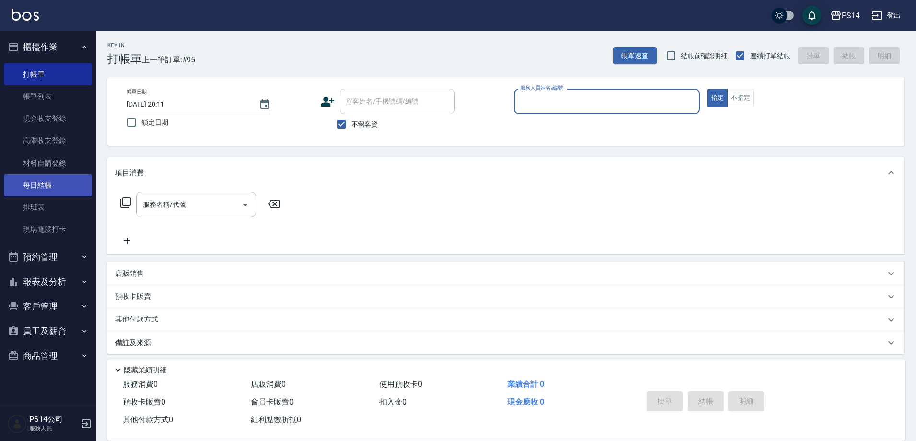
click at [23, 183] on link "每日結帳" at bounding box center [48, 185] width 88 height 22
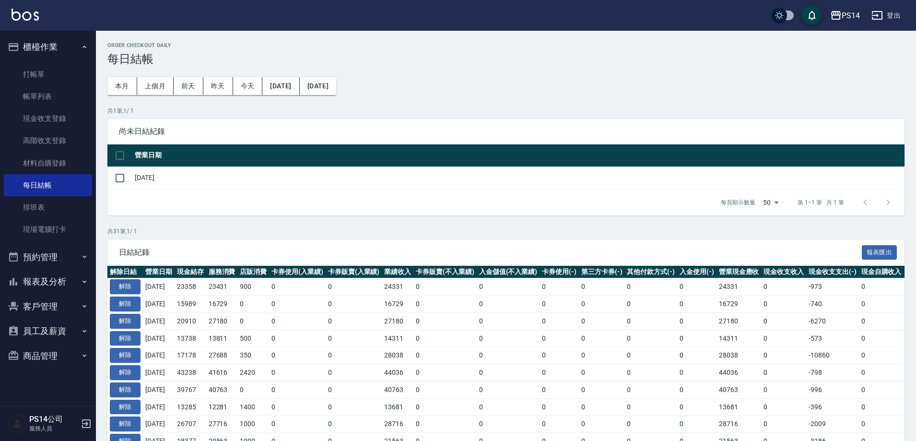
click at [36, 49] on button "櫃檯作業" at bounding box center [48, 47] width 88 height 25
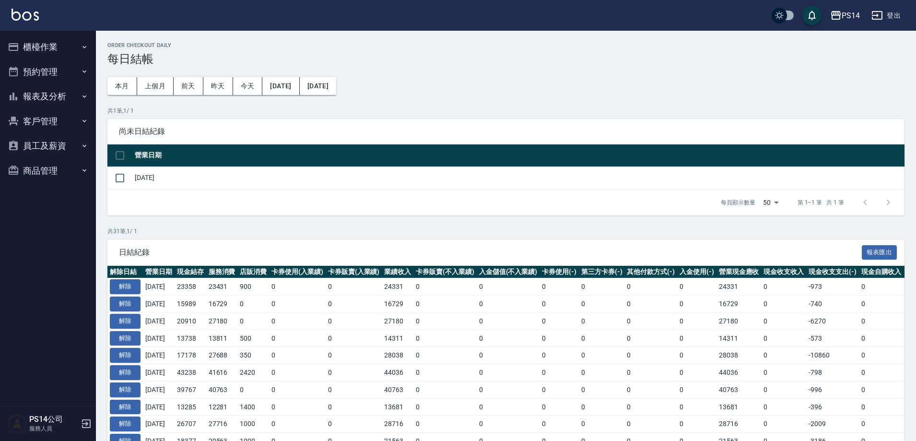
click at [50, 95] on button "報表及分析" at bounding box center [48, 96] width 88 height 25
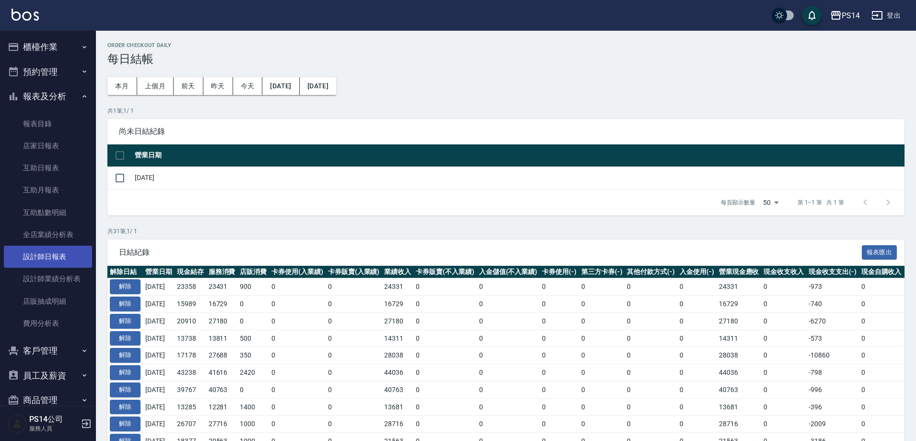
click at [46, 257] on link "設計師日報表" at bounding box center [48, 257] width 88 height 22
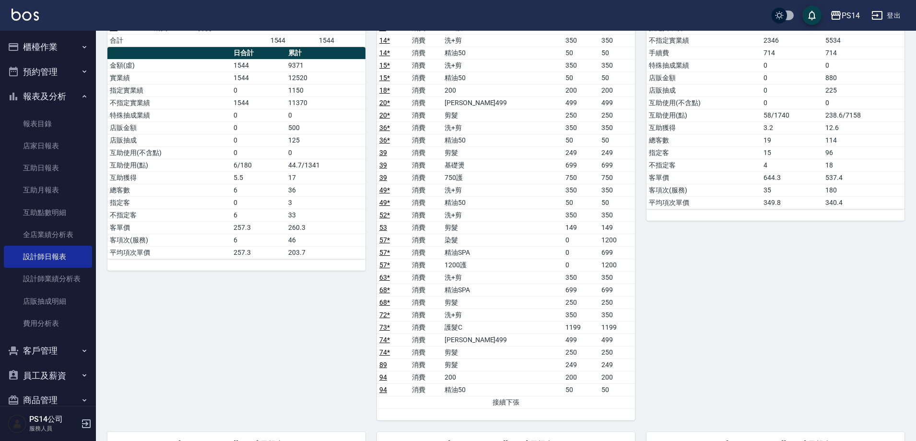
scroll to position [911, 0]
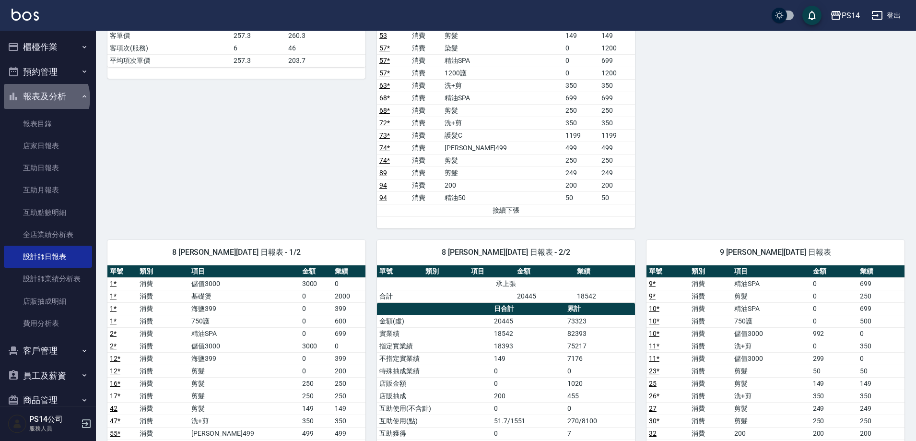
drag, startPoint x: 42, startPoint y: 98, endPoint x: 47, endPoint y: 87, distance: 12.5
click at [43, 95] on button "報表及分析" at bounding box center [48, 96] width 88 height 25
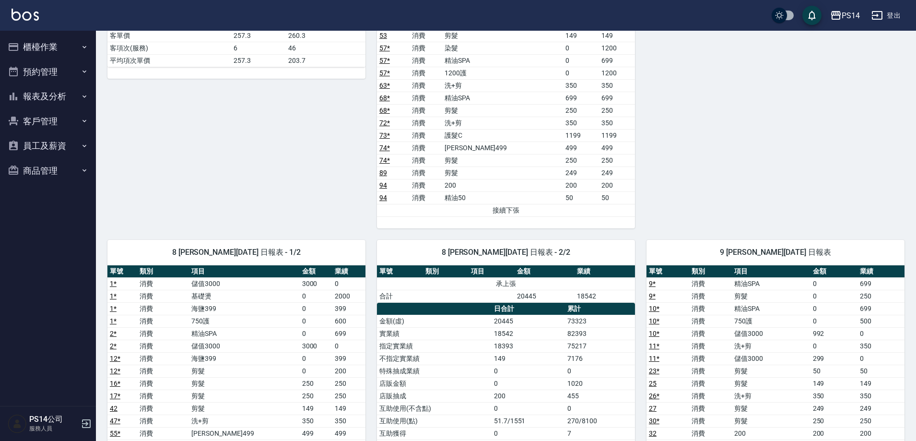
click at [47, 42] on button "櫃檯作業" at bounding box center [48, 47] width 88 height 25
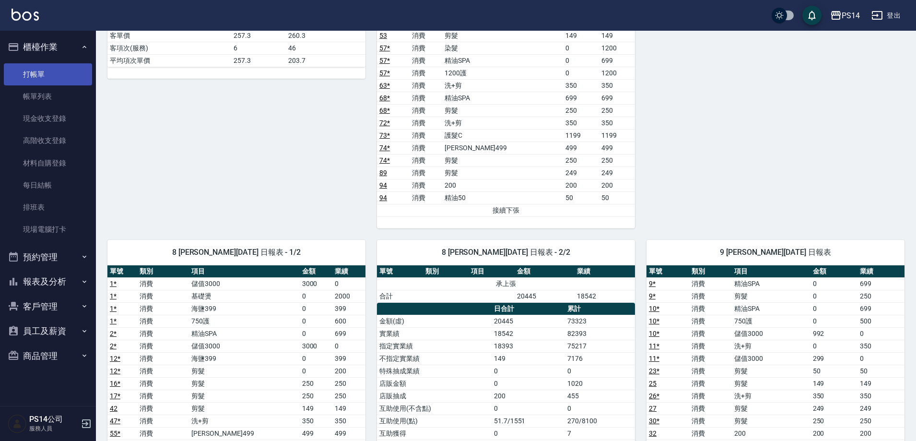
click at [47, 77] on link "打帳單" at bounding box center [48, 74] width 88 height 22
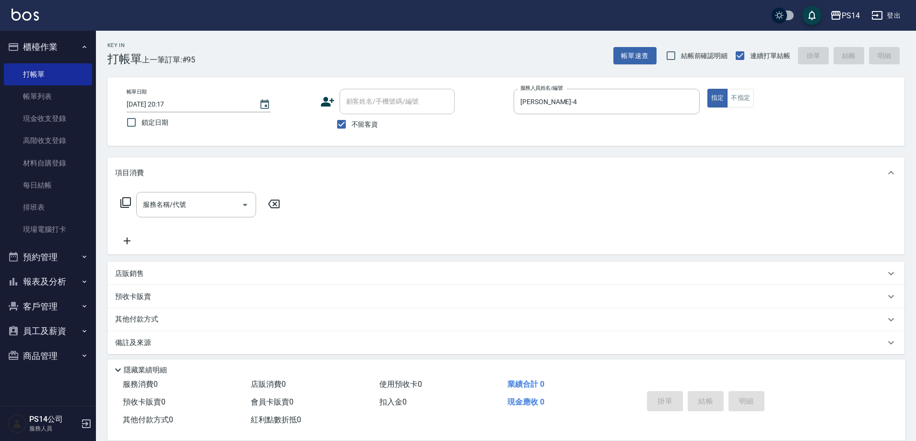
click at [128, 205] on icon at bounding box center [126, 203] width 12 height 12
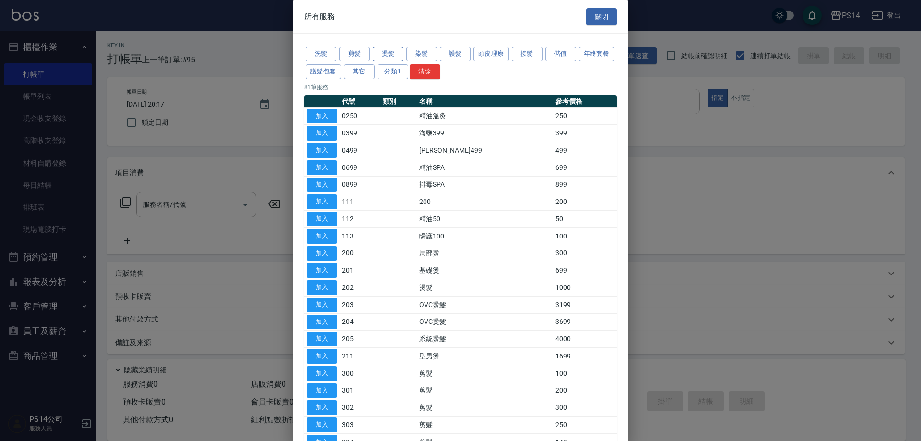
click at [397, 51] on button "燙髮" at bounding box center [388, 54] width 31 height 15
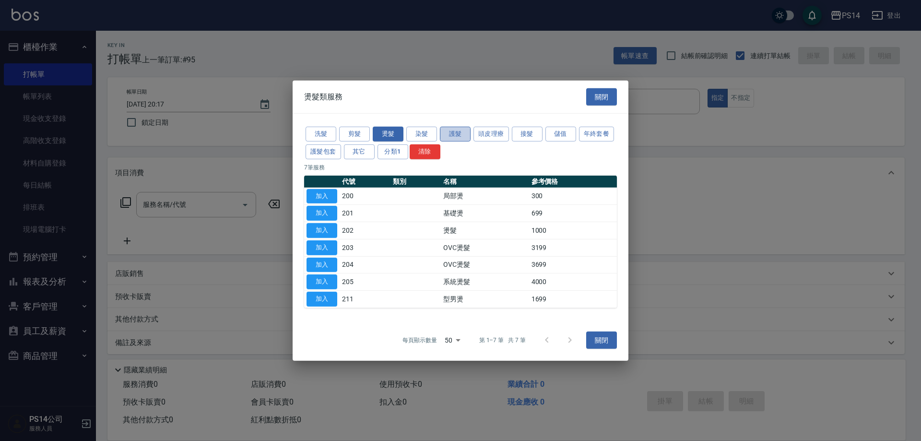
drag, startPoint x: 458, startPoint y: 135, endPoint x: 463, endPoint y: 135, distance: 5.3
click at [459, 135] on button "護髮" at bounding box center [455, 134] width 31 height 15
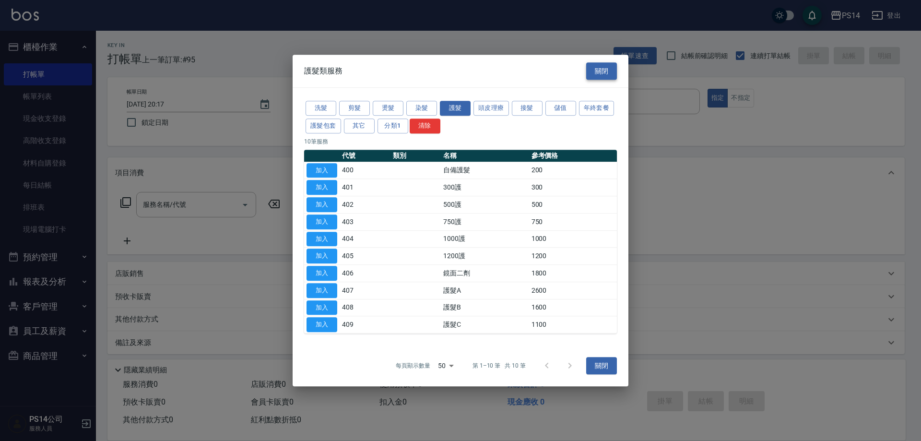
click at [599, 64] on button "關閉" at bounding box center [601, 71] width 31 height 18
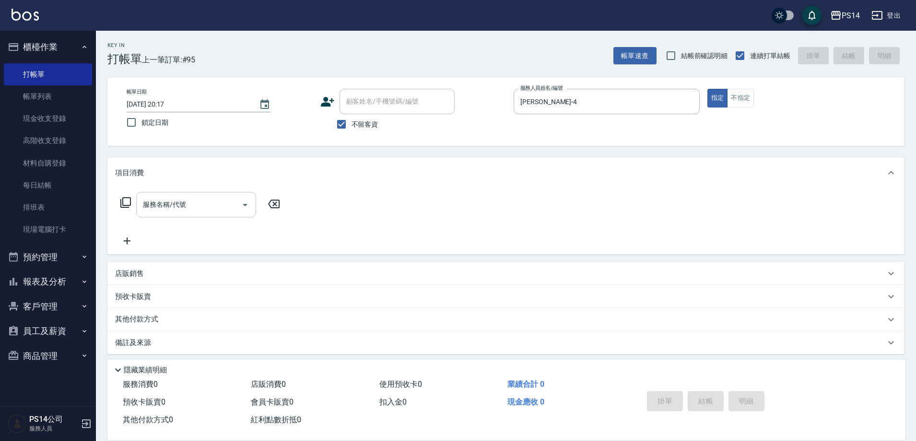
click at [214, 195] on div "服務名稱/代號" at bounding box center [196, 204] width 120 height 25
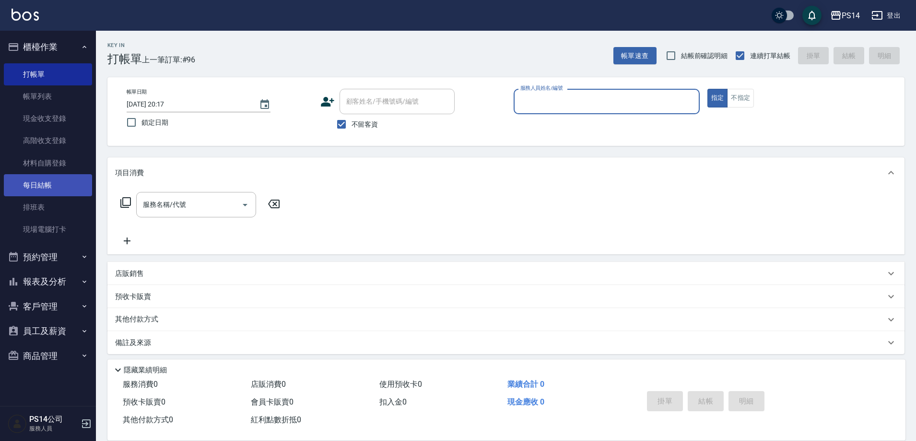
click at [45, 182] on link "每日結帳" at bounding box center [48, 185] width 88 height 22
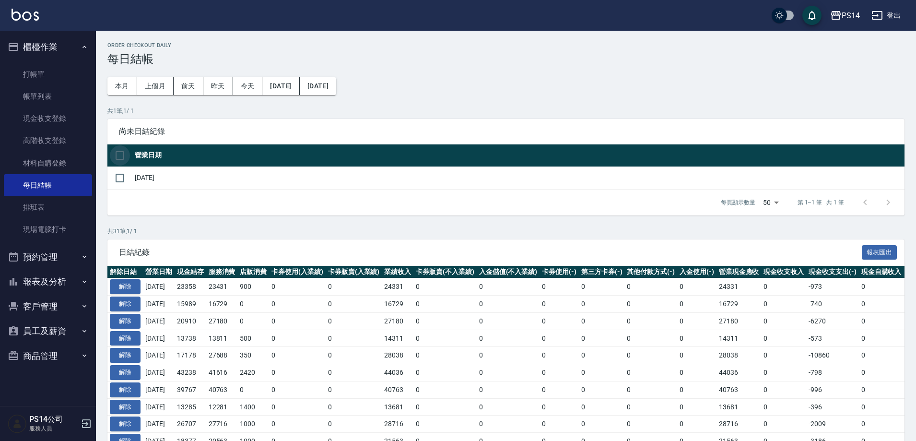
click at [125, 152] on input "checkbox" at bounding box center [120, 155] width 20 height 20
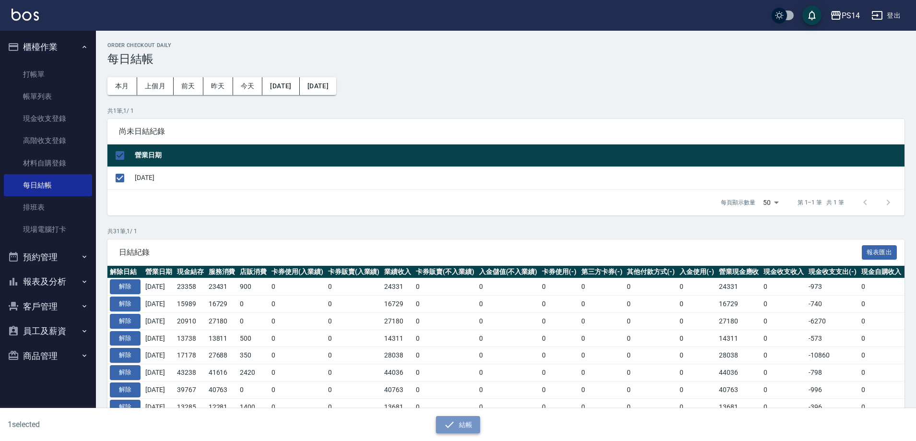
click at [463, 422] on button "結帳" at bounding box center [458, 425] width 45 height 18
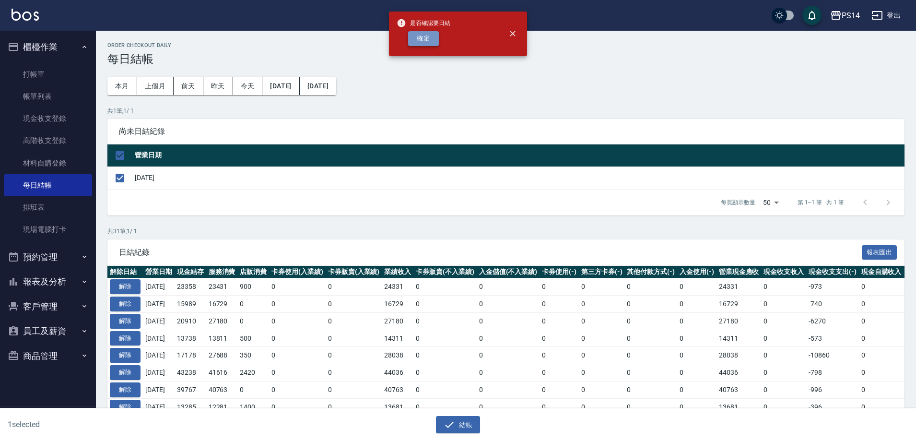
click at [425, 39] on button "確定" at bounding box center [423, 38] width 31 height 15
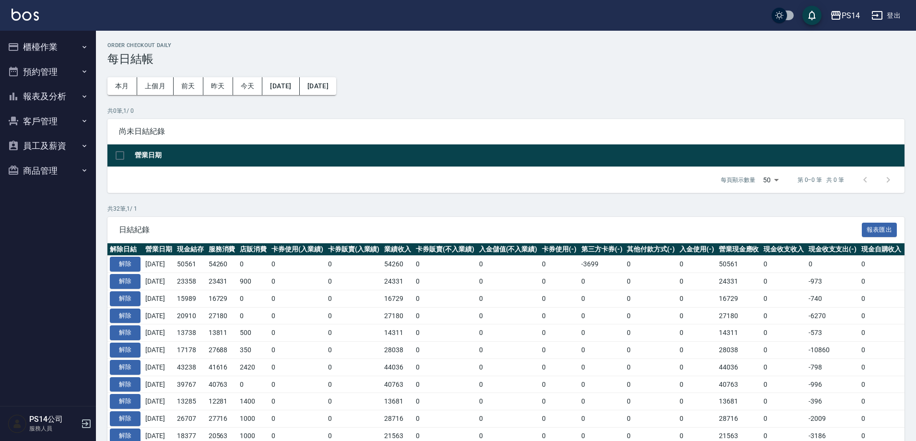
click at [43, 91] on button "報表及分析" at bounding box center [48, 96] width 88 height 25
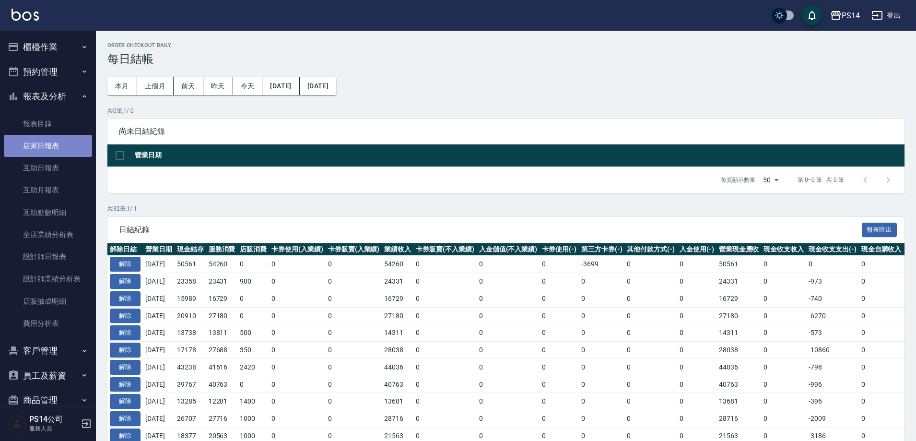
click at [51, 142] on link "店家日報表" at bounding box center [48, 146] width 88 height 22
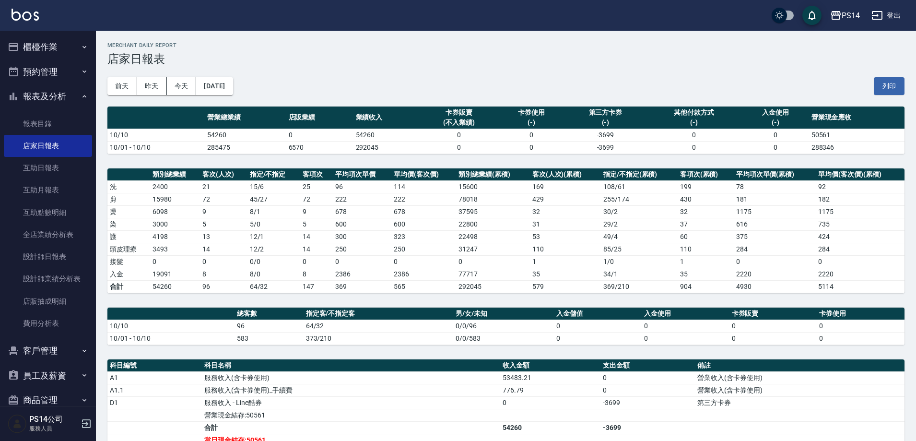
click at [39, 43] on button "櫃檯作業" at bounding box center [48, 47] width 88 height 25
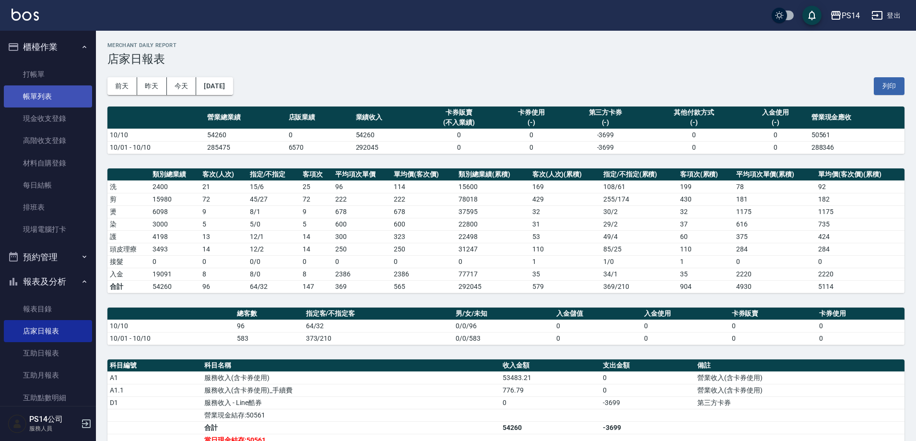
click at [44, 95] on link "帳單列表" at bounding box center [48, 96] width 88 height 22
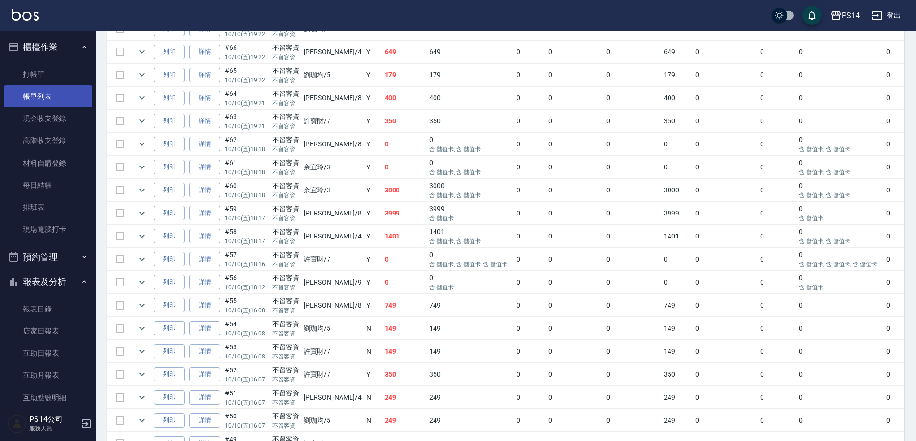
scroll to position [808, 0]
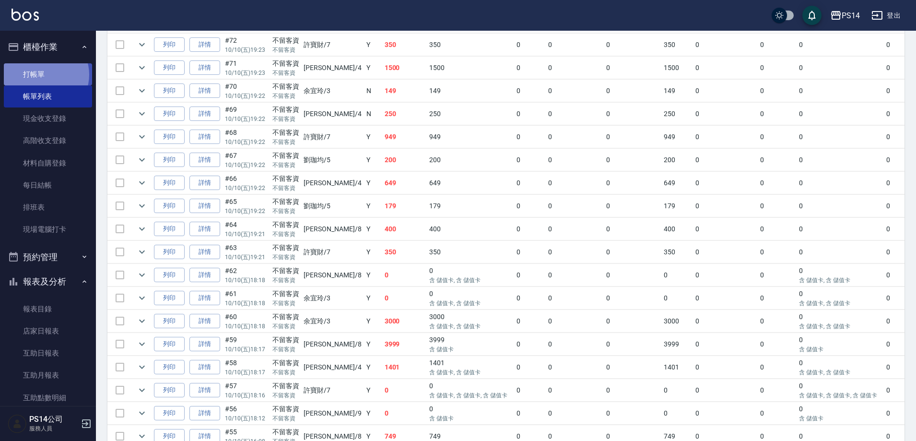
click at [44, 74] on link "打帳單" at bounding box center [48, 74] width 88 height 22
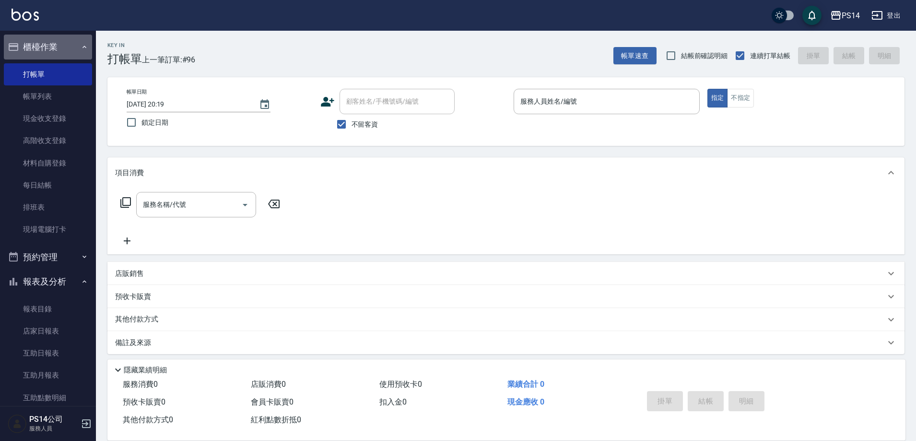
click at [48, 47] on button "櫃檯作業" at bounding box center [48, 47] width 88 height 25
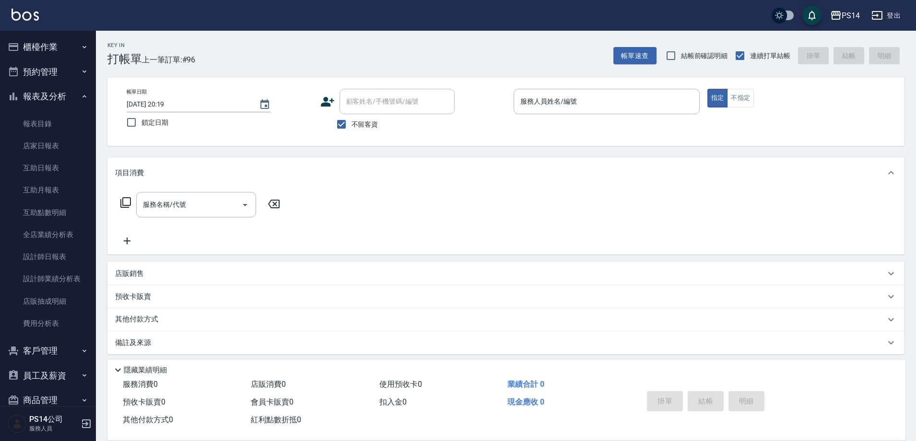
click at [45, 99] on button "報表及分析" at bounding box center [48, 96] width 88 height 25
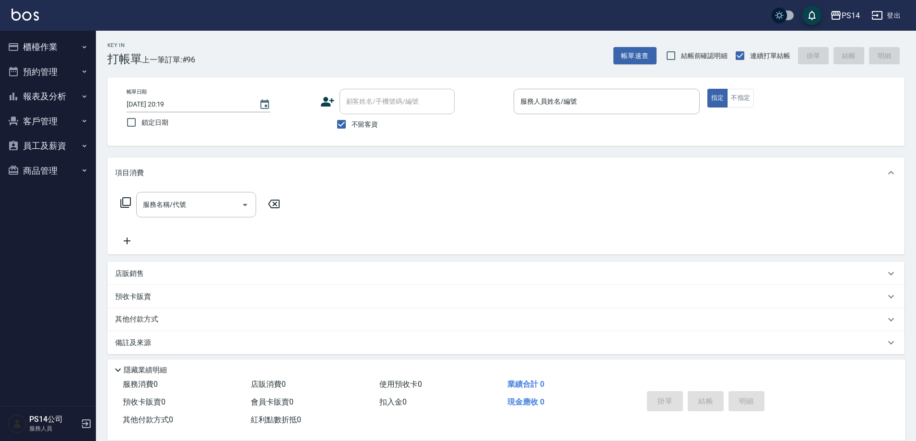
drag, startPoint x: 49, startPoint y: 94, endPoint x: 58, endPoint y: 109, distance: 16.8
click at [49, 94] on button "報表及分析" at bounding box center [48, 96] width 88 height 25
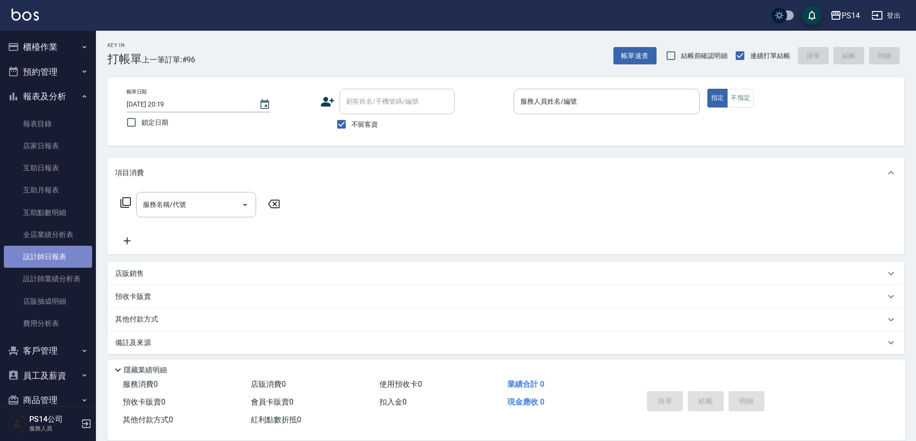
click at [60, 267] on link "設計師日報表" at bounding box center [48, 257] width 88 height 22
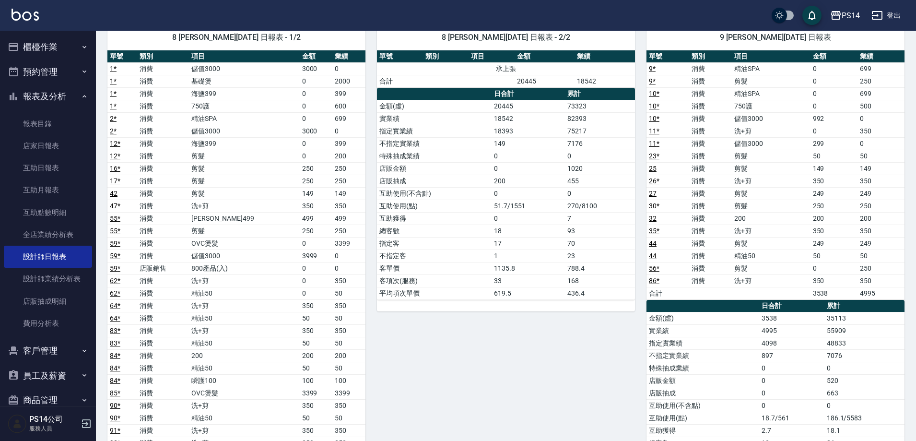
scroll to position [1162, 0]
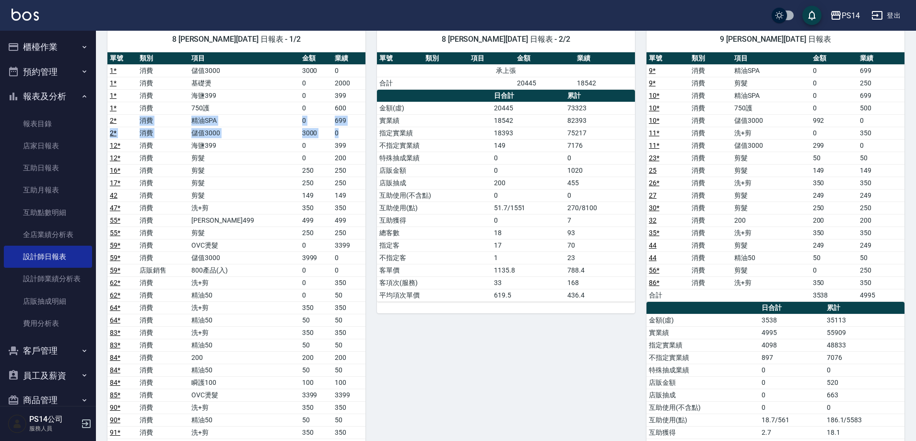
drag, startPoint x: 148, startPoint y: 121, endPoint x: 348, endPoint y: 130, distance: 199.7
click at [348, 130] on tbody "1 * 消費 儲值3000 3000 0 1 * 消費 基礎燙 0 2000 1 * 消費 海鹽399 0 399 1 * 消費 750護 0 600 2 *…" at bounding box center [236, 282] width 258 height 436
click at [63, 45] on button "櫃檯作業" at bounding box center [48, 47] width 88 height 25
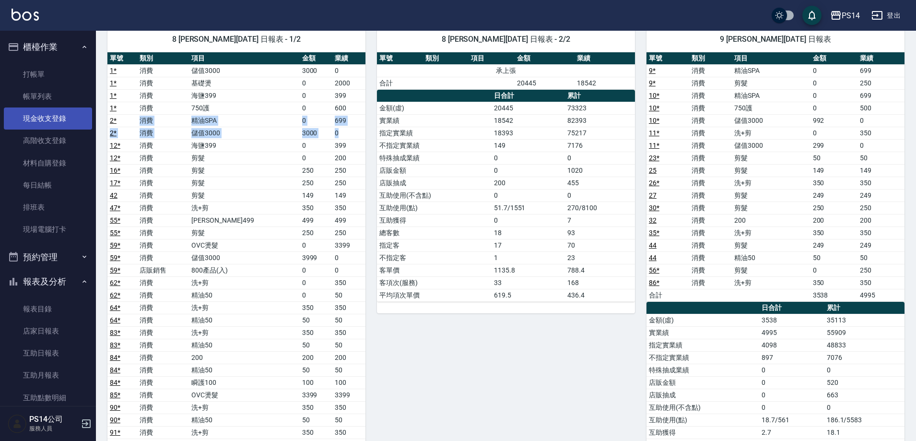
click at [49, 121] on link "現金收支登錄" at bounding box center [48, 118] width 88 height 22
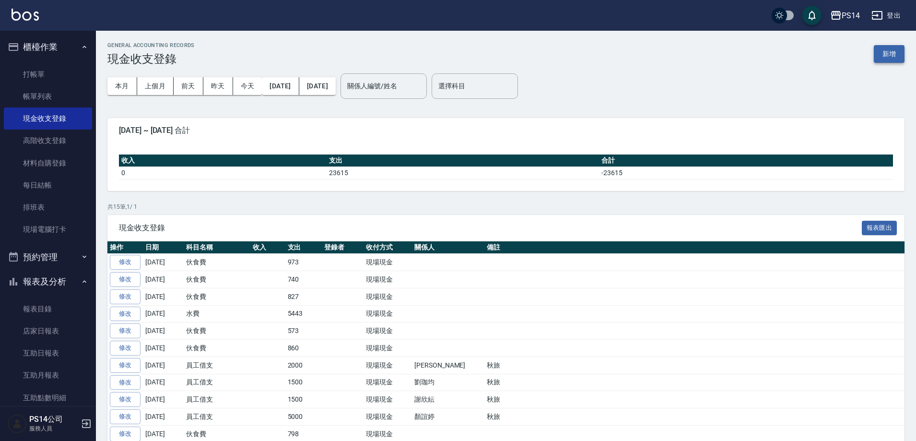
click at [881, 56] on button "新增" at bounding box center [889, 54] width 31 height 18
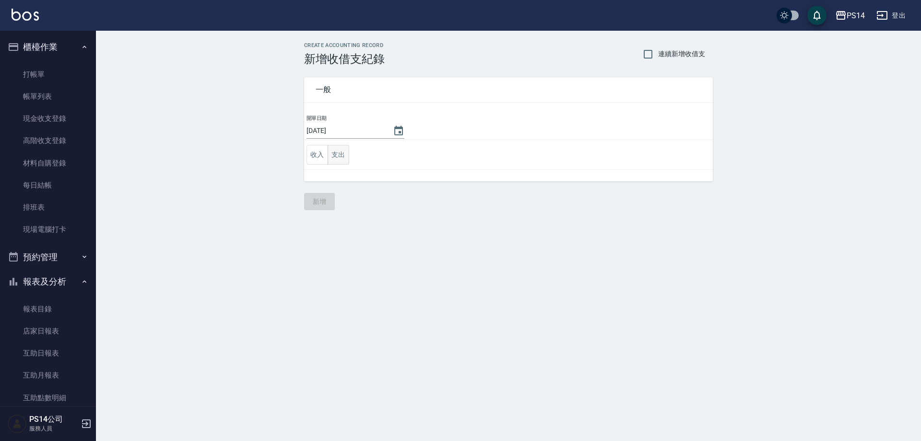
drag, startPoint x: 339, startPoint y: 155, endPoint x: 343, endPoint y: 168, distance: 13.8
click at [339, 156] on button "支出" at bounding box center [339, 155] width 22 height 20
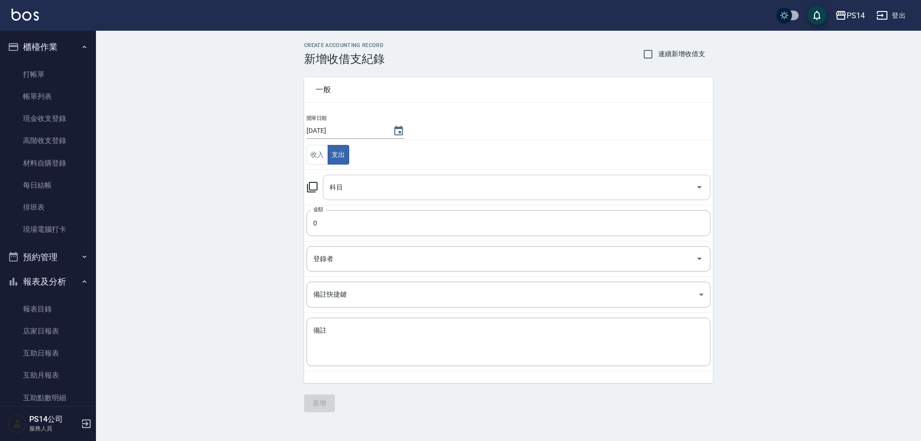
click at [345, 177] on div "科目" at bounding box center [516, 187] width 387 height 25
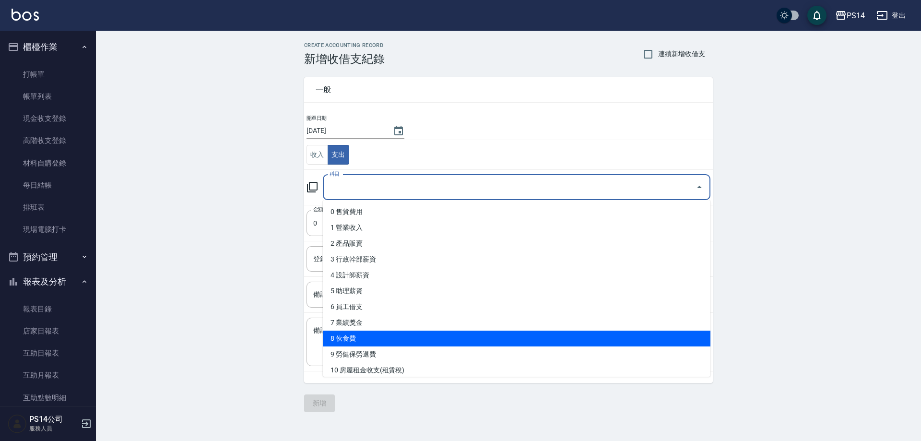
click at [357, 337] on li "8 伙食費" at bounding box center [516, 338] width 387 height 16
type input "8 伙食費"
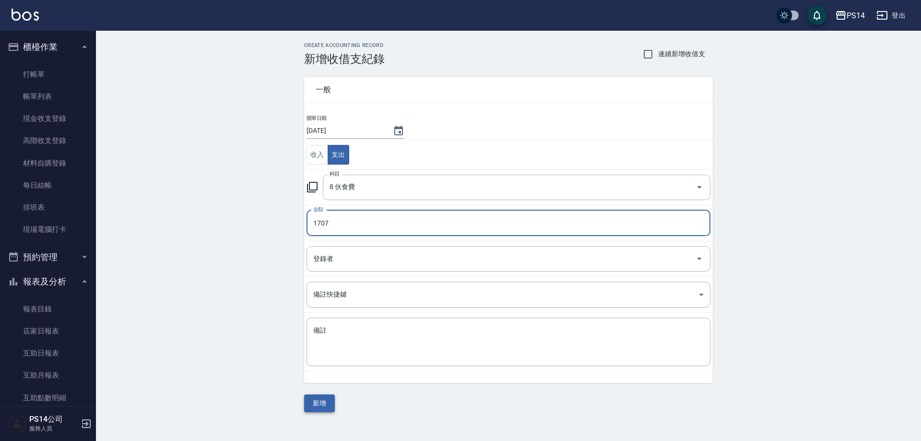
type input "1707"
click at [320, 406] on button "新增" at bounding box center [319, 403] width 31 height 18
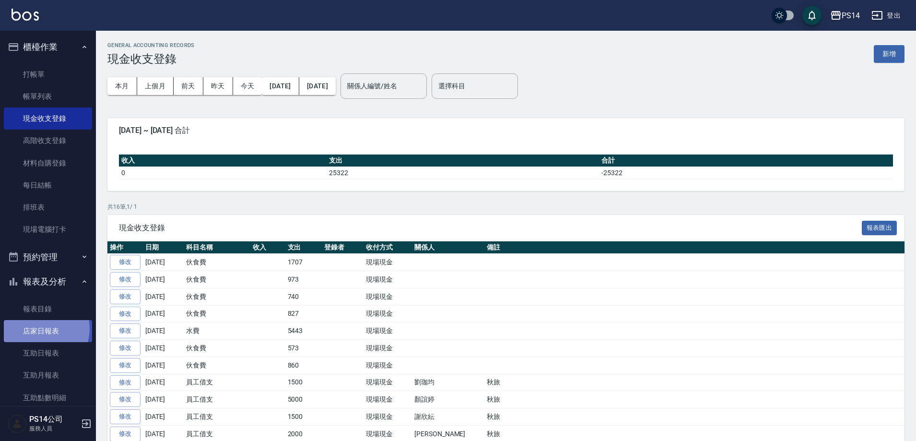
click at [39, 329] on link "店家日報表" at bounding box center [48, 331] width 88 height 22
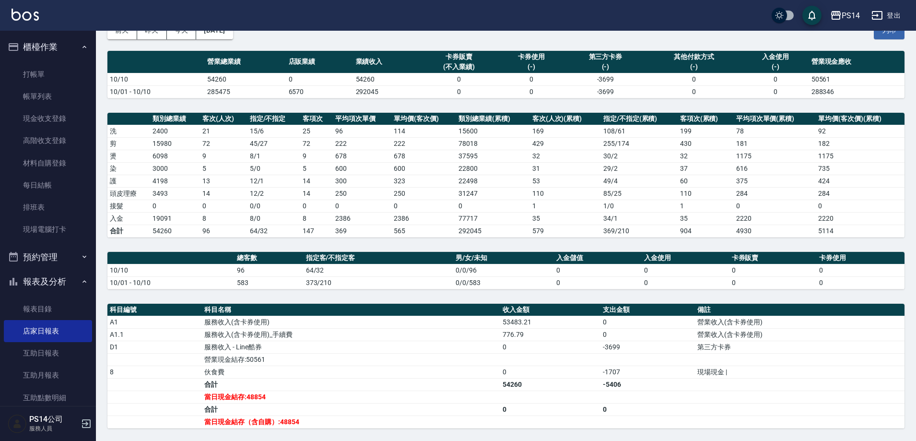
scroll to position [144, 0]
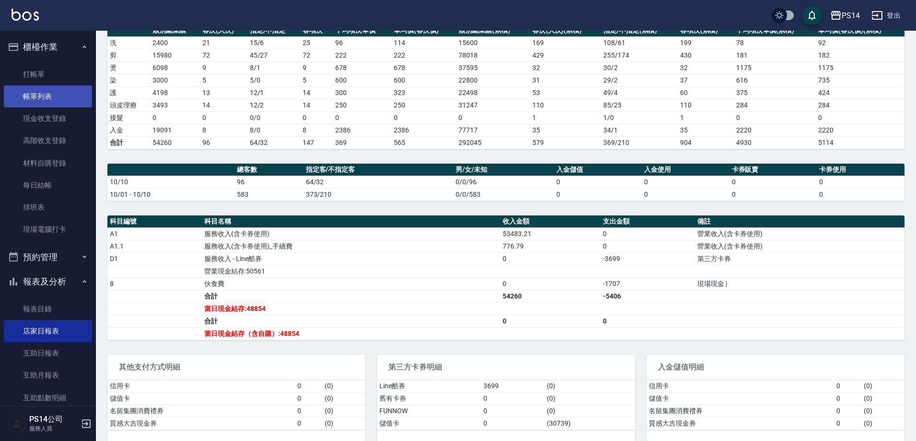
click at [37, 99] on link "帳單列表" at bounding box center [48, 96] width 88 height 22
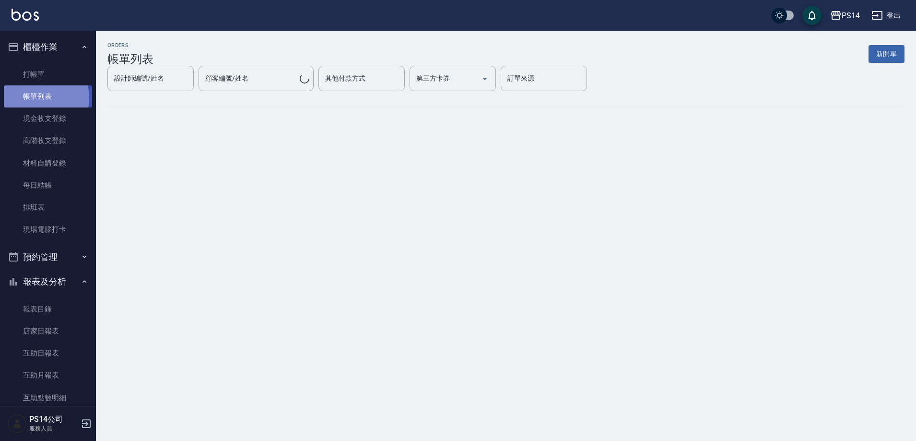
click at [31, 98] on link "帳單列表" at bounding box center [48, 96] width 88 height 22
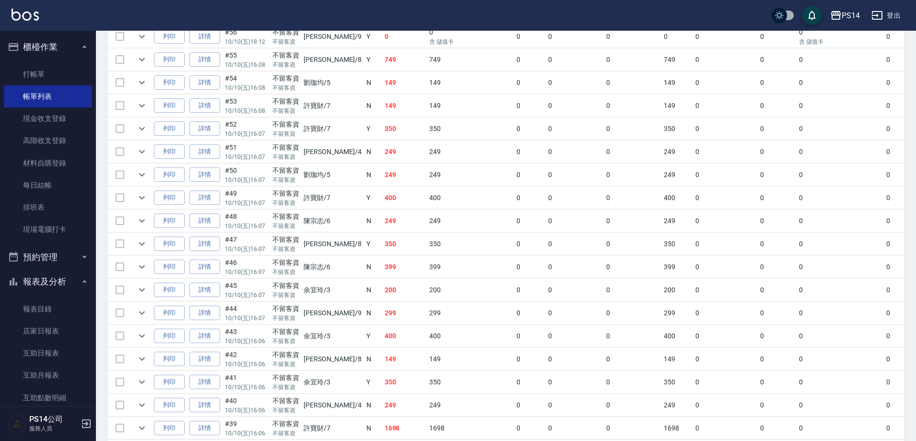
scroll to position [1343, 0]
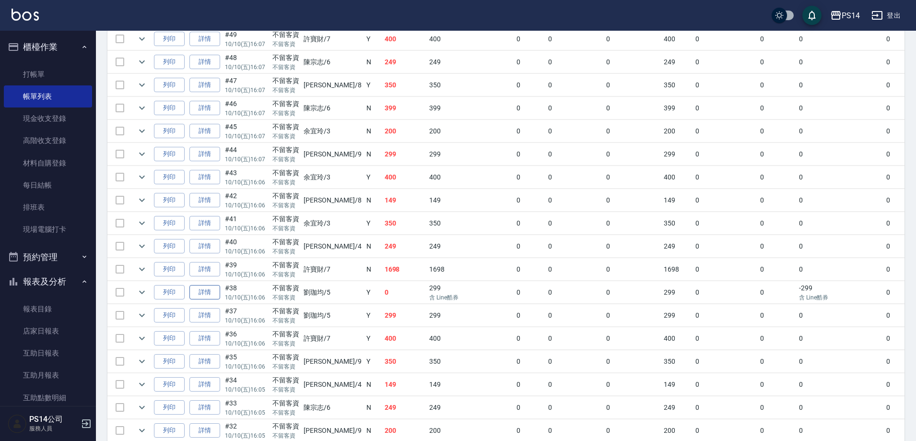
click at [198, 290] on link "詳情" at bounding box center [204, 292] width 31 height 15
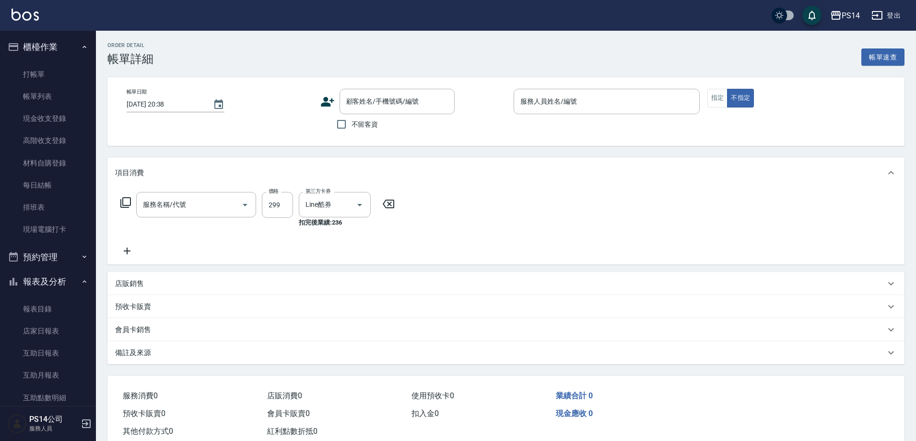
type input "2025/10/10 16:06"
checkbox input "true"
type input "[PERSON_NAME]-5"
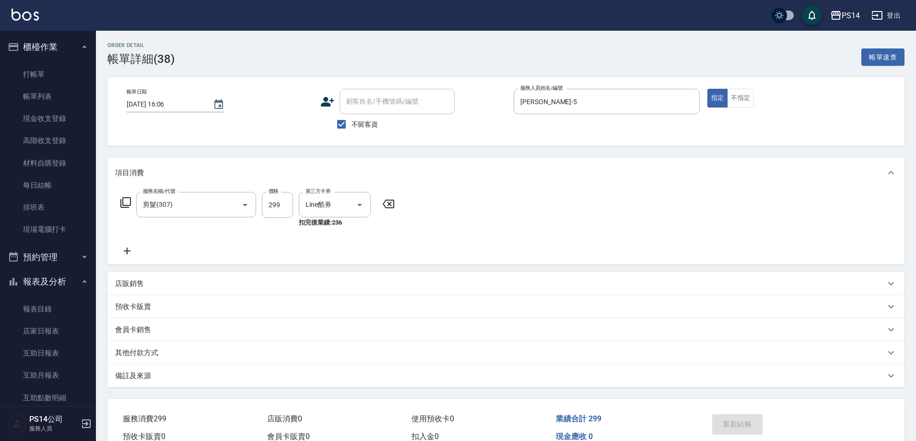
type input "剪髮(307)"
click at [418, 200] on icon "Open" at bounding box center [423, 205] width 12 height 12
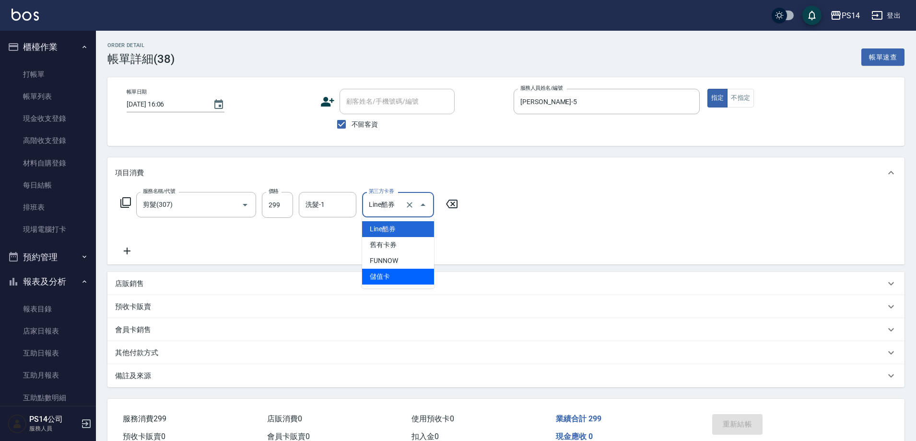
click at [392, 272] on span "儲值卡" at bounding box center [398, 277] width 72 height 16
type input "儲值卡"
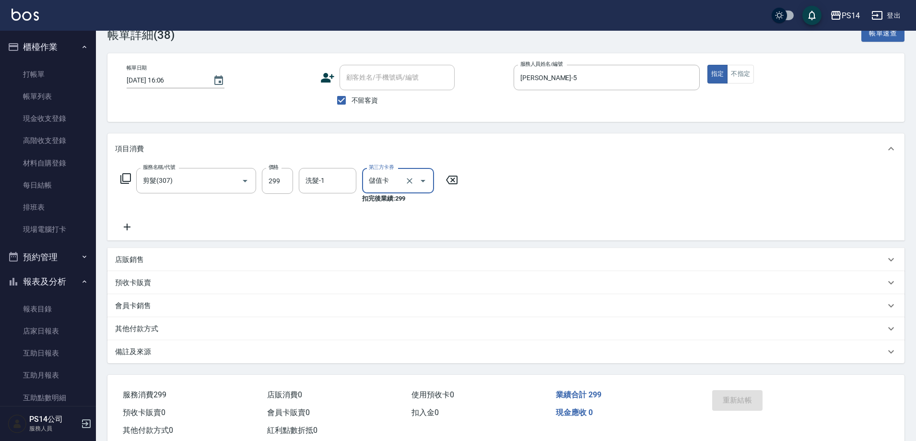
scroll to position [50, 0]
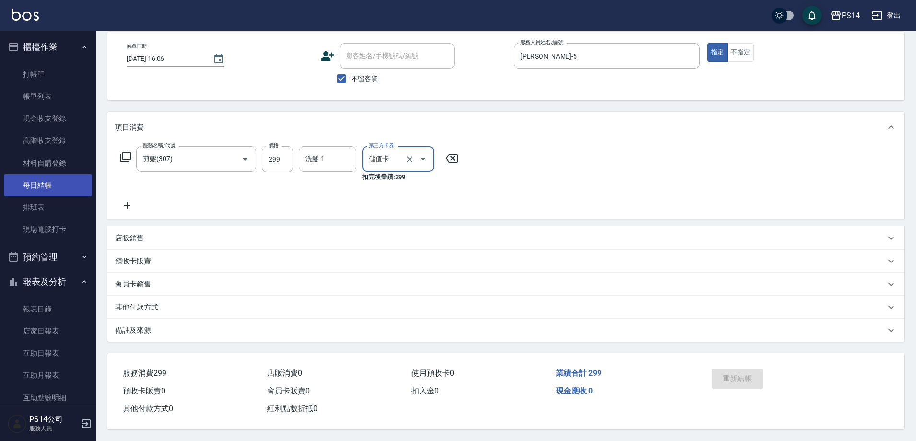
click at [39, 176] on link "每日結帳" at bounding box center [48, 185] width 88 height 22
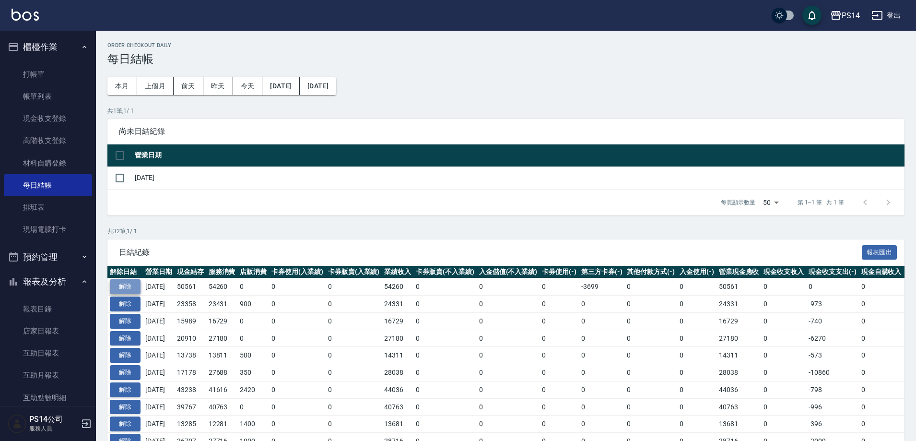
click at [119, 283] on button "解除" at bounding box center [125, 286] width 31 height 15
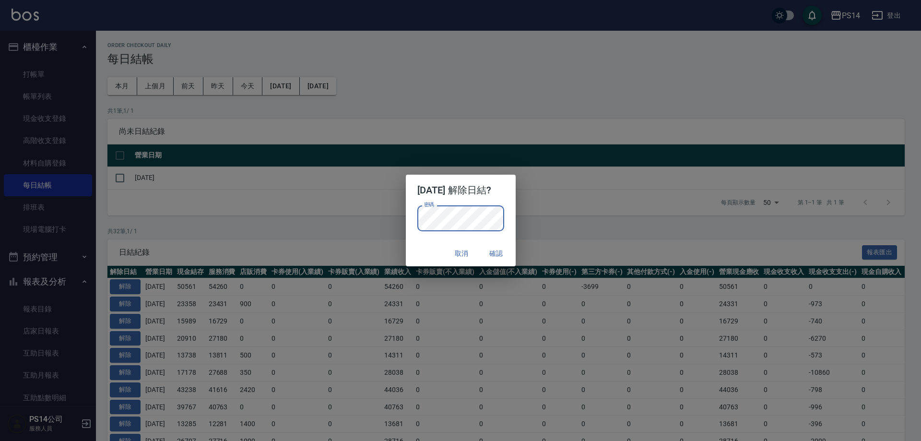
click at [426, 255] on div "取消 確認" at bounding box center [461, 253] width 110 height 25
click at [508, 254] on button "確認" at bounding box center [496, 254] width 31 height 18
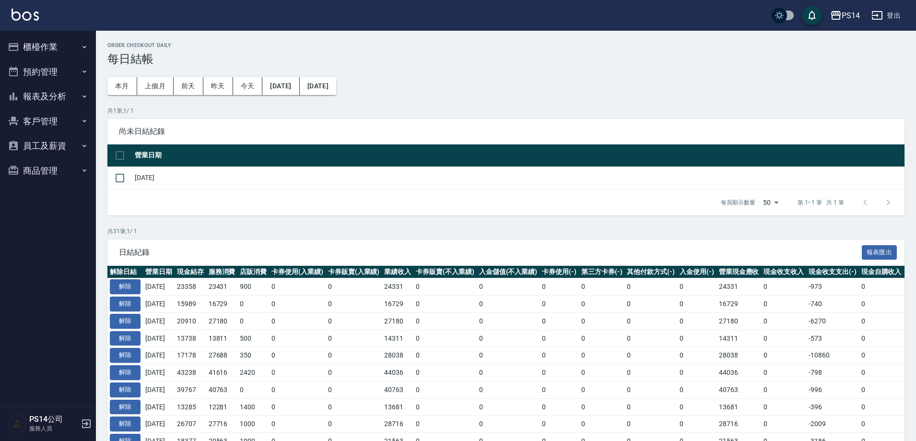
click at [66, 48] on button "櫃檯作業" at bounding box center [48, 47] width 88 height 25
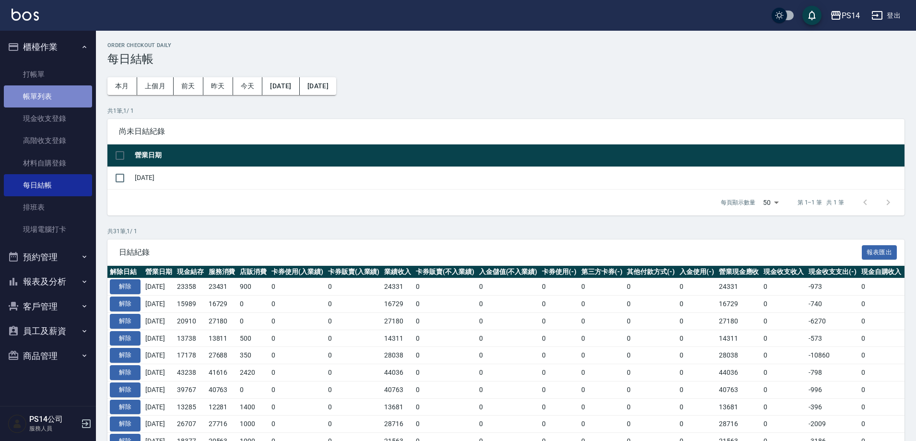
click at [48, 103] on link "帳單列表" at bounding box center [48, 96] width 88 height 22
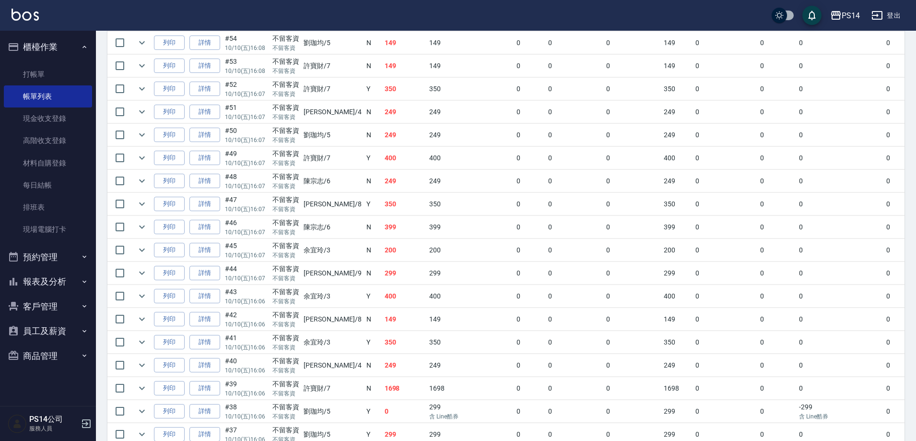
scroll to position [1358, 0]
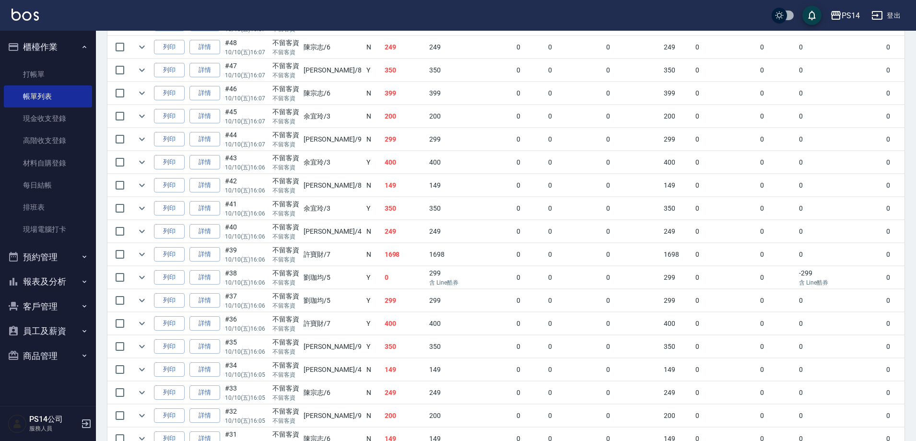
click at [211, 272] on link "詳情" at bounding box center [204, 277] width 31 height 15
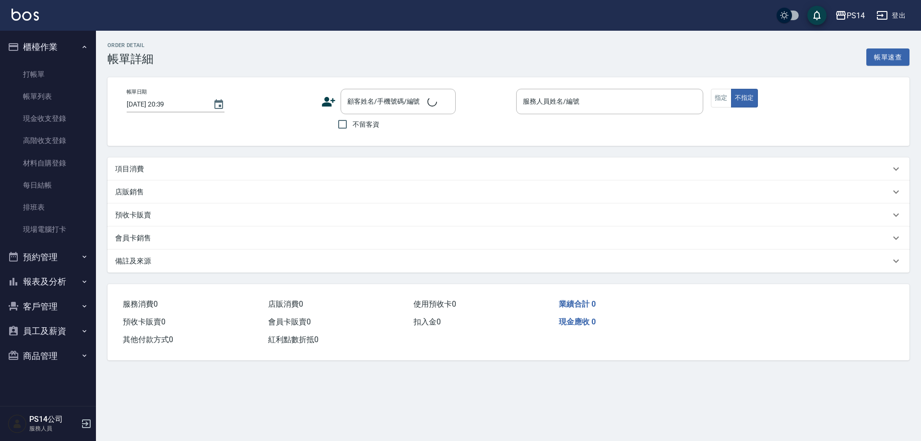
type input "2025/10/10 16:06"
checkbox input "true"
type input "[PERSON_NAME]-5"
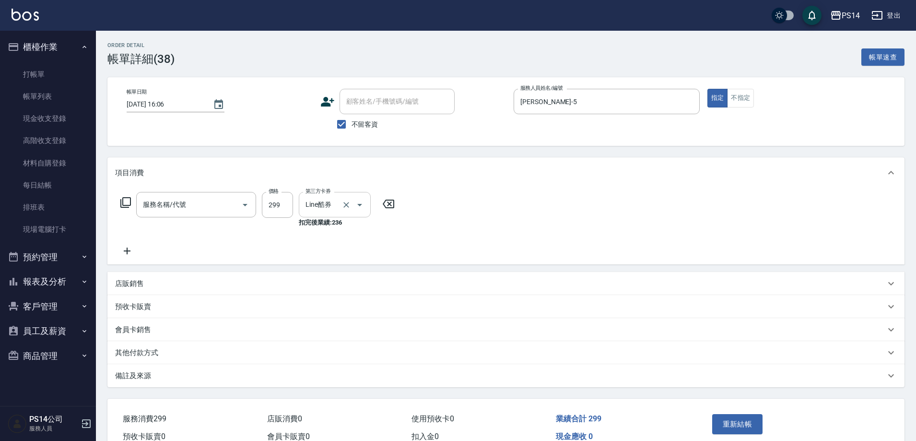
type input "剪髮(307)"
click at [422, 205] on icon "Open" at bounding box center [423, 205] width 12 height 12
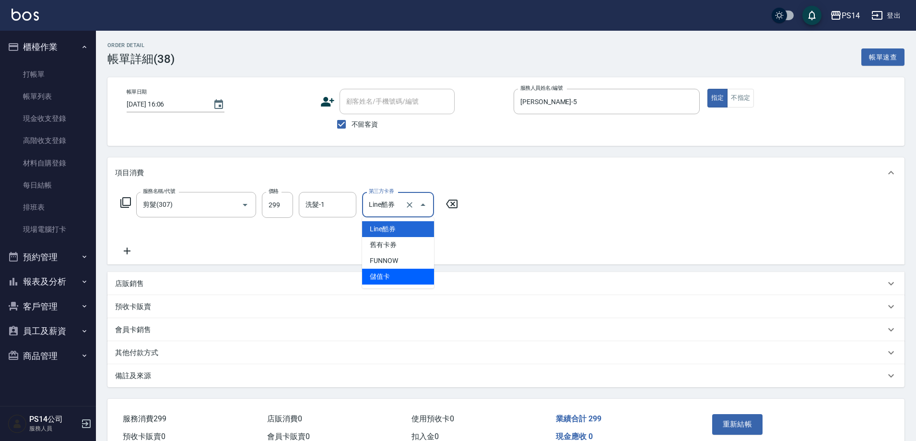
click at [392, 275] on span "儲值卡" at bounding box center [398, 277] width 72 height 16
type input "儲值卡"
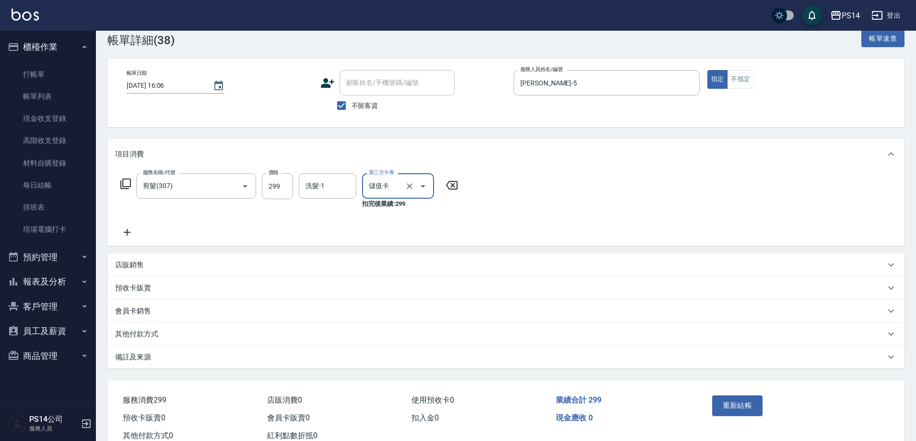
scroll to position [48, 0]
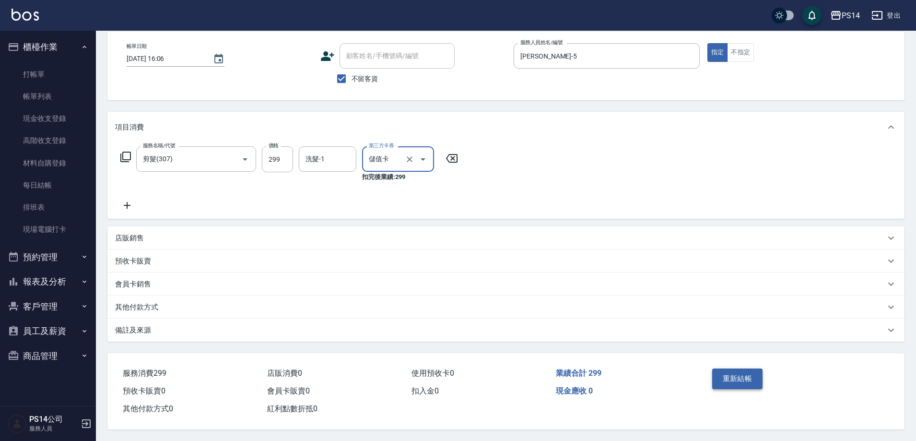
click at [722, 384] on button "重新結帳" at bounding box center [737, 378] width 51 height 20
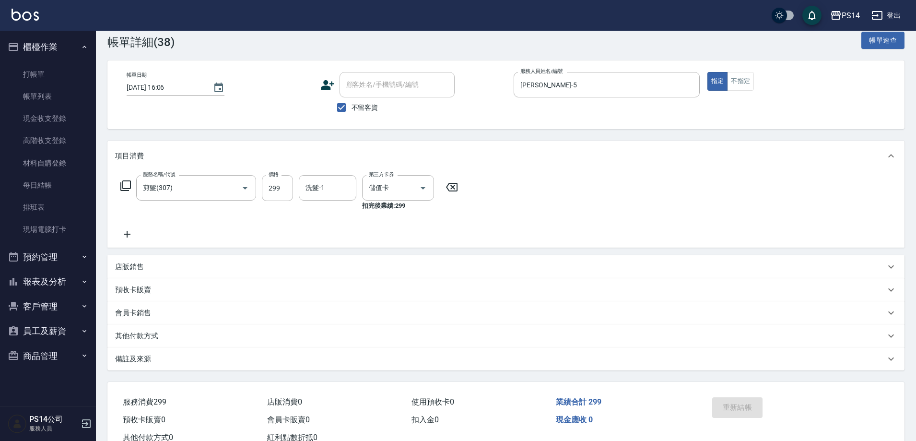
scroll to position [0, 0]
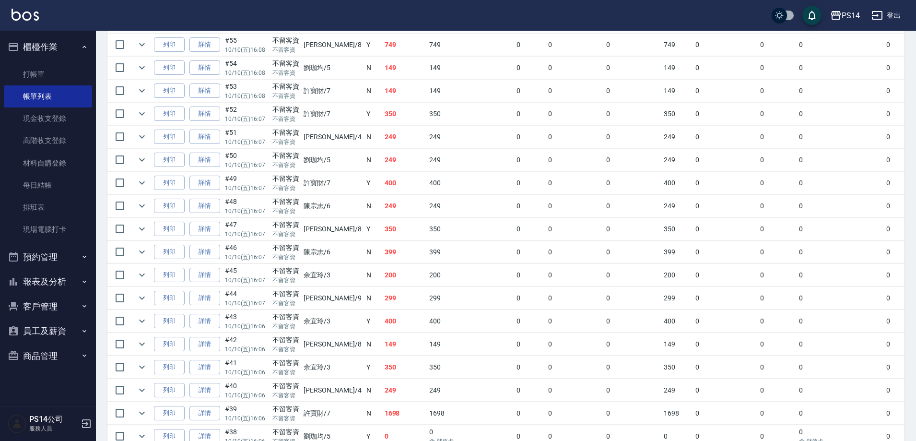
scroll to position [1247, 0]
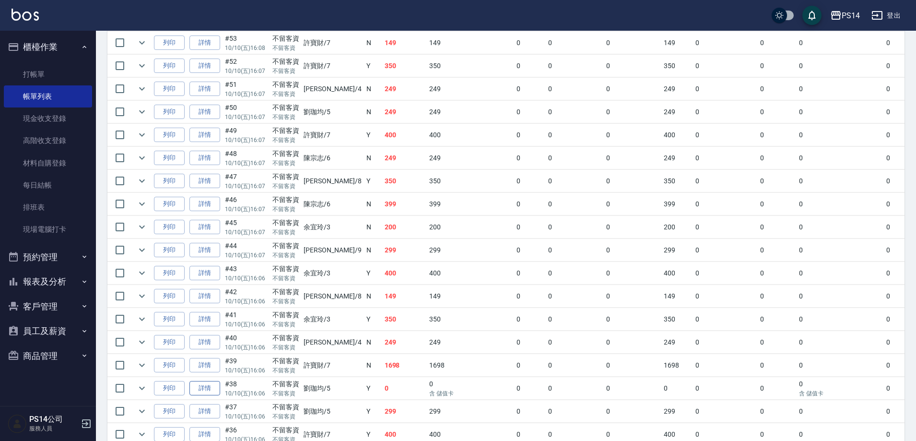
click at [209, 394] on link "詳情" at bounding box center [204, 388] width 31 height 15
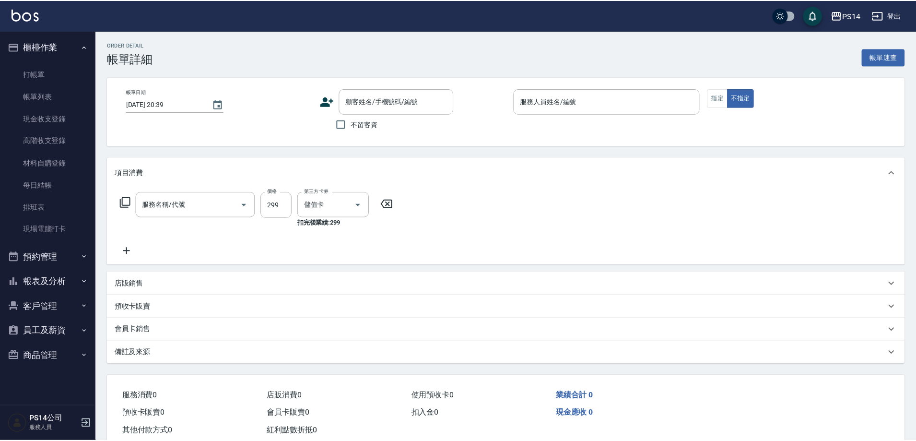
type input "2025/10/10 16:06"
checkbox input "true"
type input "[PERSON_NAME]-5"
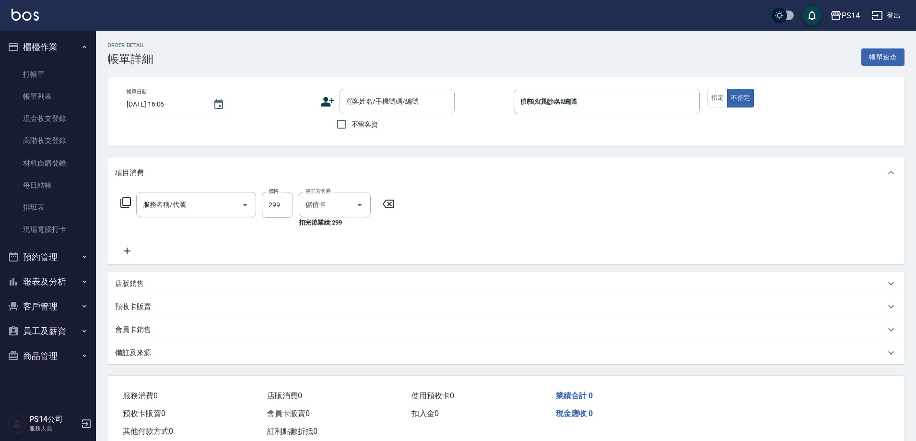
type input "剪髮(307)"
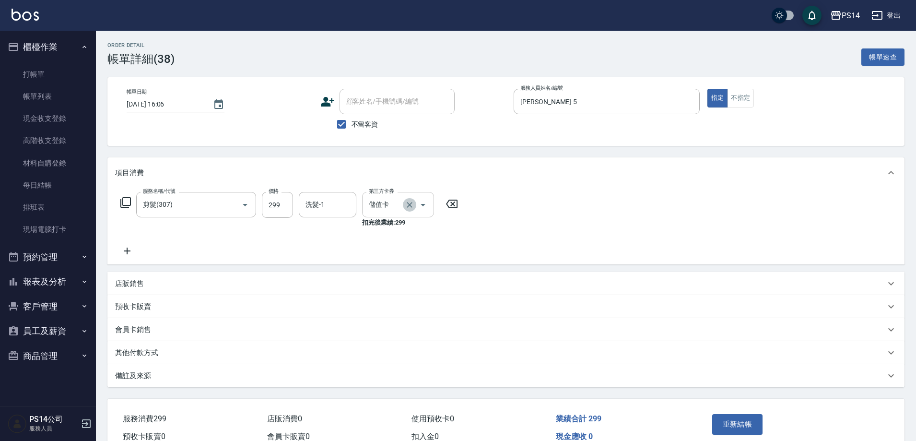
click at [407, 207] on icon "Clear" at bounding box center [410, 205] width 6 height 6
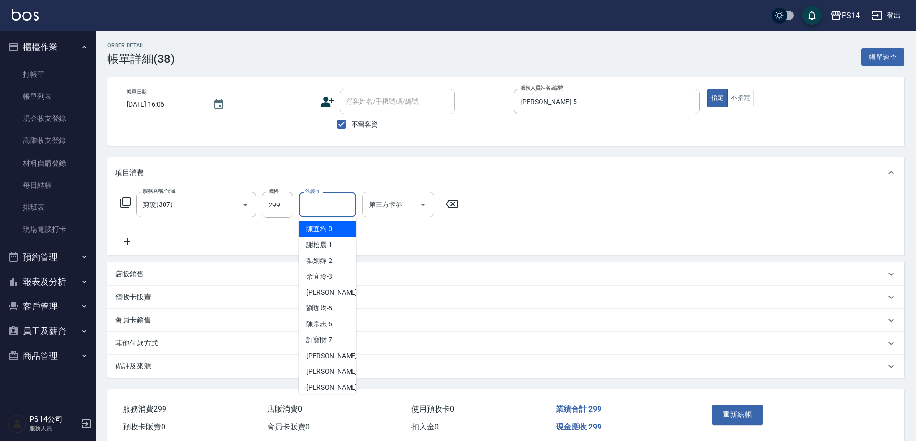
click at [328, 205] on input "洗髮-1" at bounding box center [327, 204] width 49 height 17
type input "[PERSON_NAME]-5"
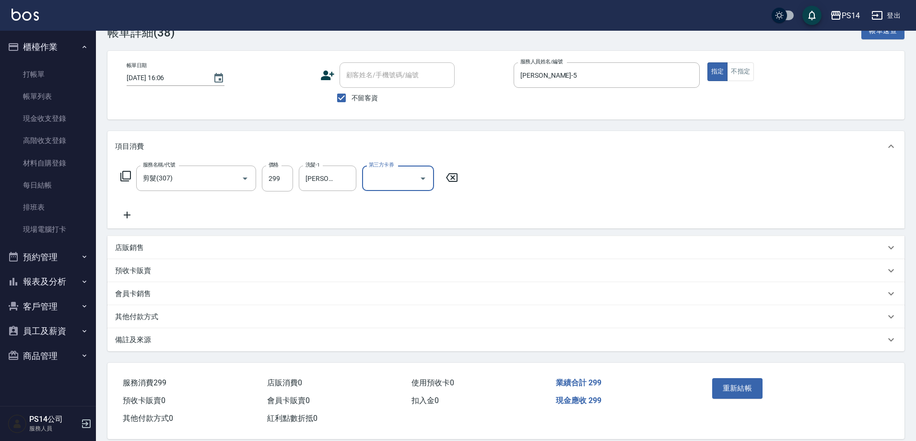
scroll to position [40, 0]
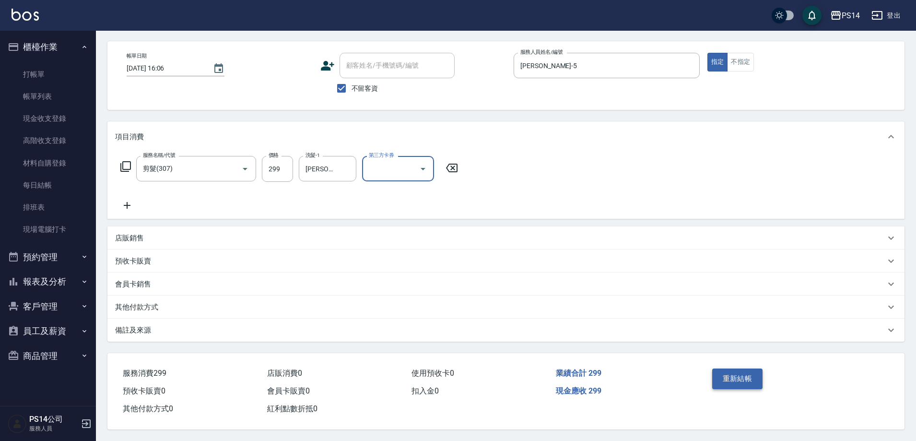
click at [729, 372] on button "重新結帳" at bounding box center [737, 378] width 51 height 20
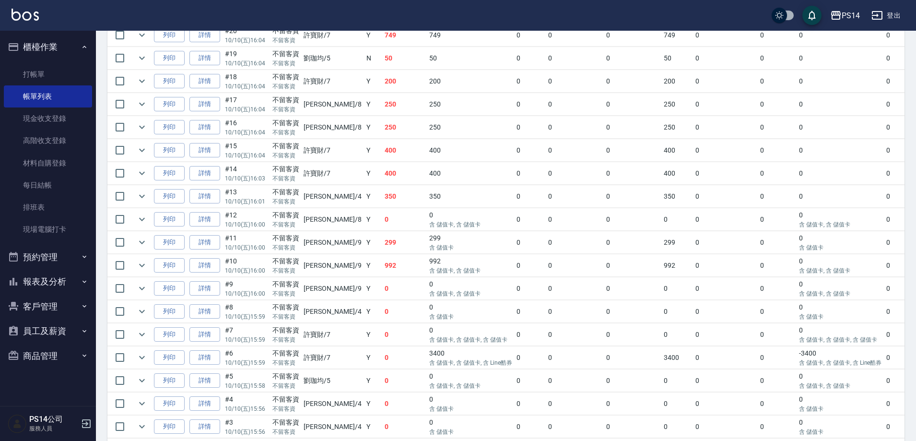
scroll to position [2102, 0]
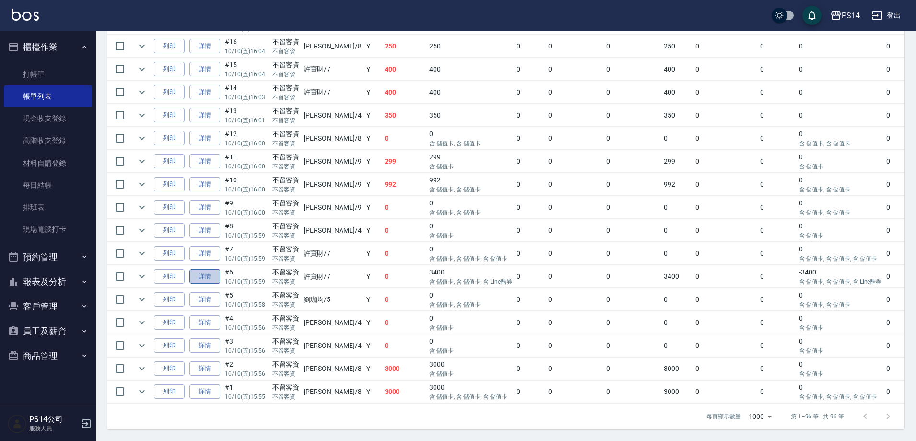
click at [199, 269] on link "詳情" at bounding box center [204, 276] width 31 height 15
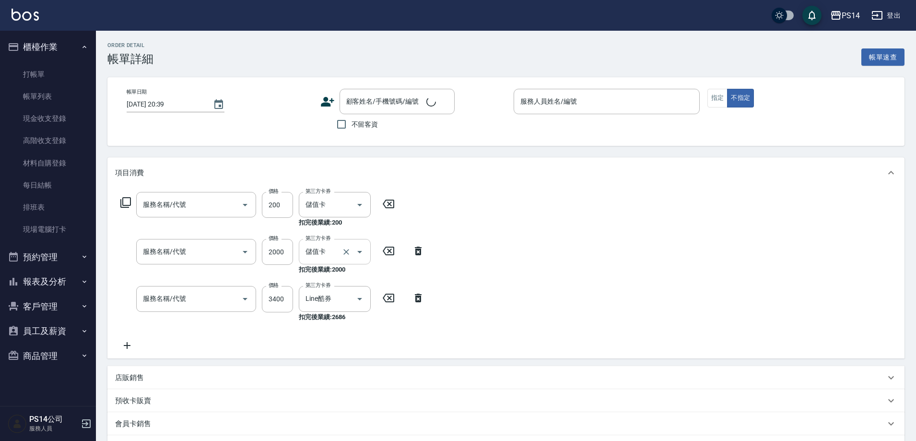
type input "2025/10/10 15:59"
checkbox input "true"
type input "許寶財-7"
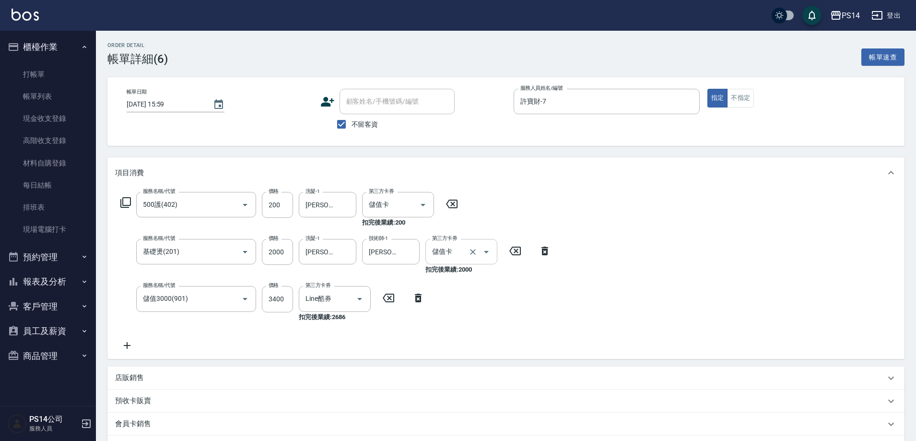
type input "500護(402)"
type input "基礎燙(201)"
type input "儲值3000(901)"
click at [363, 299] on icon "Open" at bounding box center [360, 299] width 12 height 12
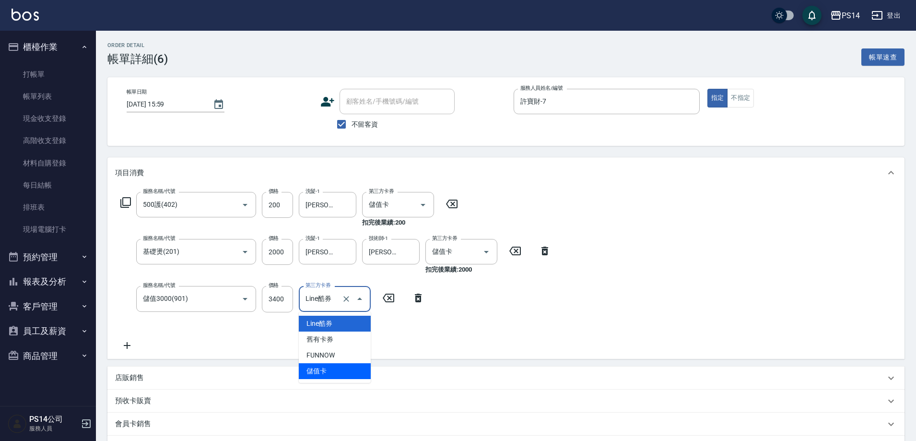
click at [326, 372] on span "儲值卡" at bounding box center [335, 371] width 72 height 16
type input "儲值卡"
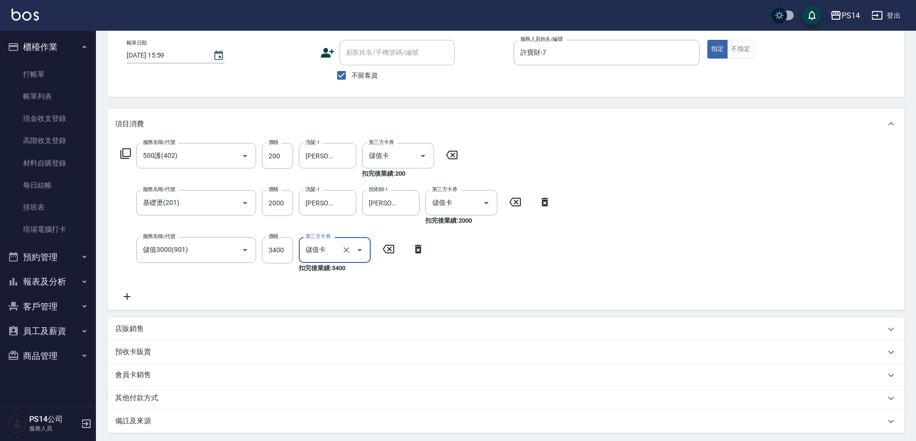
scroll to position [96, 0]
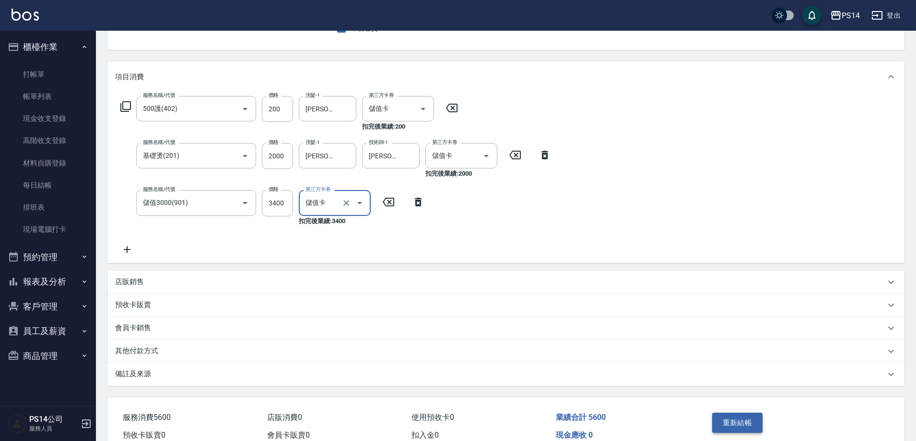
click at [740, 425] on button "重新結帳" at bounding box center [737, 422] width 51 height 20
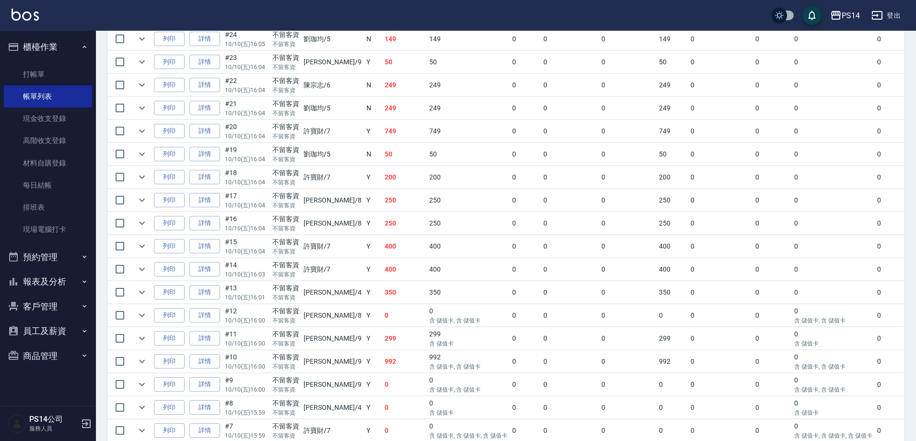
scroll to position [2102, 0]
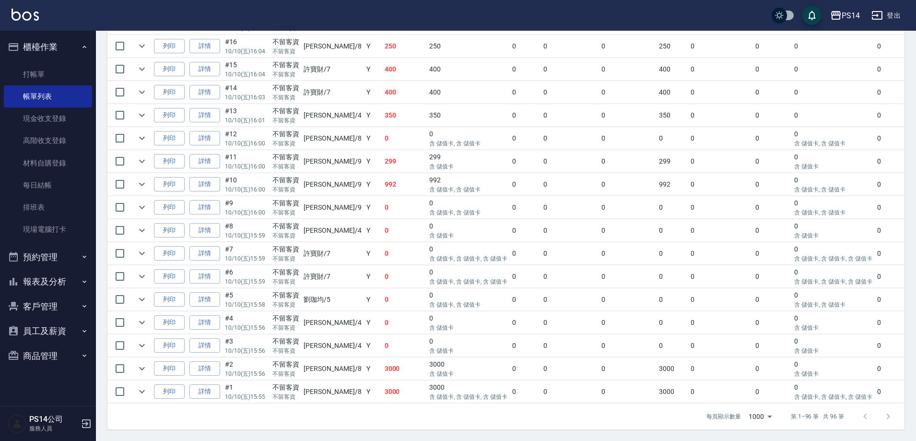
click at [132, 243] on td at bounding box center [141, 253] width 19 height 23
click at [134, 243] on td at bounding box center [141, 253] width 19 height 23
click at [139, 247] on icon "expand row" at bounding box center [142, 253] width 12 height 12
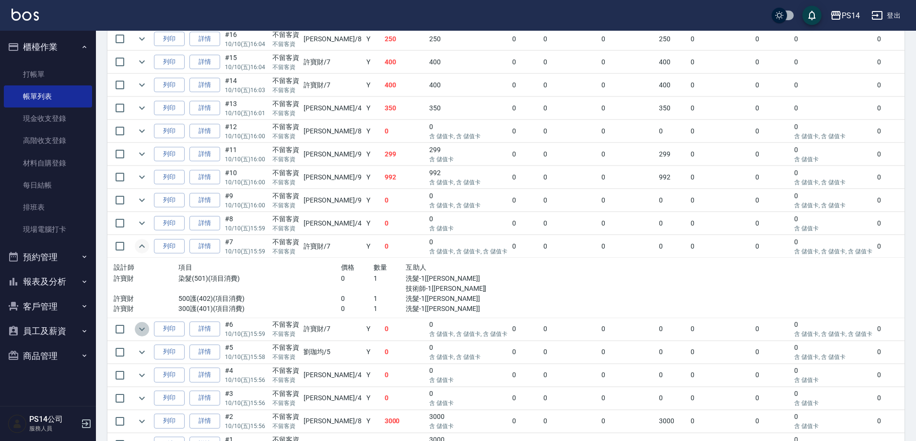
click at [142, 325] on icon "expand row" at bounding box center [142, 329] width 12 height 12
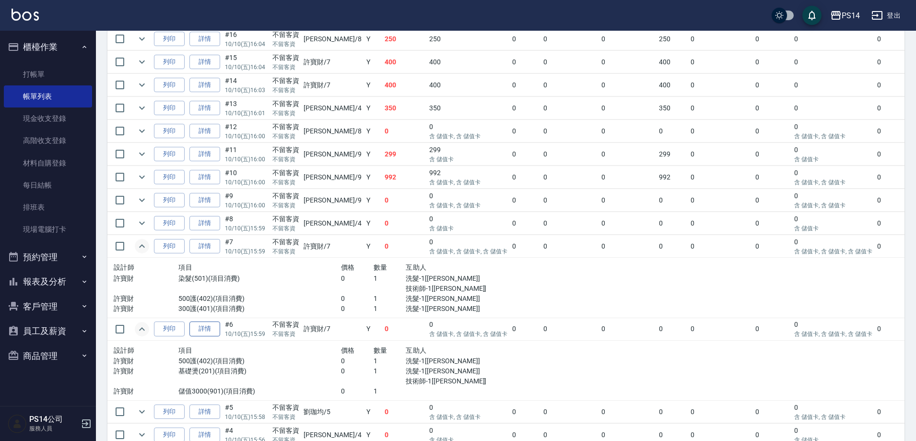
click at [202, 329] on link "詳情" at bounding box center [204, 328] width 31 height 15
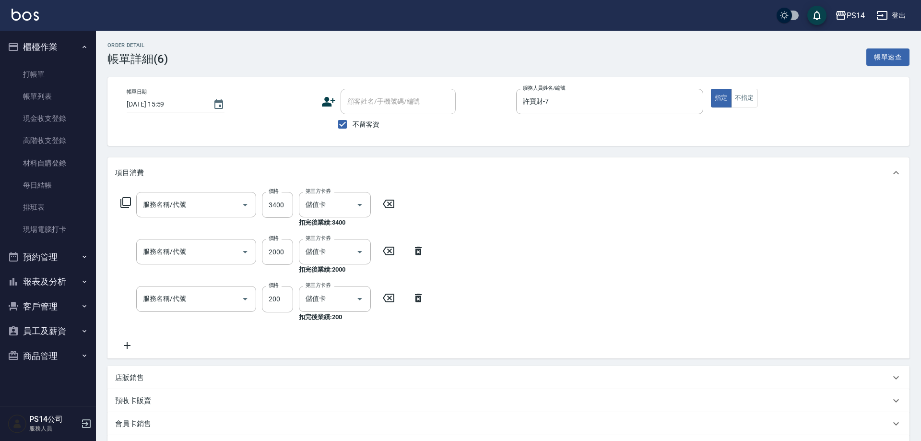
type input "2025/10/10 15:59"
checkbox input "true"
type input "許寶財-7"
type input "儲值3000(901)"
type input "基礎燙(201)"
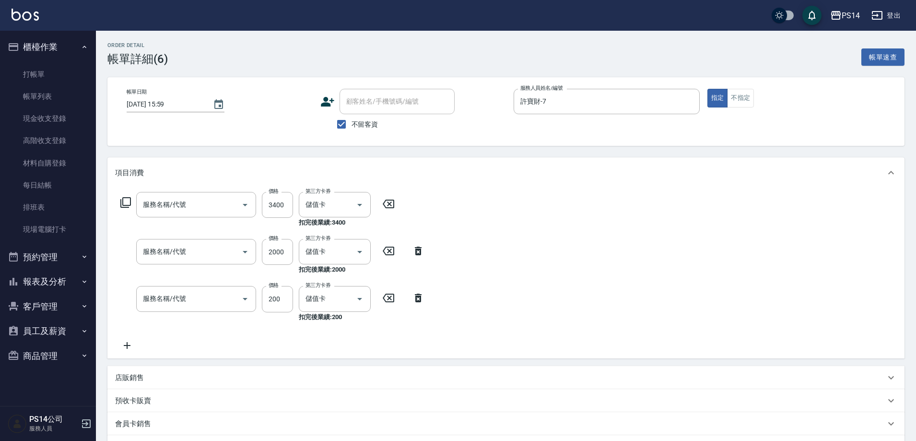
type input "500護(402)"
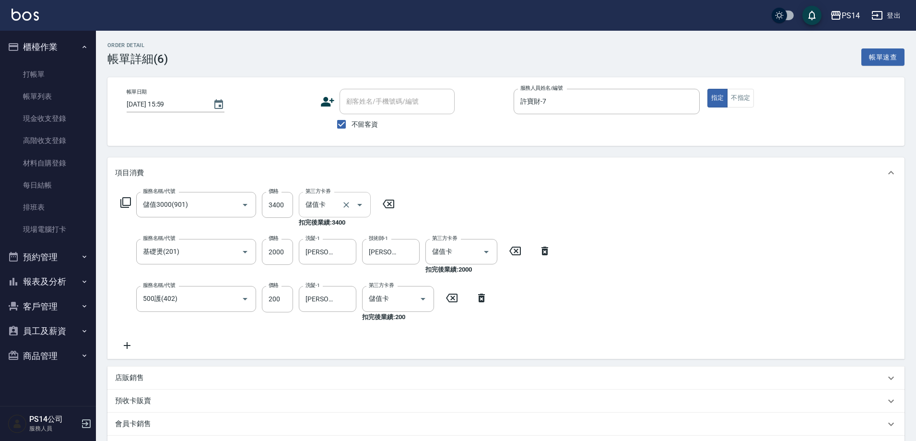
click at [341, 207] on button "Clear" at bounding box center [346, 204] width 13 height 13
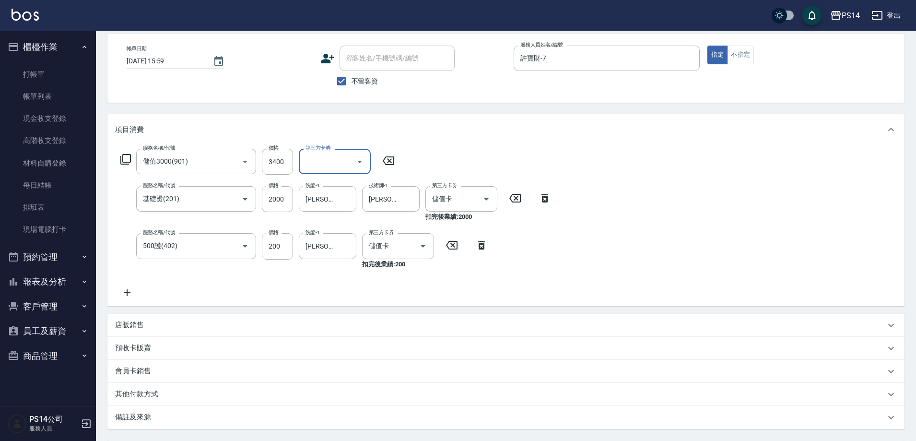
scroll to position [135, 0]
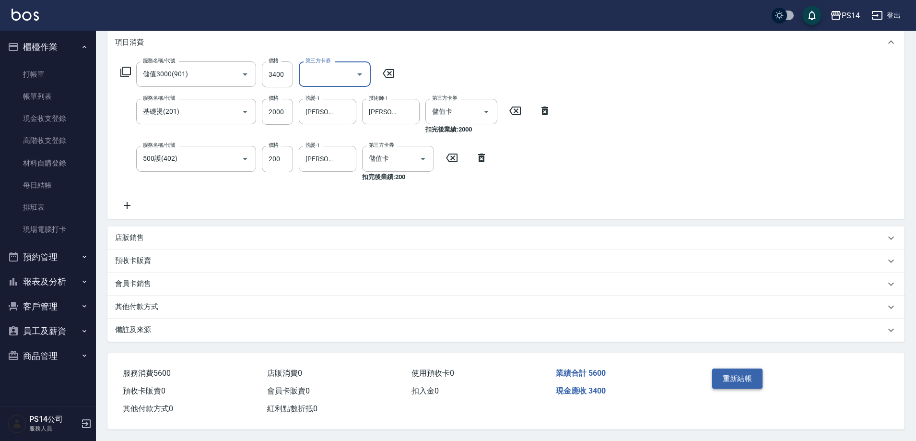
click at [737, 375] on button "重新結帳" at bounding box center [737, 378] width 51 height 20
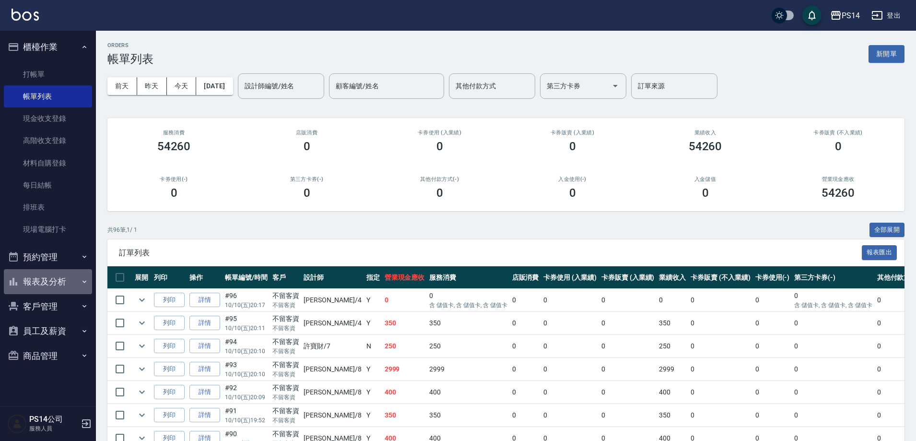
click at [71, 279] on button "報表及分析" at bounding box center [48, 281] width 88 height 25
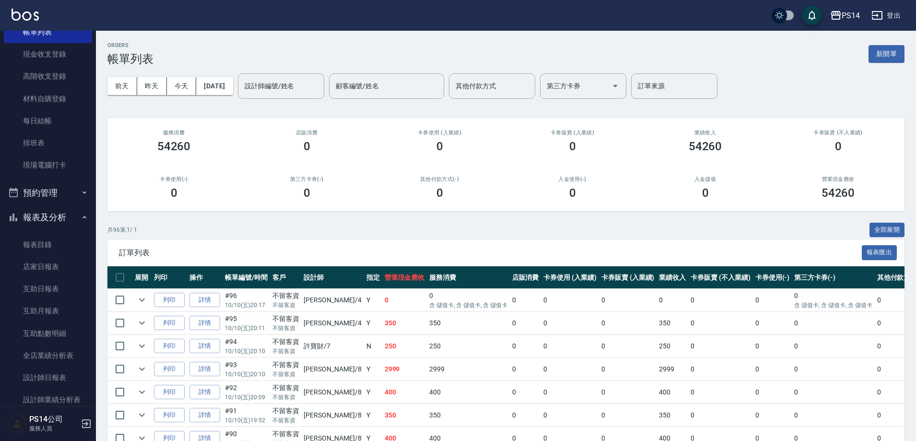
scroll to position [192, 0]
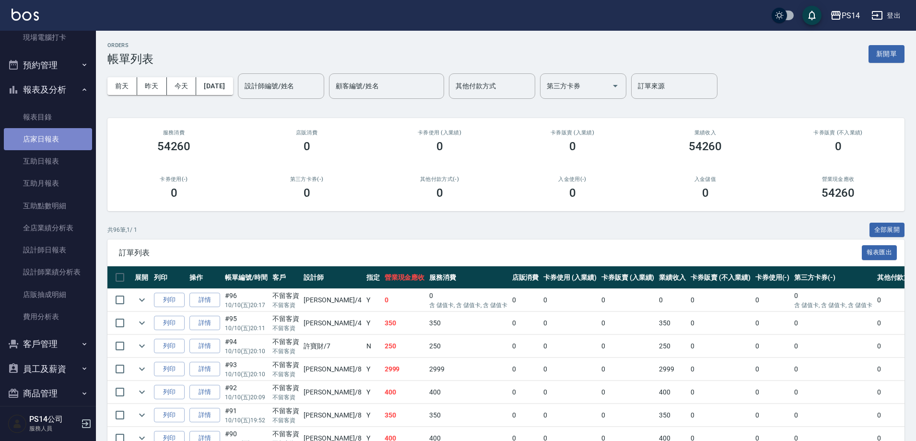
click at [58, 135] on link "店家日報表" at bounding box center [48, 139] width 88 height 22
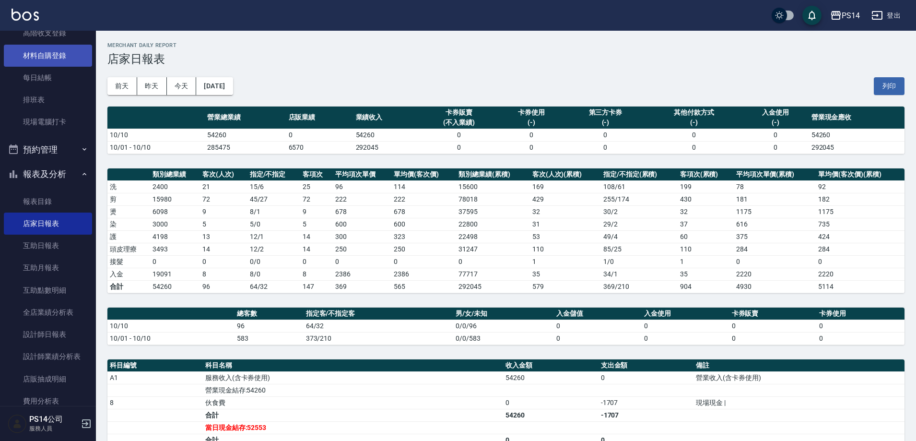
scroll to position [12, 0]
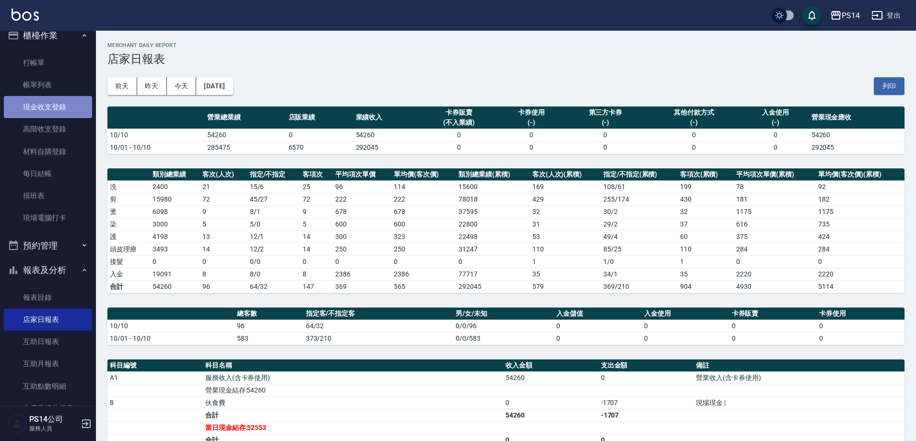
click at [57, 103] on link "現金收支登錄" at bounding box center [48, 107] width 88 height 22
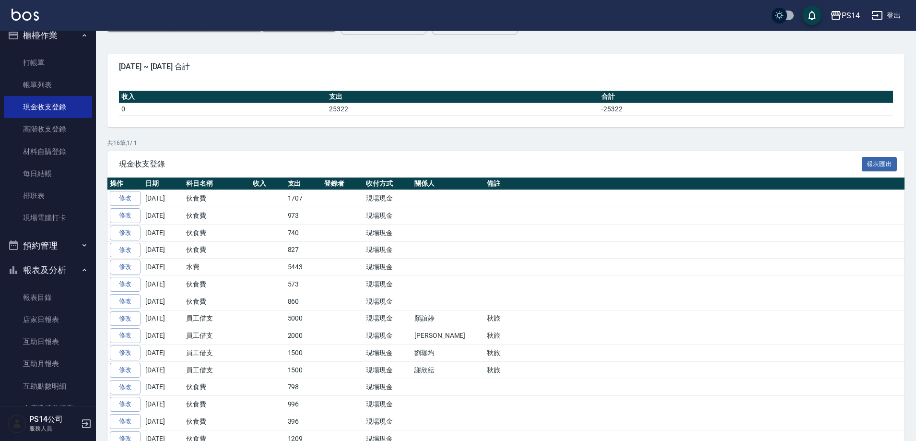
scroll to position [125, 0]
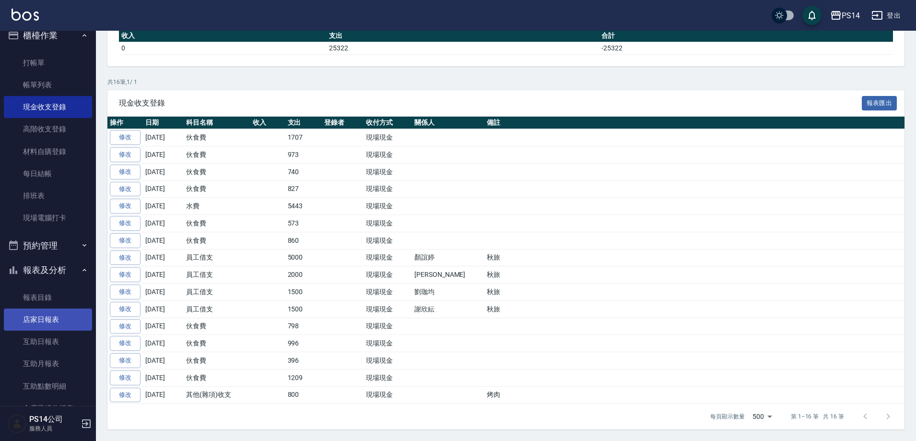
click at [40, 312] on link "店家日報表" at bounding box center [48, 319] width 88 height 22
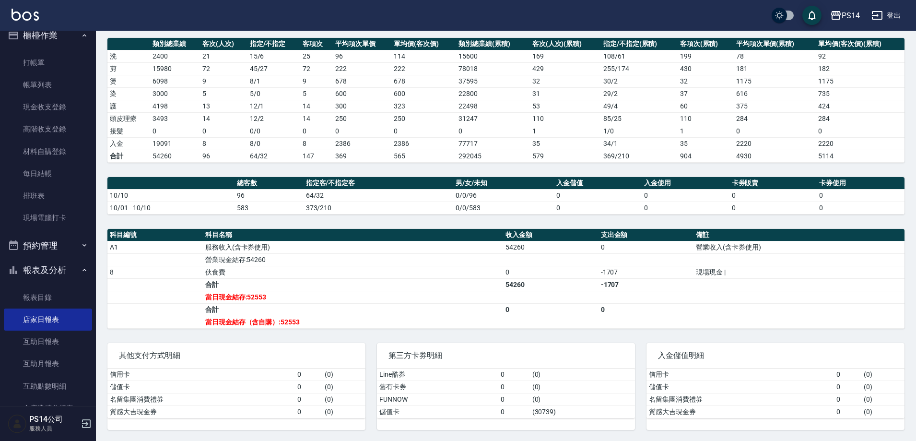
scroll to position [131, 0]
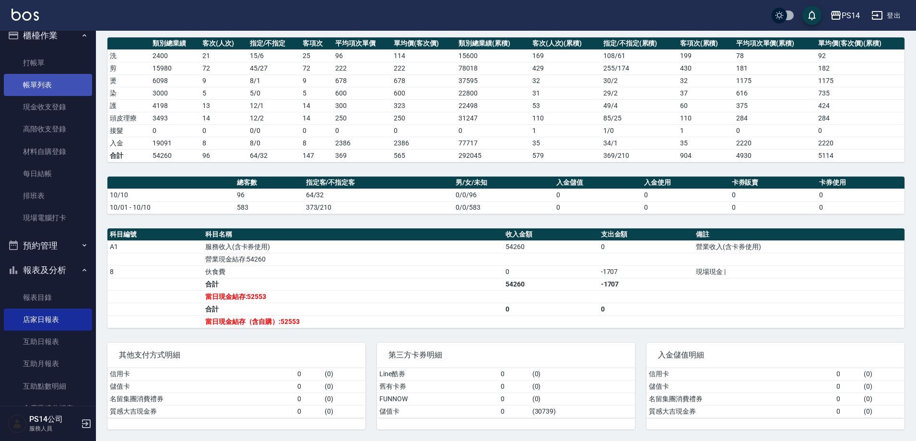
click at [65, 89] on link "帳單列表" at bounding box center [48, 85] width 88 height 22
click at [63, 90] on link "帳單列表" at bounding box center [48, 85] width 88 height 22
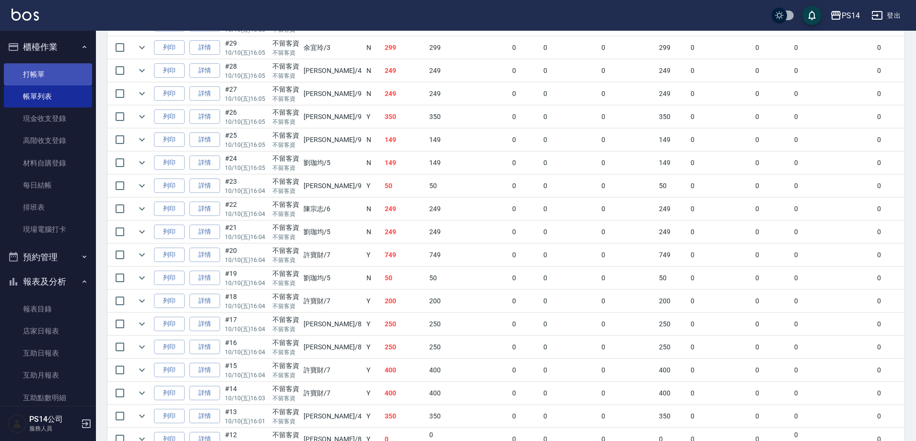
scroll to position [1719, 0]
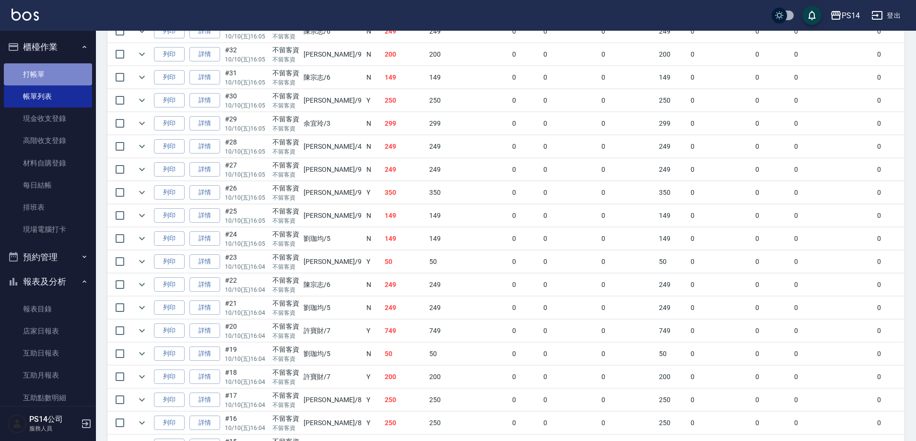
click at [64, 73] on link "打帳單" at bounding box center [48, 74] width 88 height 22
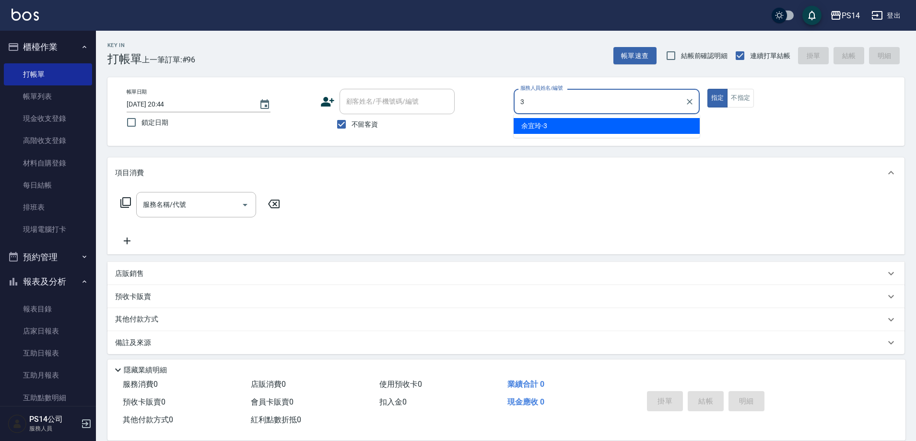
type input "余宜玲-3"
type button "true"
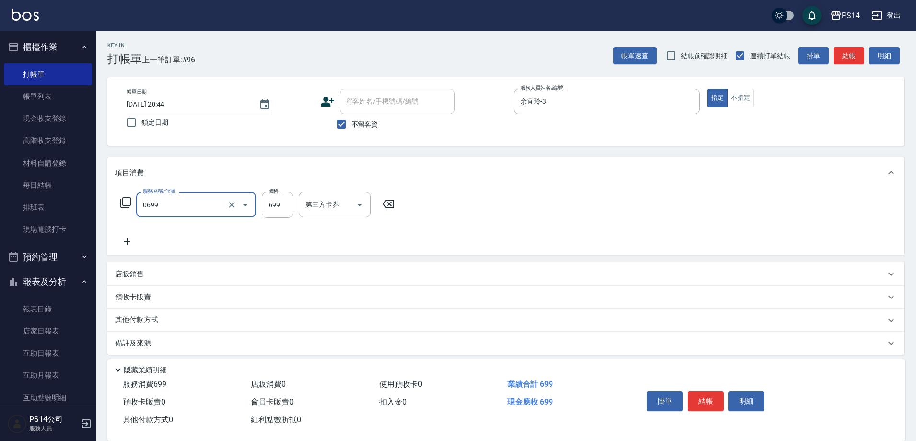
type input "精油SPA(0699)"
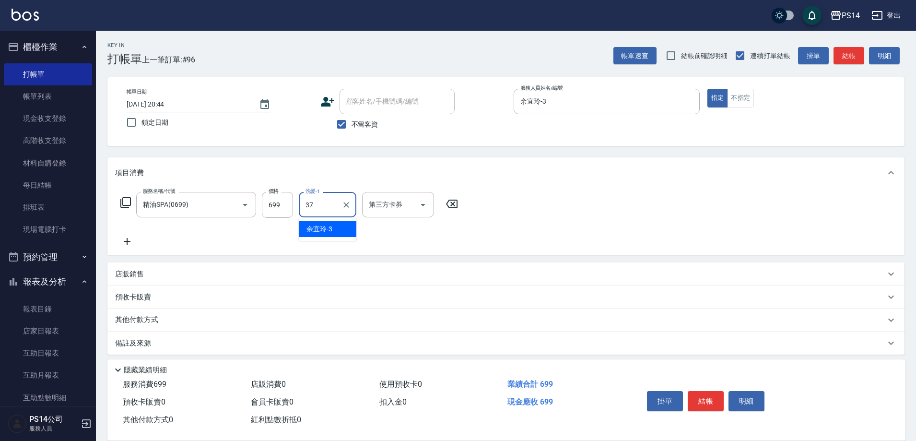
type input "李祥君 -37"
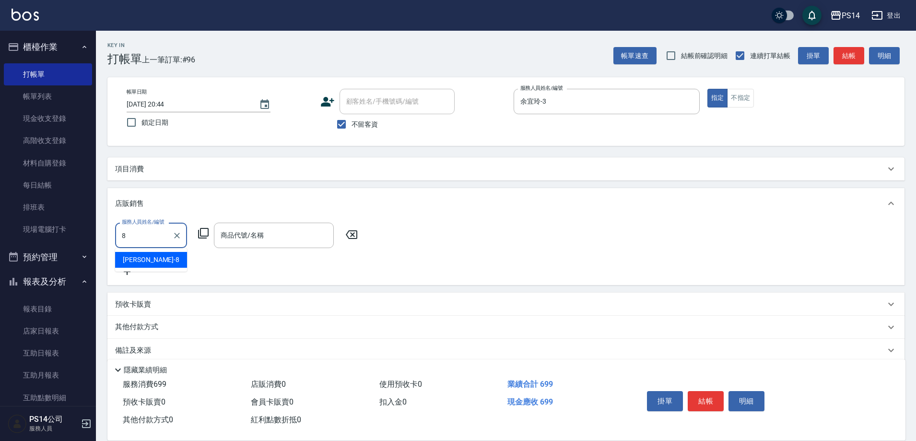
type input "徐于雯-8"
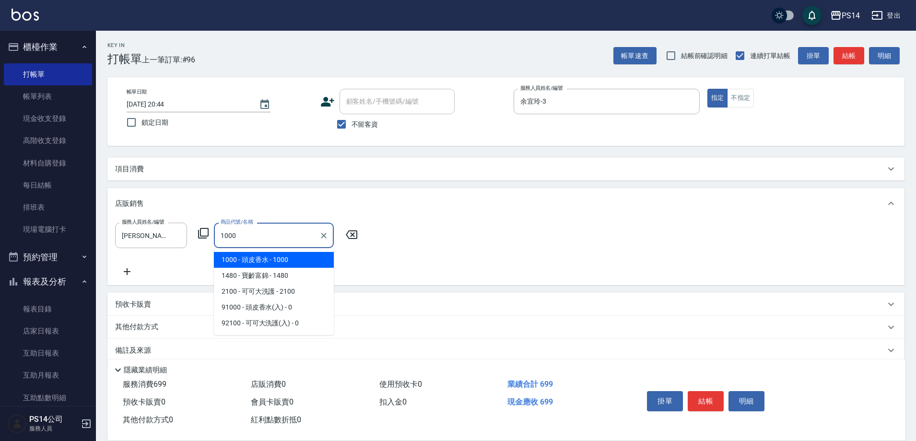
type input "頭皮香水"
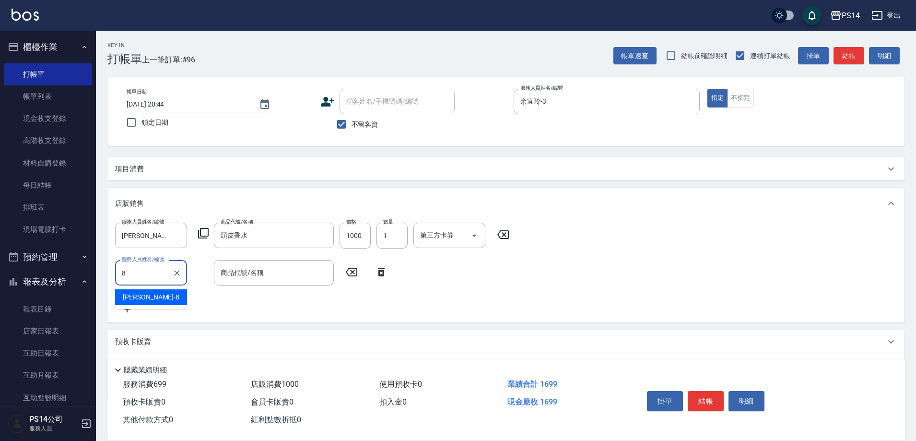
type input "徐于雯-8"
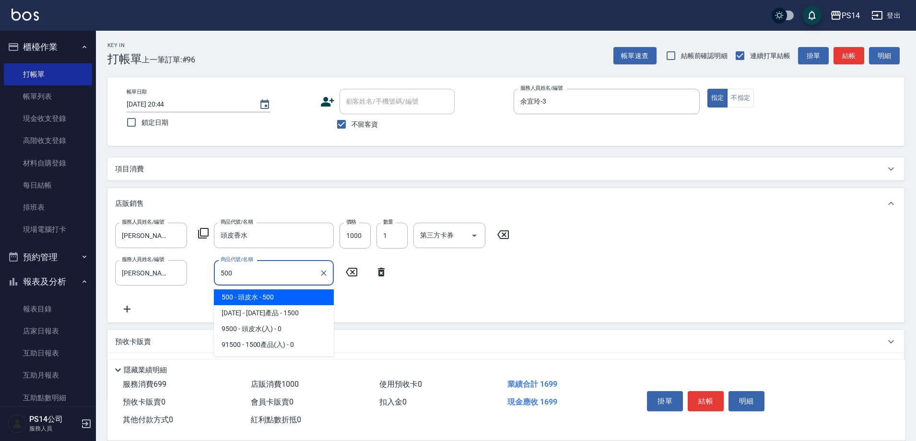
type input "頭皮水"
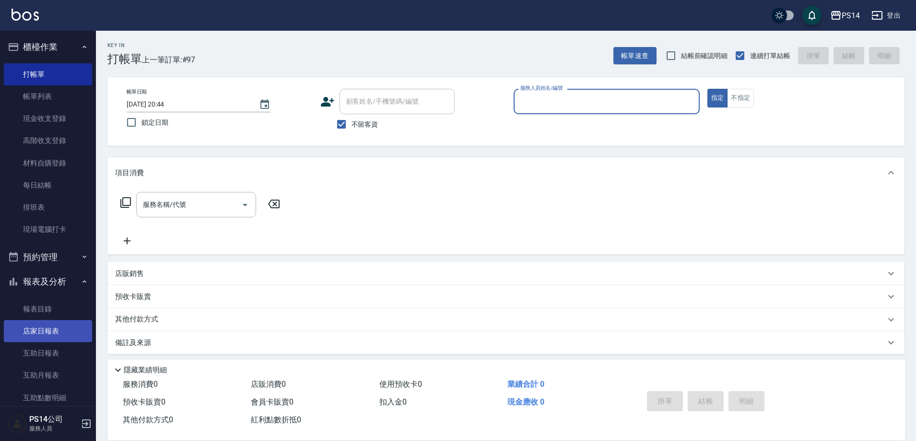
click at [50, 326] on link "店家日報表" at bounding box center [48, 331] width 88 height 22
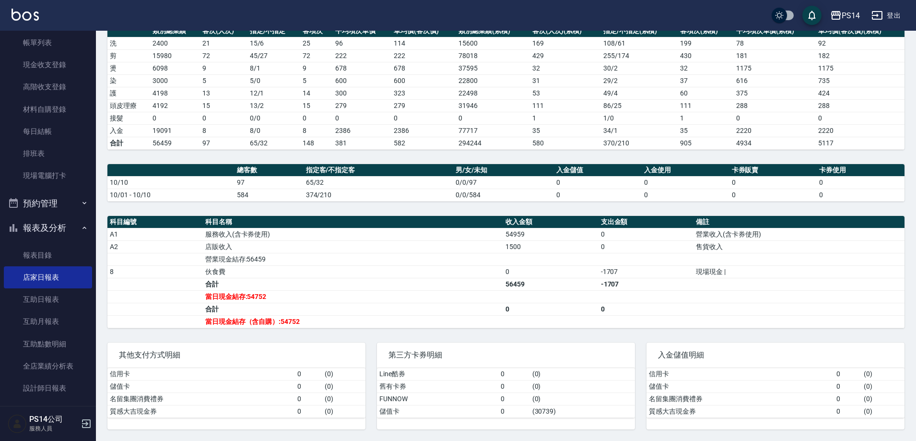
scroll to position [144, 0]
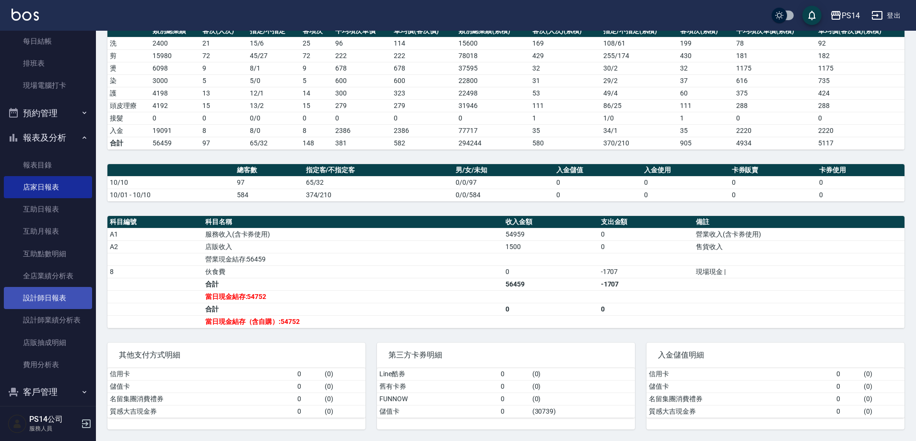
click at [60, 299] on link "設計師日報表" at bounding box center [48, 298] width 88 height 22
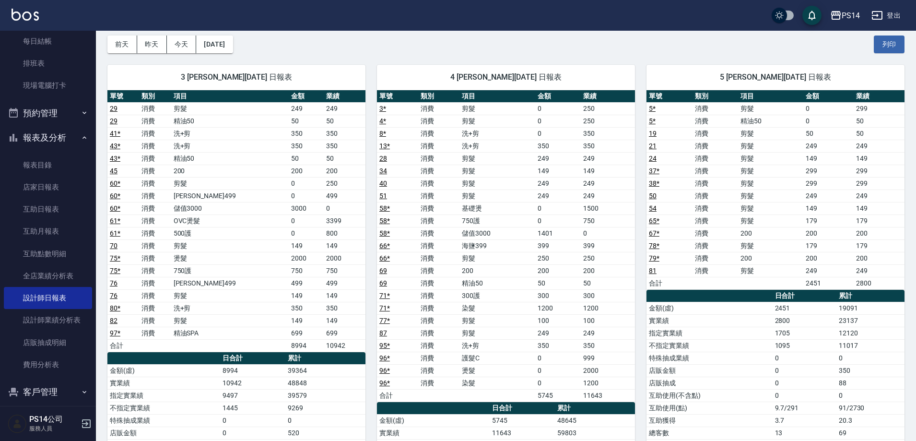
scroll to position [96, 0]
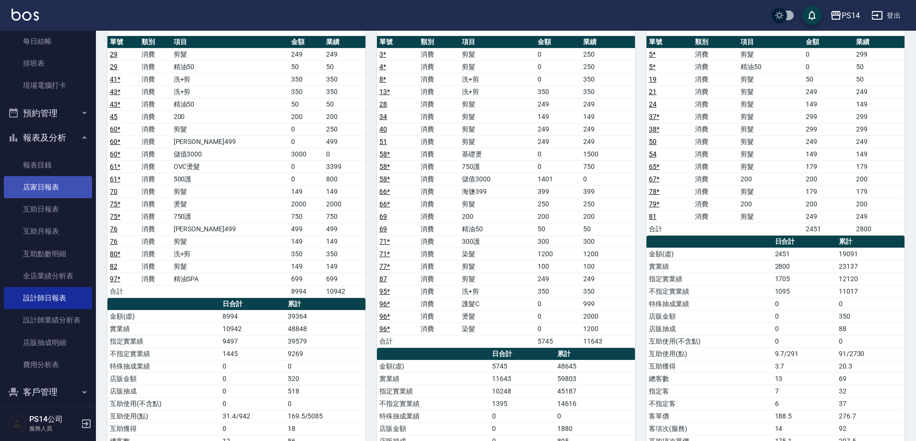
click at [47, 183] on link "店家日報表" at bounding box center [48, 187] width 88 height 22
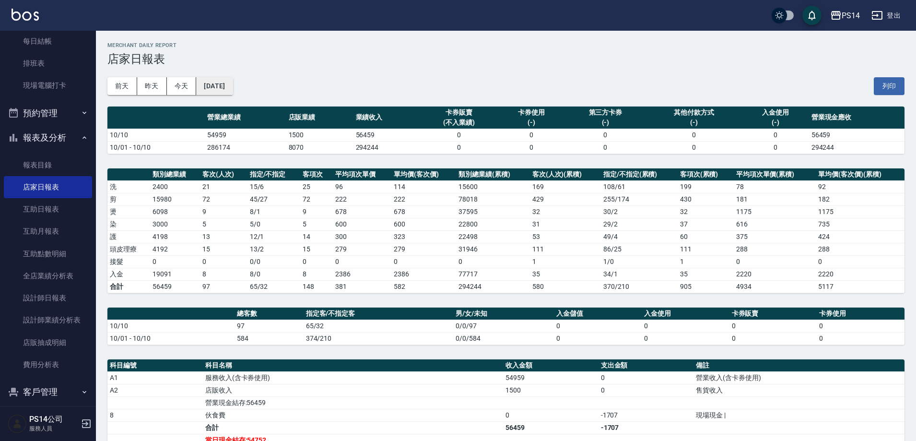
click at [232, 83] on button "[DATE]" at bounding box center [214, 86] width 36 height 18
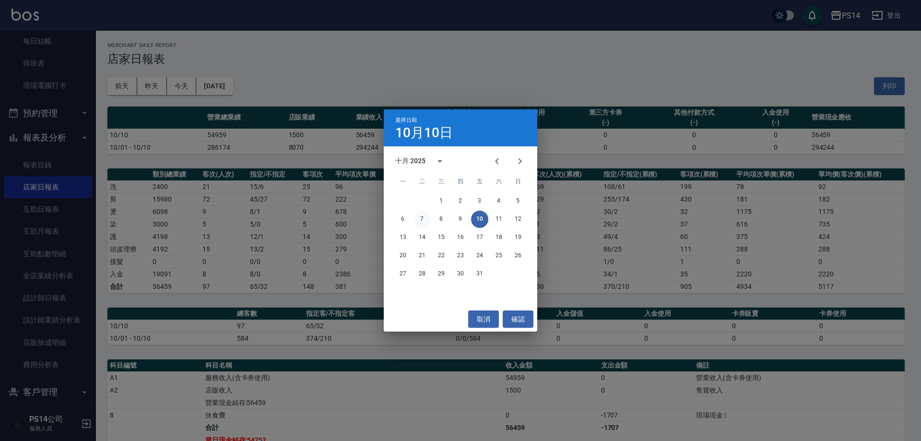
click at [422, 216] on button "7" at bounding box center [421, 219] width 17 height 17
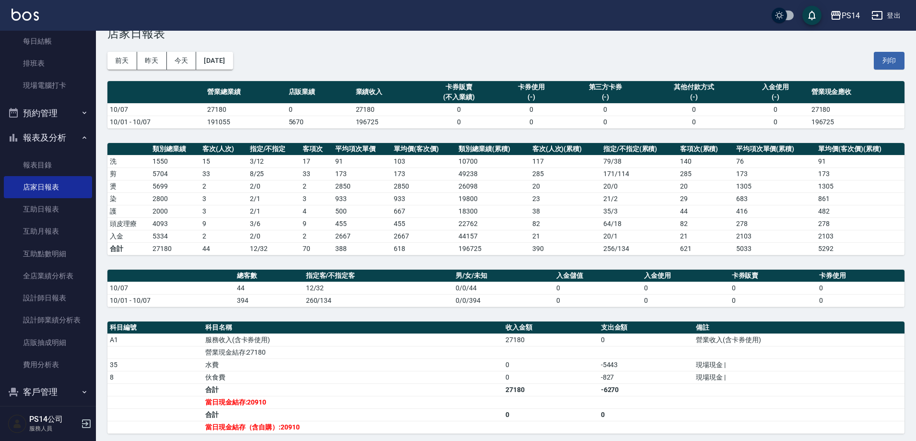
scroll to position [48, 0]
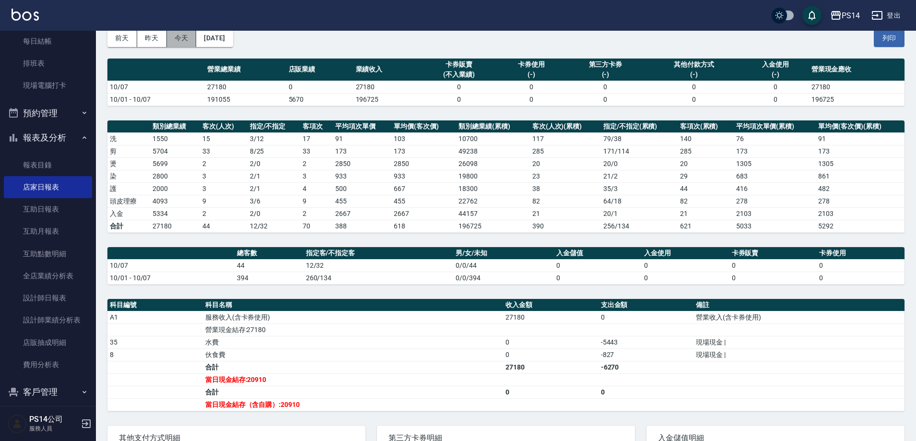
click at [190, 35] on button "今天" at bounding box center [182, 38] width 30 height 18
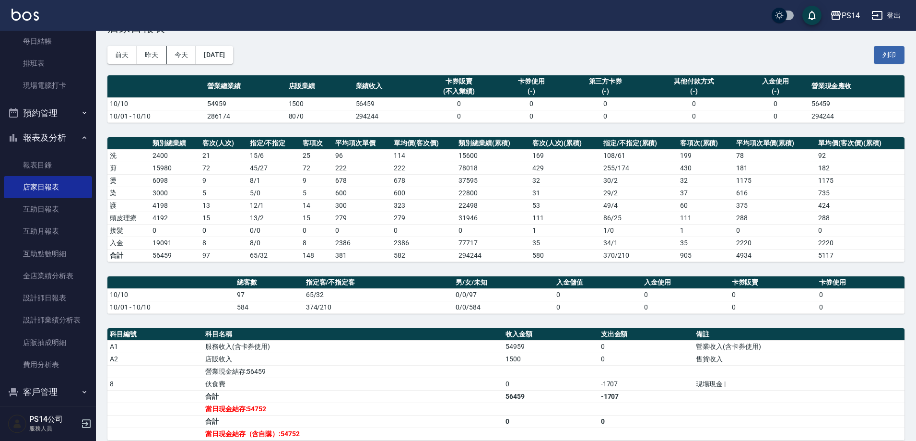
scroll to position [48, 0]
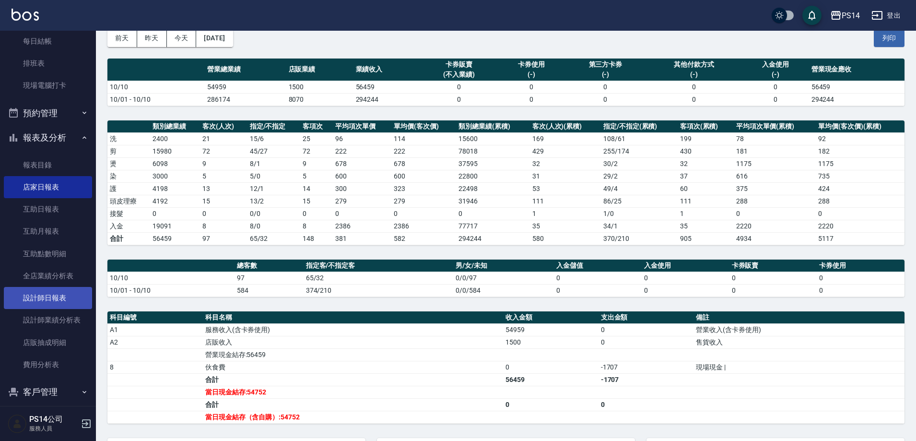
click at [51, 300] on link "設計師日報表" at bounding box center [48, 298] width 88 height 22
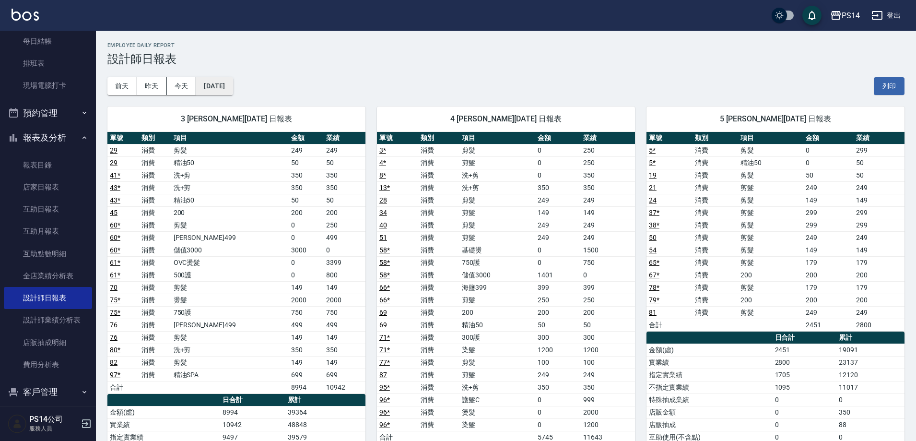
click at [222, 86] on button "[DATE]" at bounding box center [214, 86] width 36 height 18
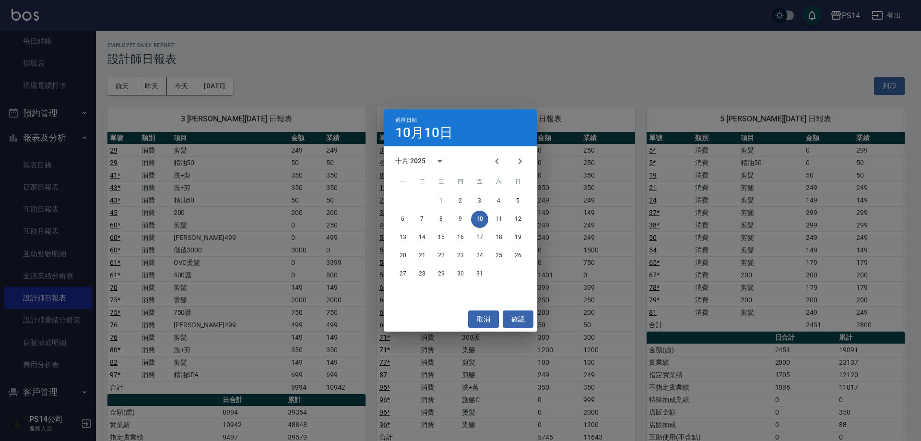
click at [256, 87] on div "選擇日期 10月10日 十月 2025 一 二 三 四 五 六 日 1 2 3 4 5 6 7 8 9 10 11 12 13 14 15 16 17 18 …" at bounding box center [460, 220] width 921 height 441
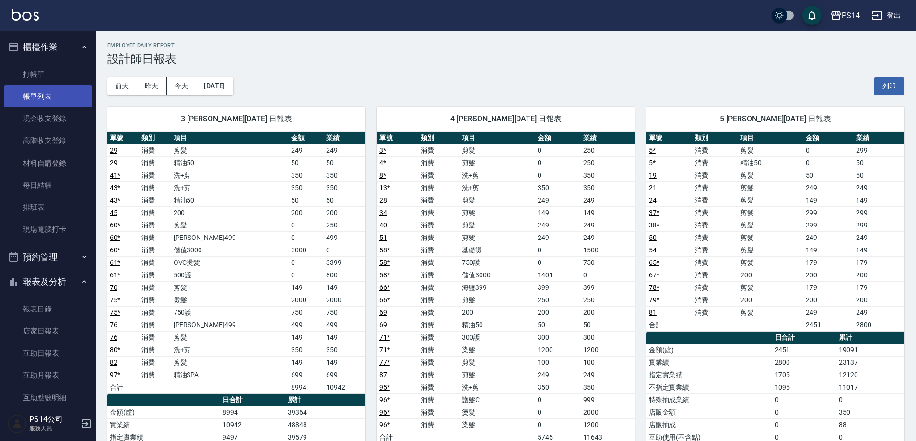
click at [49, 102] on link "帳單列表" at bounding box center [48, 96] width 88 height 22
click at [55, 97] on link "帳單列表" at bounding box center [48, 96] width 88 height 22
click at [43, 96] on link "帳單列表" at bounding box center [48, 96] width 88 height 22
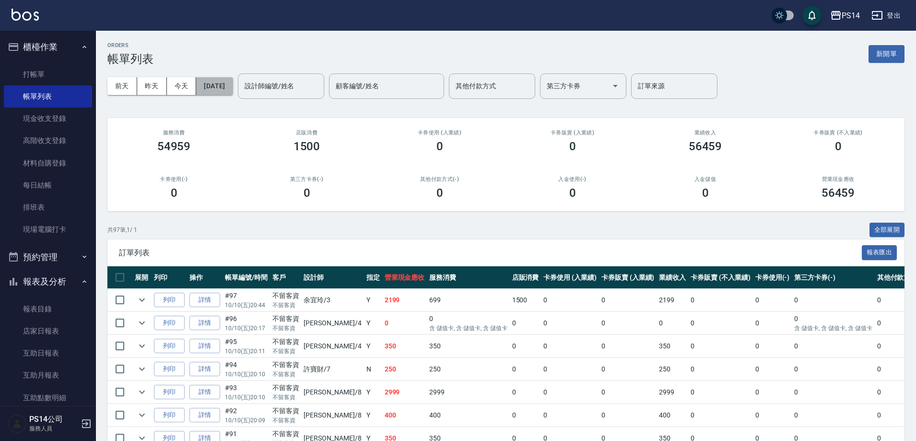
click at [217, 86] on button "[DATE]" at bounding box center [214, 86] width 36 height 18
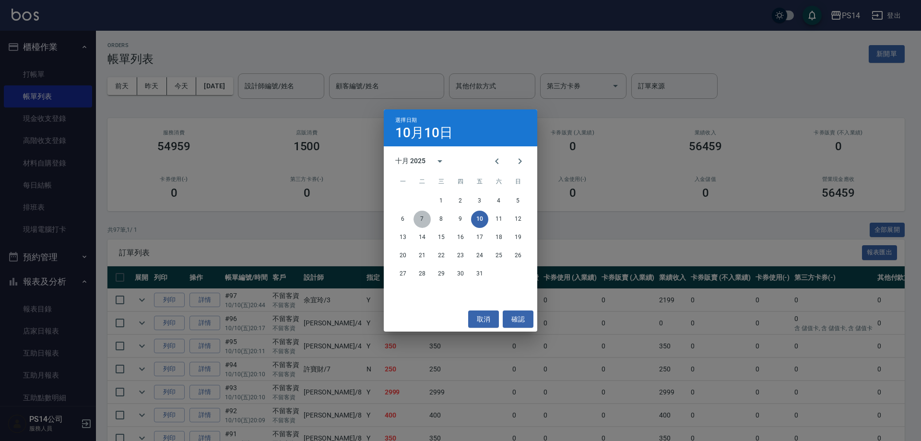
click at [418, 214] on button "7" at bounding box center [421, 219] width 17 height 17
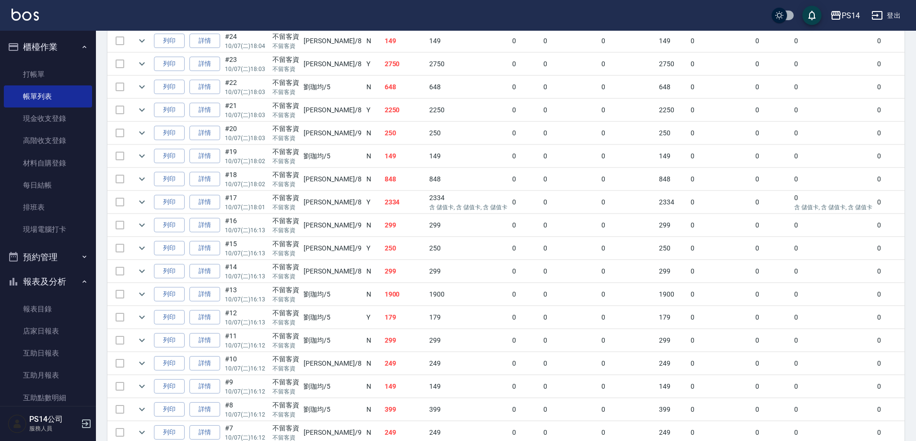
scroll to position [575, 0]
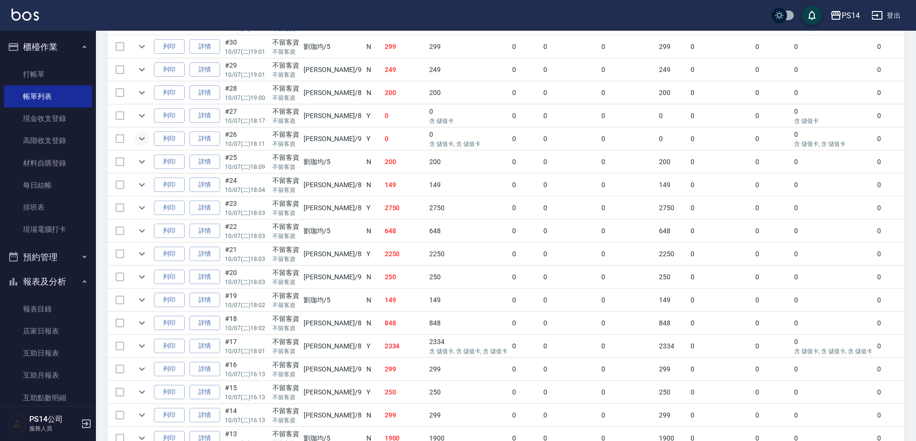
click at [141, 138] on icon "expand row" at bounding box center [142, 139] width 12 height 12
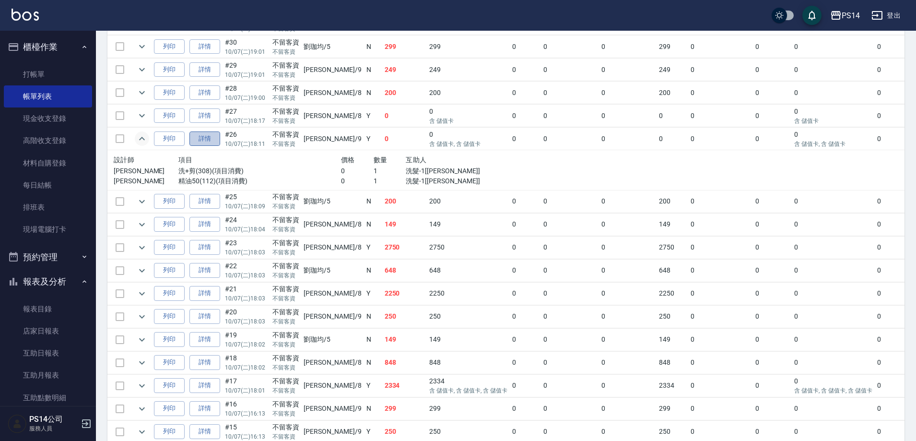
click at [194, 136] on link "詳情" at bounding box center [204, 138] width 31 height 15
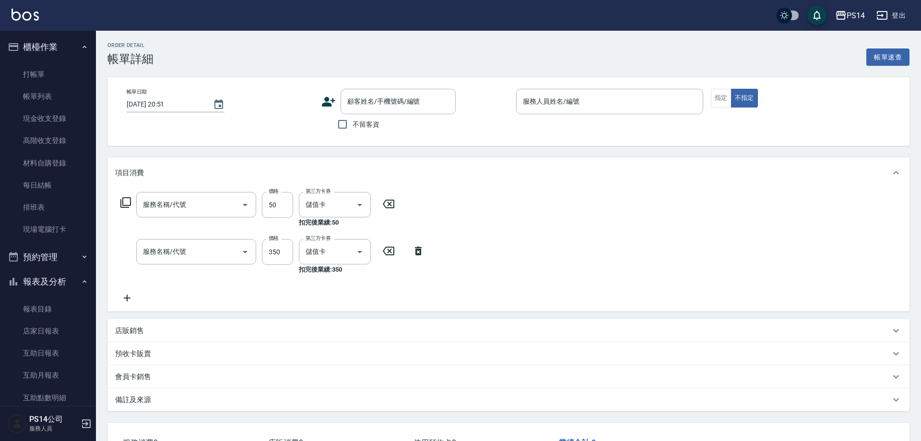
type input "2025/10/07 18:11"
checkbox input "true"
type input "楊宇霏-9"
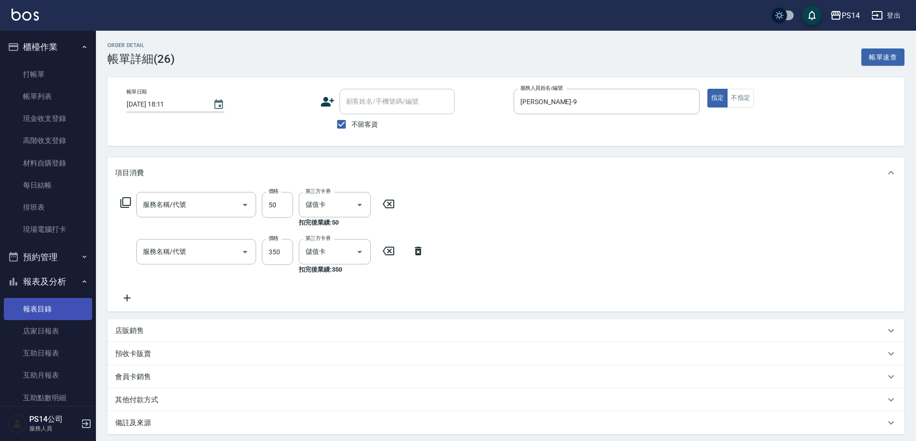
type input "精油50(112)"
type input "洗+剪(308)"
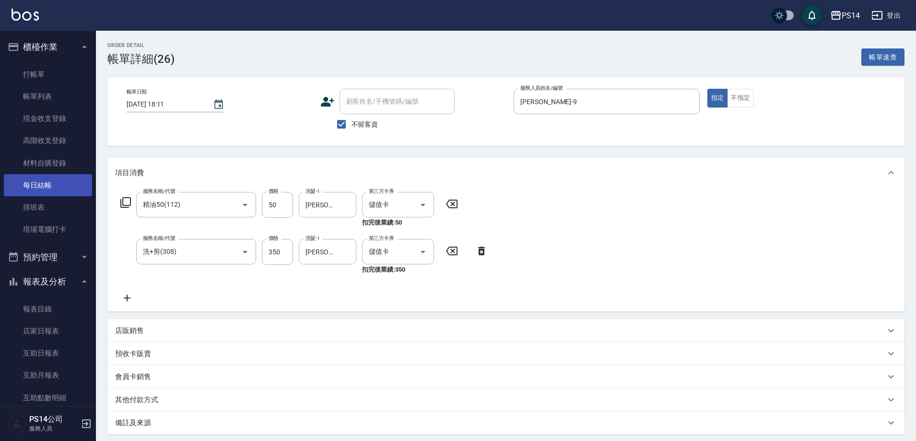
click at [43, 190] on link "每日結帳" at bounding box center [48, 185] width 88 height 22
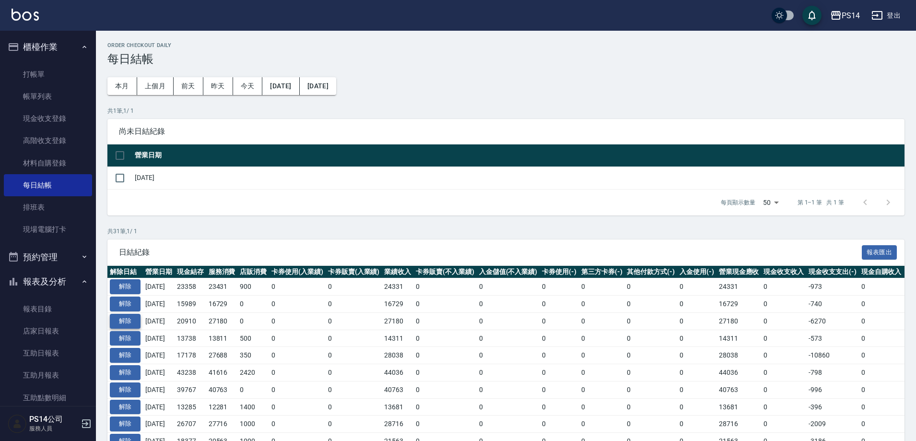
click at [125, 323] on button "解除" at bounding box center [125, 321] width 31 height 15
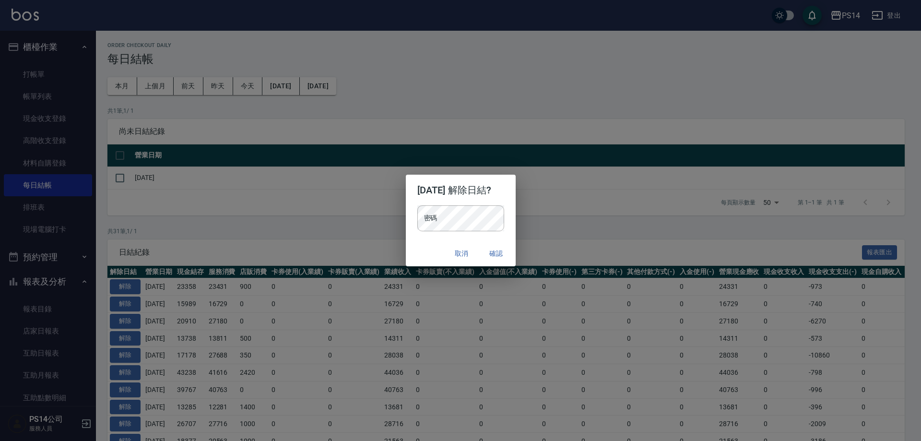
click at [422, 208] on div "密碼 密碼" at bounding box center [460, 218] width 87 height 26
click at [415, 247] on div "取消 確認" at bounding box center [461, 253] width 110 height 25
click at [496, 257] on button "確認" at bounding box center [496, 254] width 31 height 18
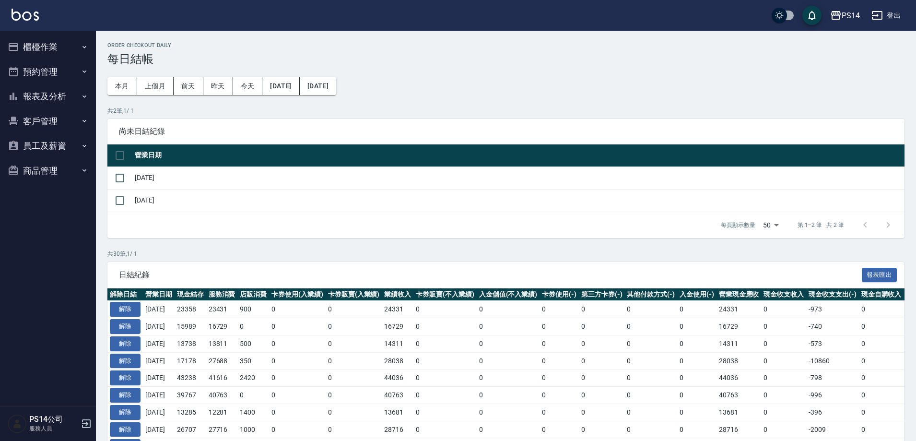
click at [57, 38] on button "櫃檯作業" at bounding box center [48, 47] width 88 height 25
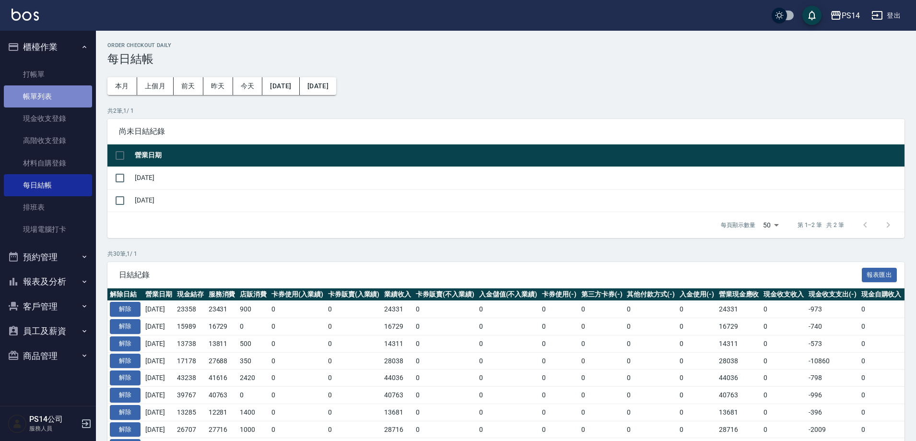
click at [64, 101] on link "帳單列表" at bounding box center [48, 96] width 88 height 22
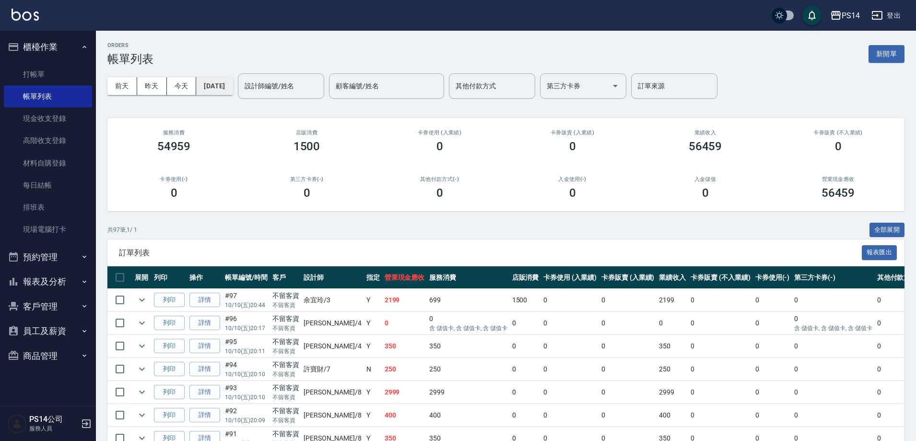
click at [227, 94] on button "[DATE]" at bounding box center [214, 86] width 36 height 18
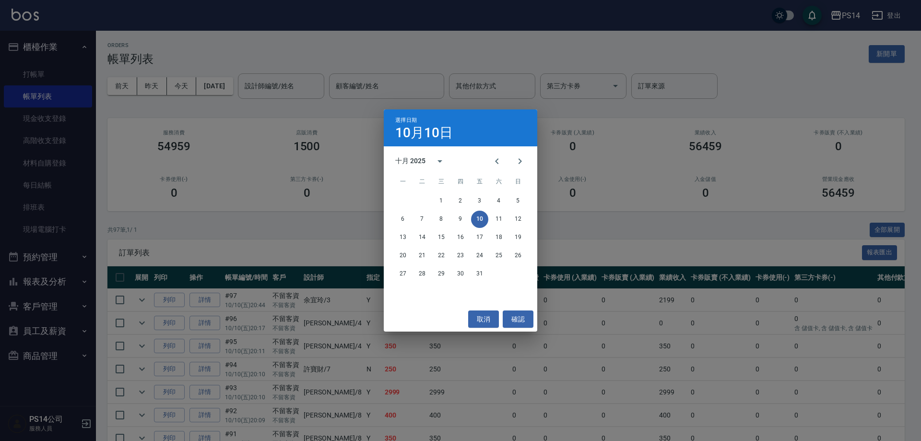
click at [431, 221] on div "6 7 8 9 10 11 12" at bounding box center [460, 219] width 153 height 17
click at [425, 220] on button "7" at bounding box center [421, 219] width 17 height 17
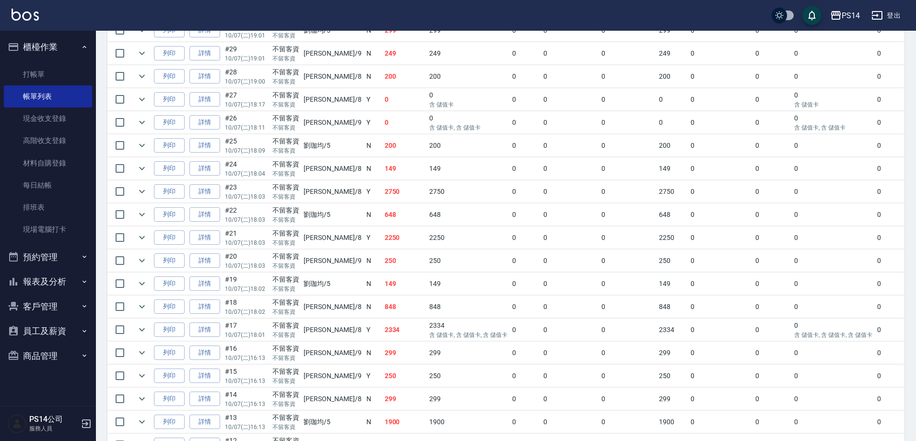
scroll to position [522, 0]
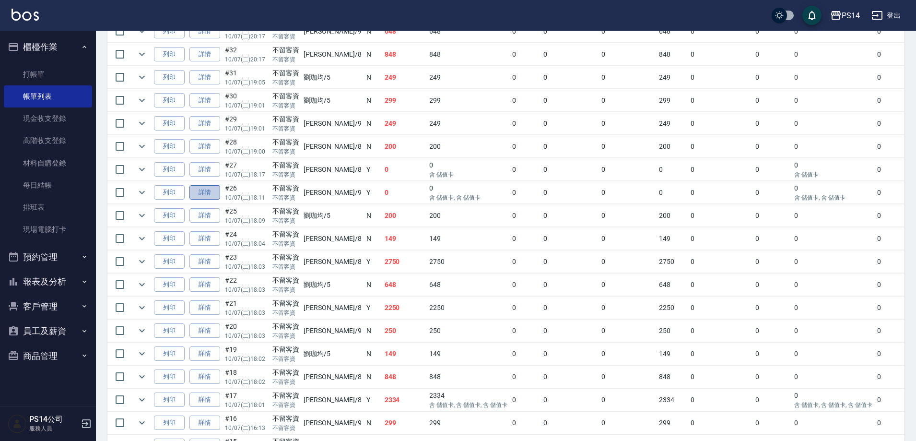
click at [201, 194] on link "詳情" at bounding box center [204, 192] width 31 height 15
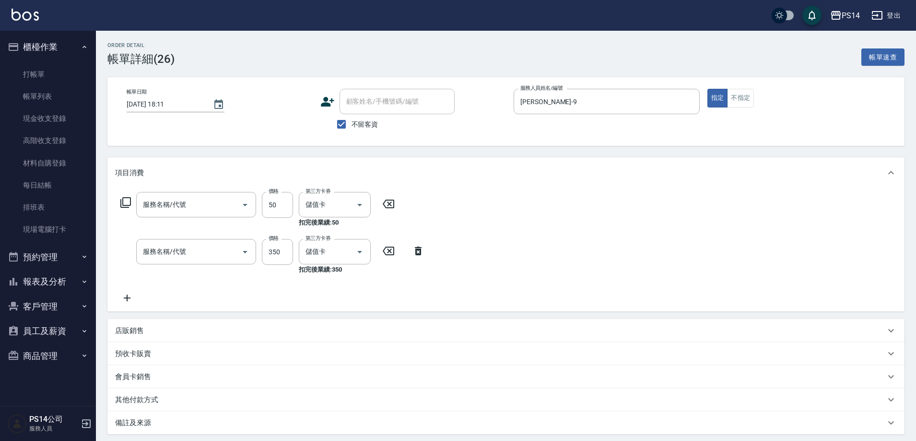
type input "2025/10/07 18:11"
checkbox input "true"
type input "[PERSON_NAME]-9"
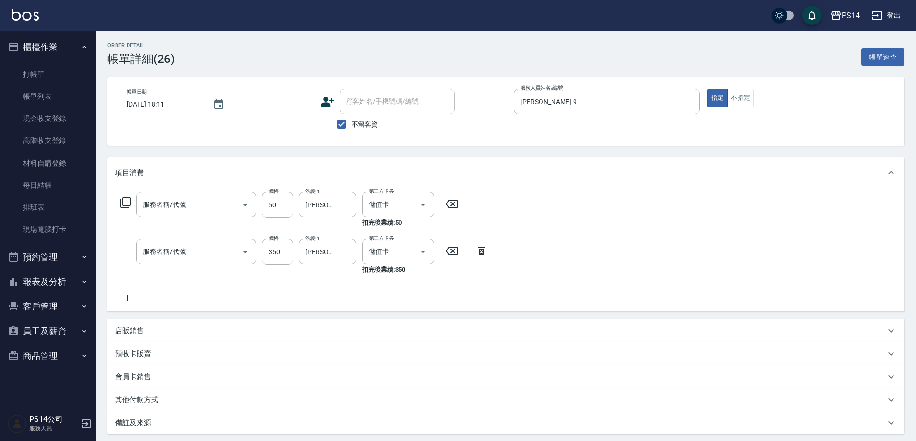
type input "精油50(112)"
type input "洗+剪(308)"
click at [449, 205] on icon at bounding box center [452, 204] width 24 height 12
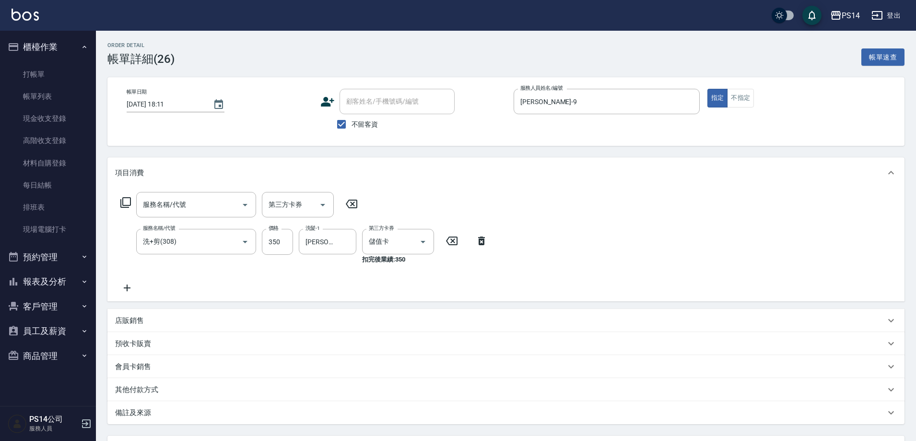
click at [482, 236] on icon at bounding box center [481, 241] width 24 height 12
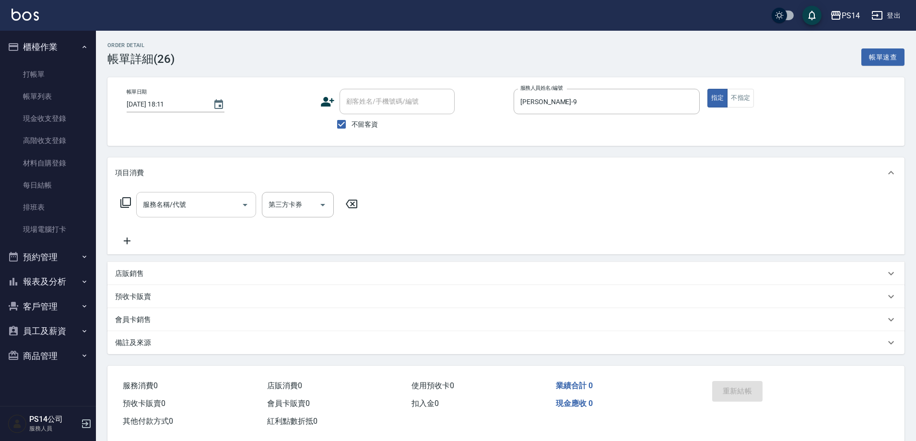
drag, startPoint x: 207, startPoint y: 216, endPoint x: 223, endPoint y: 199, distance: 23.1
click at [207, 218] on div "服務名稱/代號 服務名稱/代號 第三方卡券 第三方卡券" at bounding box center [239, 219] width 248 height 55
click at [223, 201] on input "服務名稱/代號" at bounding box center [189, 204] width 97 height 17
type input "OVC燙髮(204)"
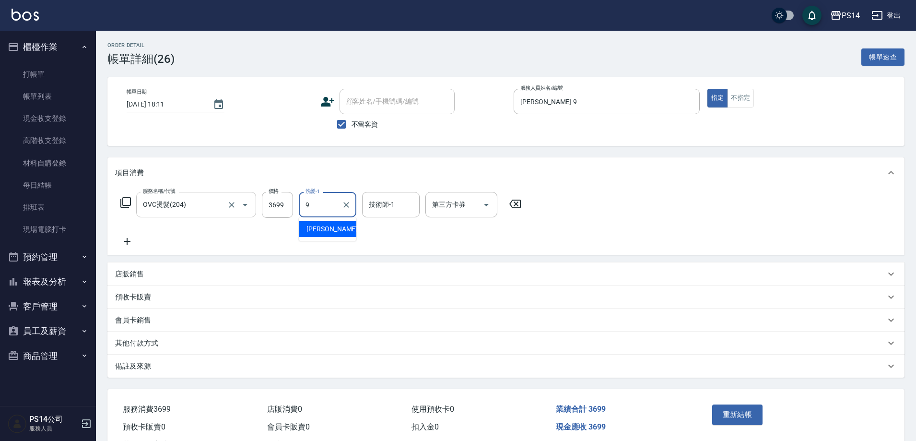
type input "[PERSON_NAME]-9"
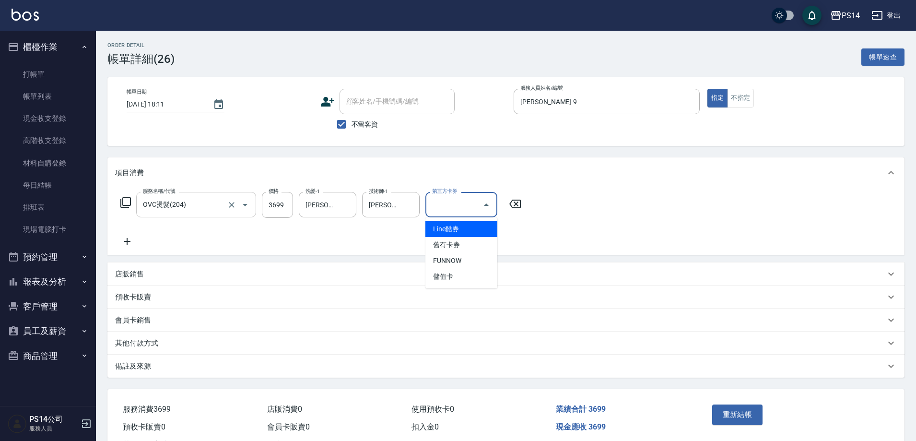
type input "儲值卡"
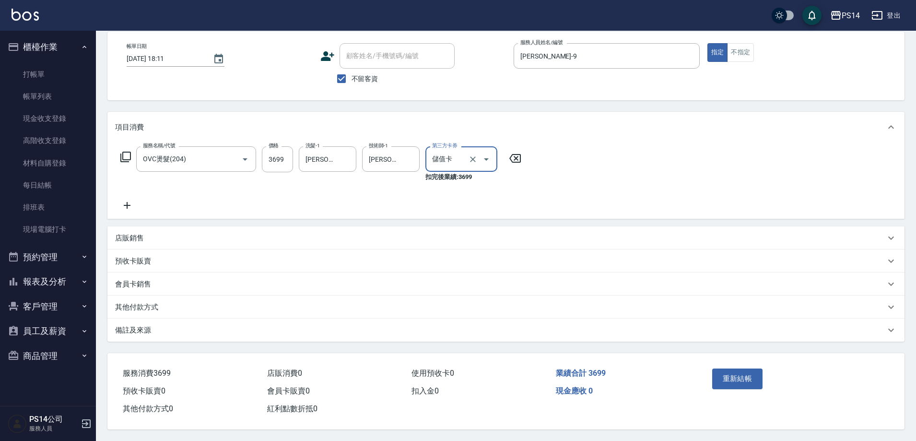
scroll to position [50, 0]
drag, startPoint x: 135, startPoint y: 210, endPoint x: 128, endPoint y: 208, distance: 7.8
click at [135, 210] on div "服務名稱/代號 OVC燙髮(204) 服務名稱/代號 價格 3699 價格 洗髮-1 楊宇霏-9 洗髮-1 技術師-1 楊宇霏-9 技術師-1 第三方卡券 儲…" at bounding box center [505, 180] width 797 height 76
click at [127, 204] on icon at bounding box center [127, 205] width 7 height 7
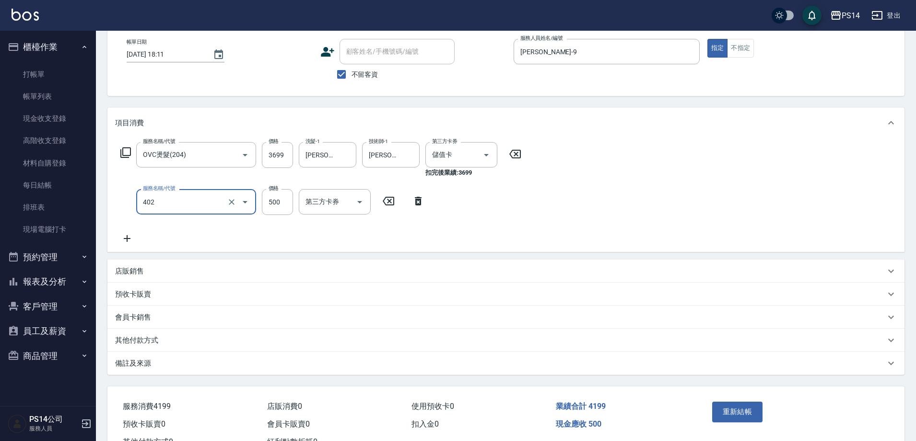
type input "500護(402)"
type input "800"
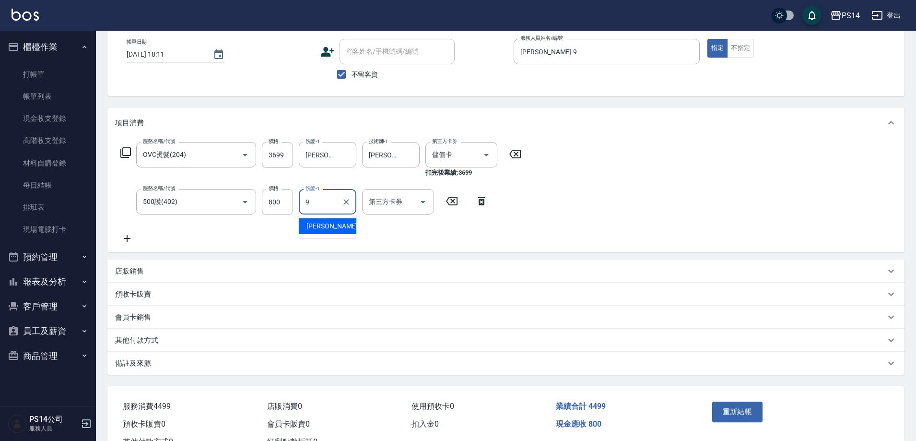
type input "[PERSON_NAME]-9"
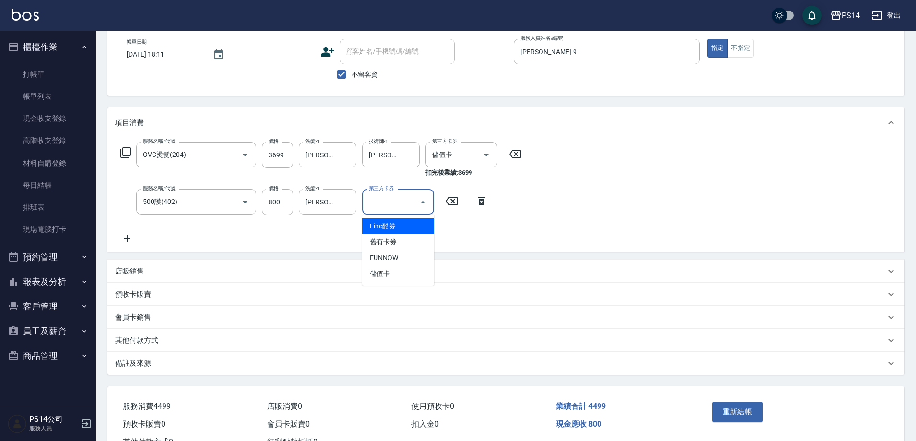
type input "儲值卡"
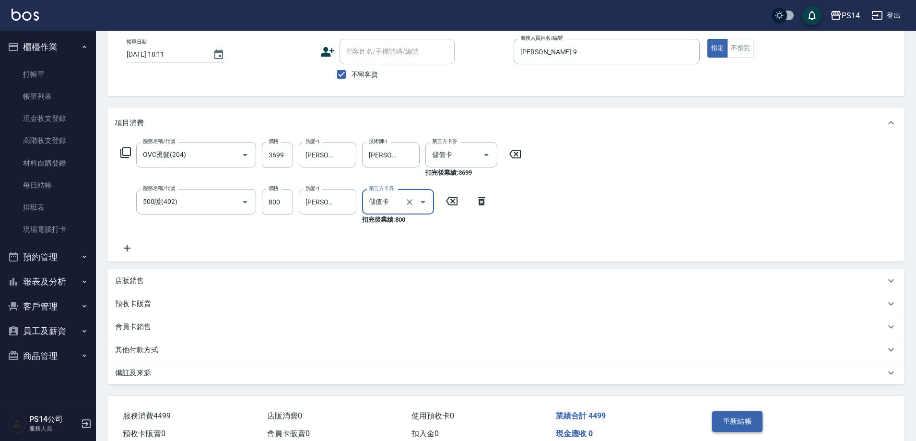
click at [739, 412] on button "重新結帳" at bounding box center [737, 421] width 51 height 20
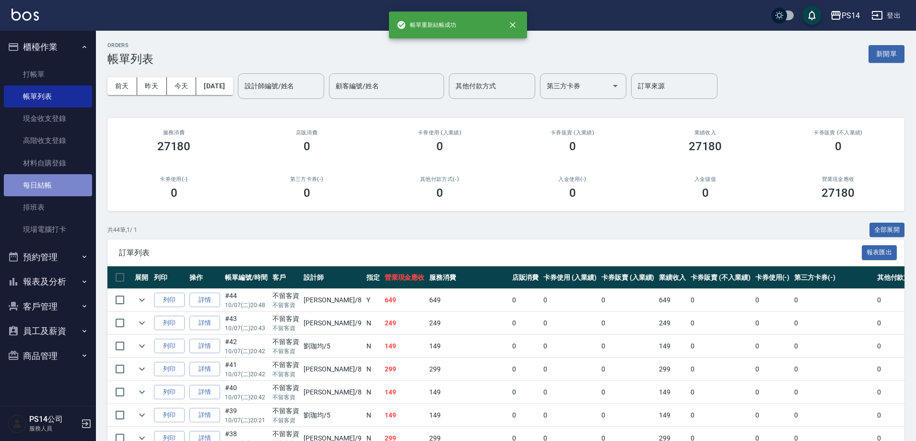
click at [43, 188] on link "每日結帳" at bounding box center [48, 185] width 88 height 22
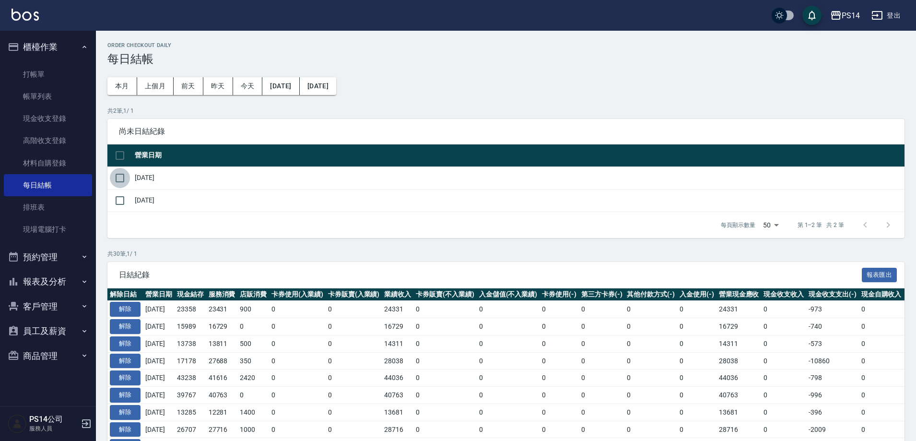
click at [125, 176] on input "checkbox" at bounding box center [120, 178] width 20 height 20
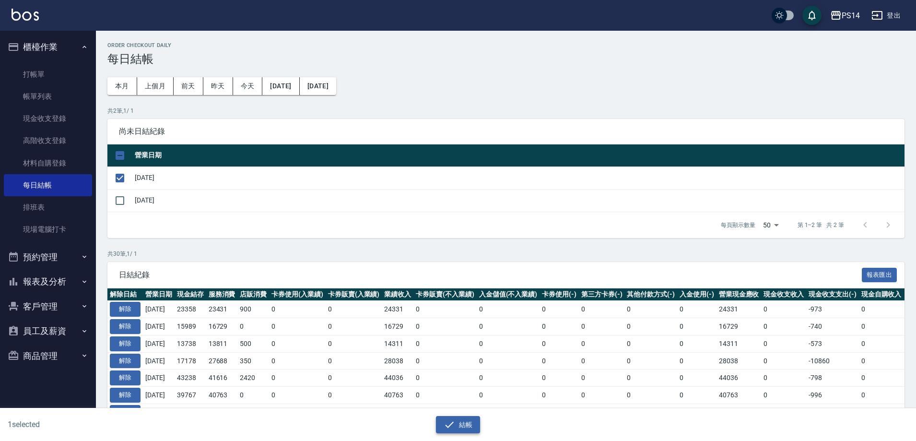
click at [465, 419] on button "結帳" at bounding box center [458, 425] width 45 height 18
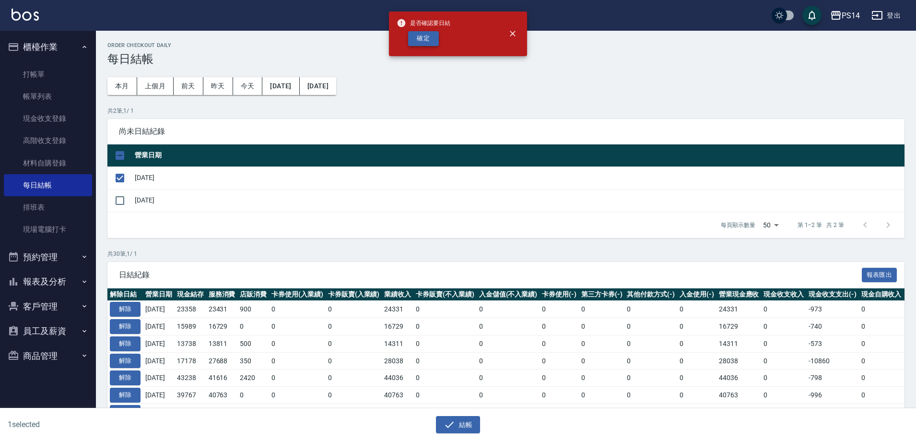
click at [427, 37] on button "確定" at bounding box center [423, 38] width 31 height 15
checkbox input "false"
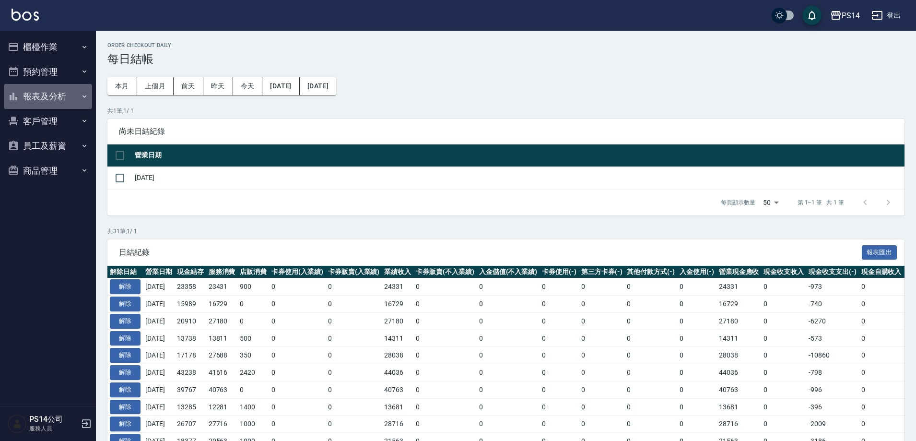
click at [42, 104] on button "報表及分析" at bounding box center [48, 96] width 88 height 25
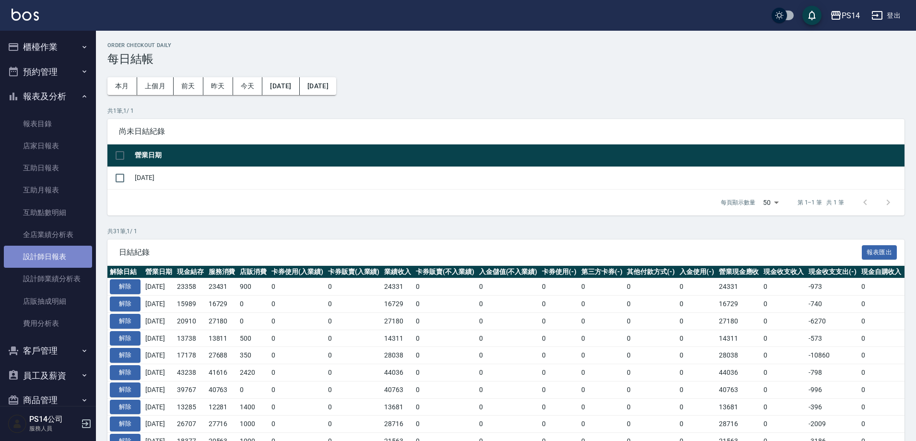
click at [54, 252] on link "設計師日報表" at bounding box center [48, 257] width 88 height 22
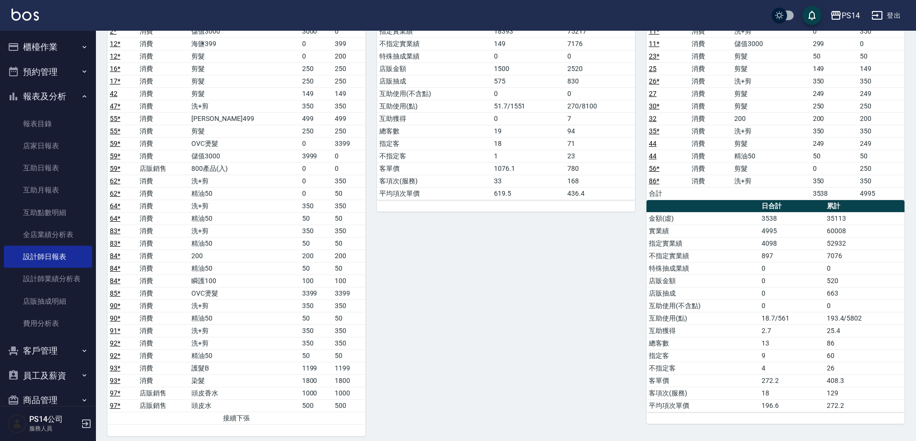
scroll to position [1270, 0]
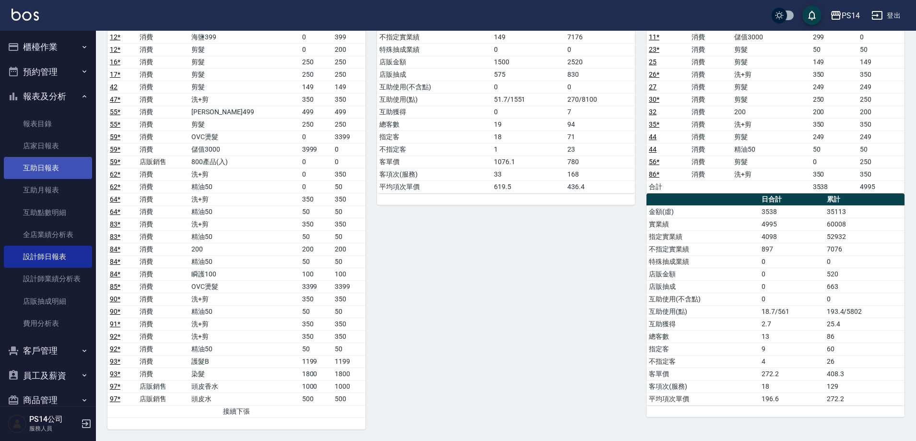
click at [29, 174] on link "互助日報表" at bounding box center [48, 168] width 88 height 22
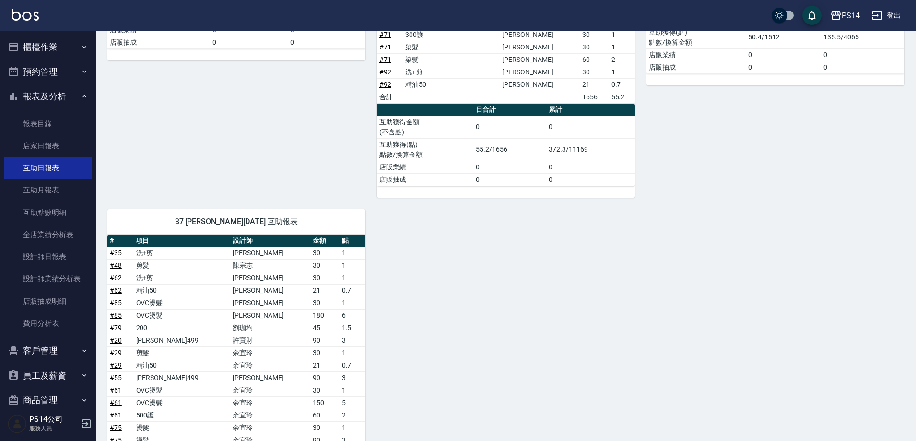
scroll to position [920, 0]
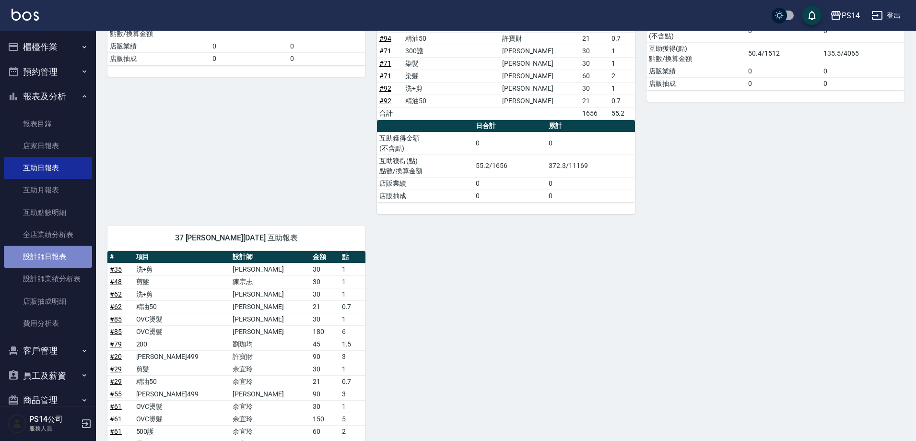
click at [56, 254] on link "設計師日報表" at bounding box center [48, 257] width 88 height 22
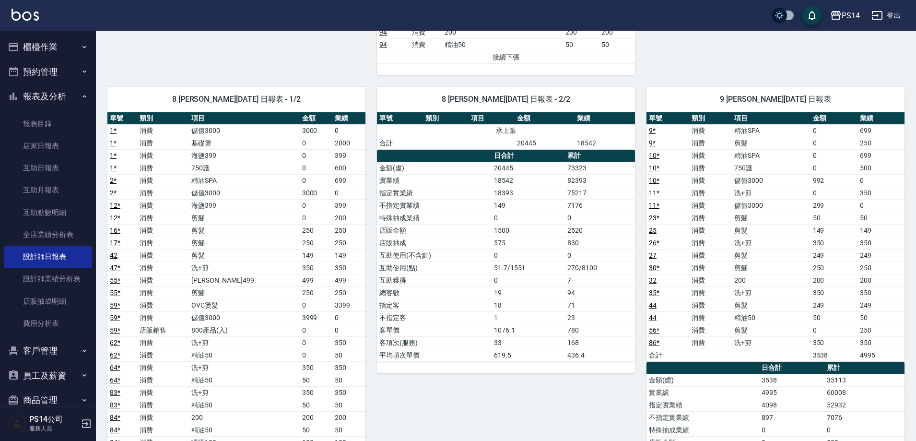
scroll to position [1151, 0]
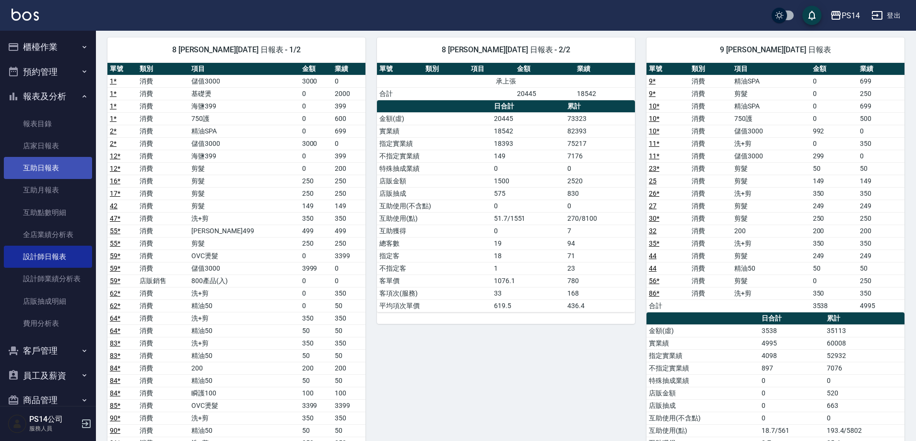
click at [42, 170] on link "互助日報表" at bounding box center [48, 168] width 88 height 22
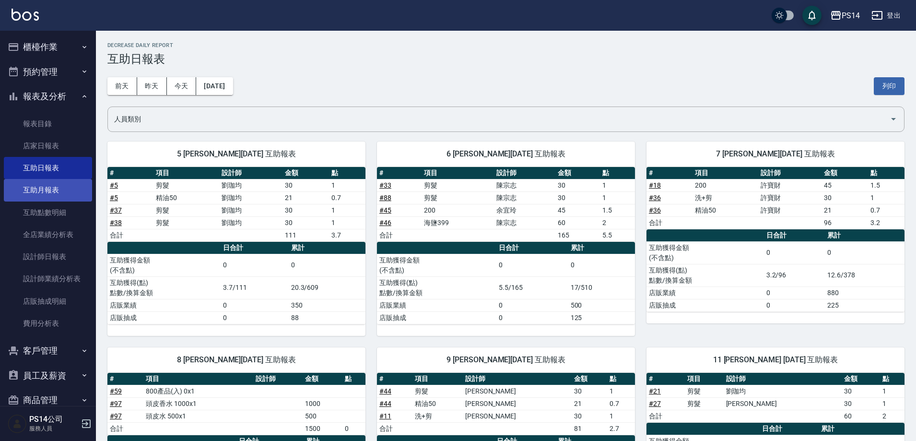
click at [61, 185] on link "互助月報表" at bounding box center [48, 190] width 88 height 22
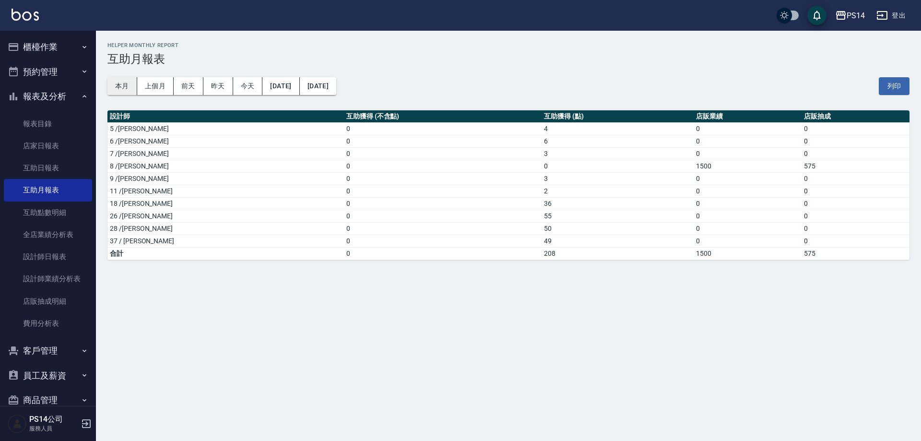
click at [131, 88] on button "本月" at bounding box center [122, 86] width 30 height 18
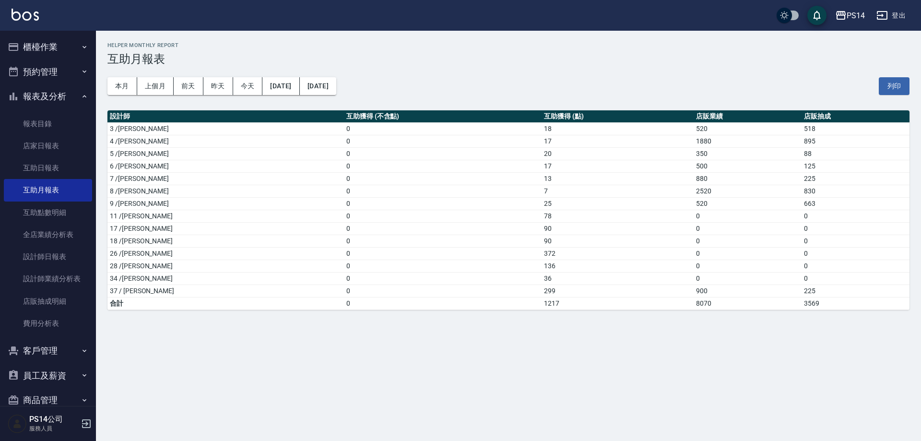
click at [903, 11] on button "登出" at bounding box center [890, 16] width 37 height 18
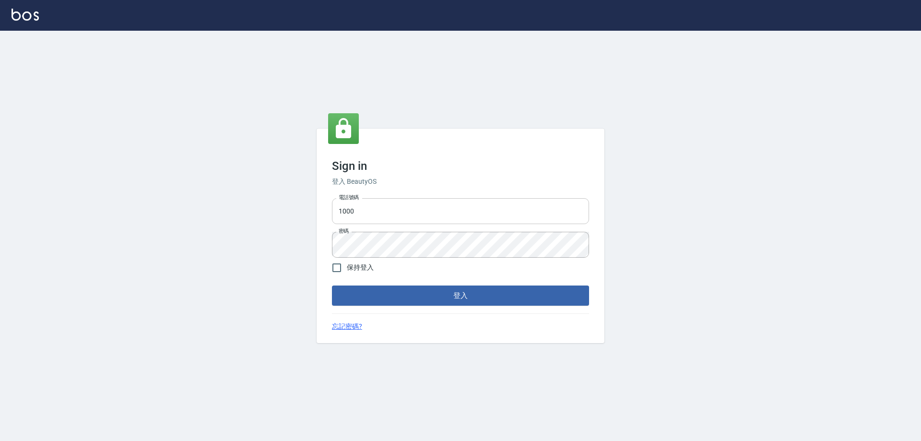
click at [455, 212] on input "1000" at bounding box center [460, 211] width 257 height 26
click at [392, 210] on input "0426657991" at bounding box center [460, 211] width 257 height 26
type input "0426657169"
click at [274, 250] on div "Sign in 登入 BeautyOS 電話號碼 [PHONE_NUMBER] 電話號碼 密碼 密碼 保持登入 登入 忘記密碼?" at bounding box center [460, 236] width 921 height 410
click at [332, 285] on button "登入" at bounding box center [460, 295] width 257 height 20
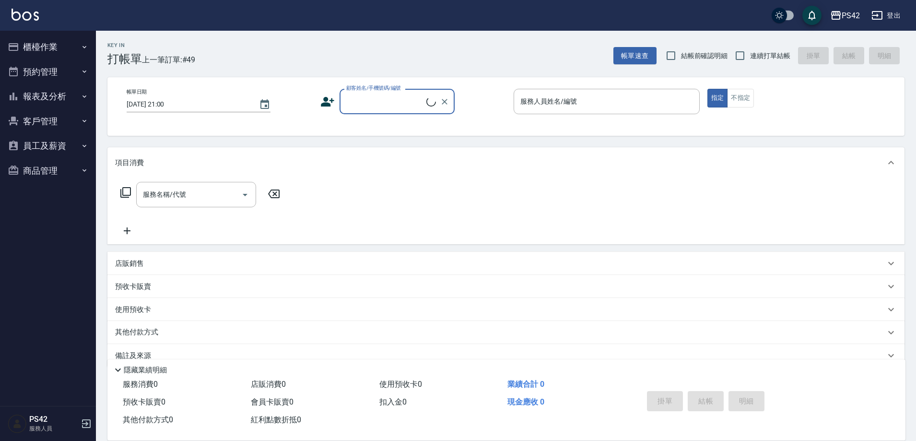
drag, startPoint x: 28, startPoint y: 103, endPoint x: 33, endPoint y: 106, distance: 5.5
click at [28, 103] on button "報表及分析" at bounding box center [48, 96] width 88 height 25
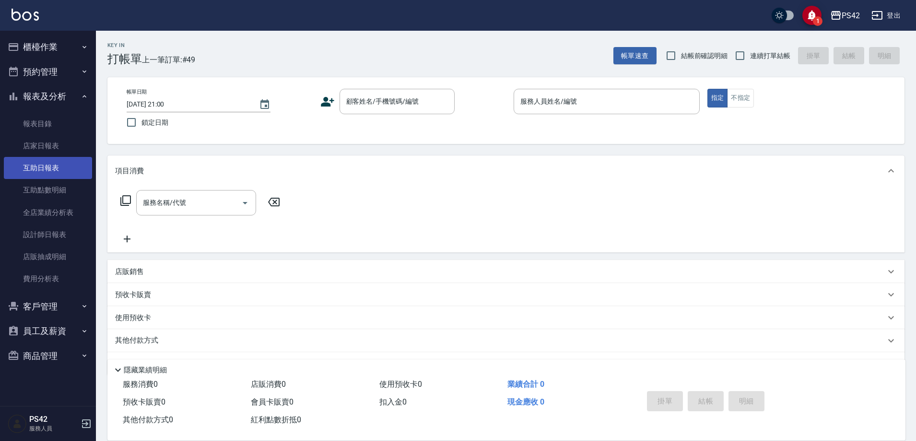
click at [51, 174] on link "互助日報表" at bounding box center [48, 168] width 88 height 22
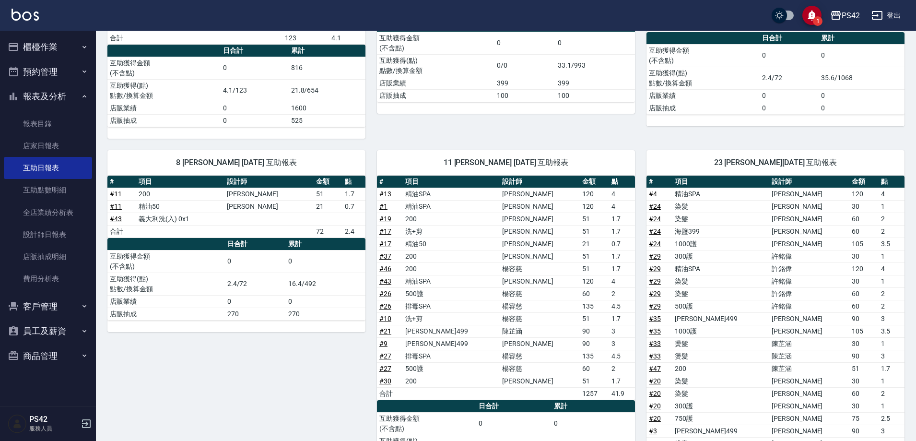
scroll to position [288, 0]
